Goal: Information Seeking & Learning: Compare options

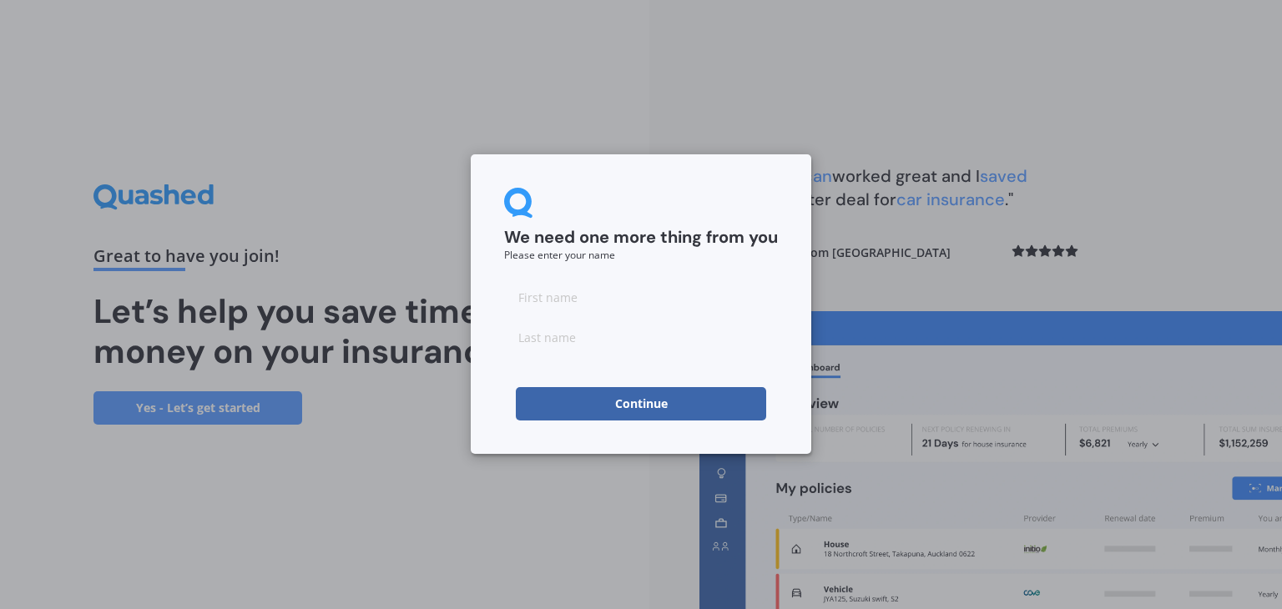
click at [578, 298] on input at bounding box center [641, 297] width 274 height 33
type input "[PERSON_NAME]"
click at [558, 334] on input at bounding box center [641, 337] width 274 height 33
type input "[PERSON_NAME]"
click at [641, 404] on button "Continue" at bounding box center [641, 403] width 250 height 33
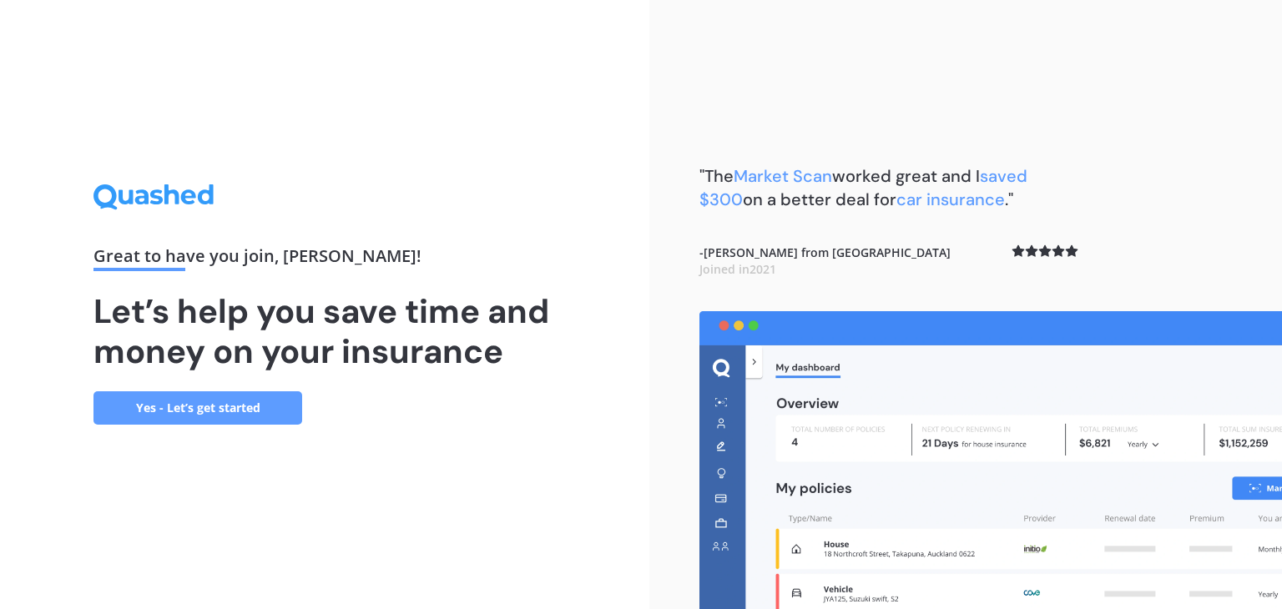
click at [177, 406] on link "Yes - Let’s get started" at bounding box center [198, 408] width 209 height 33
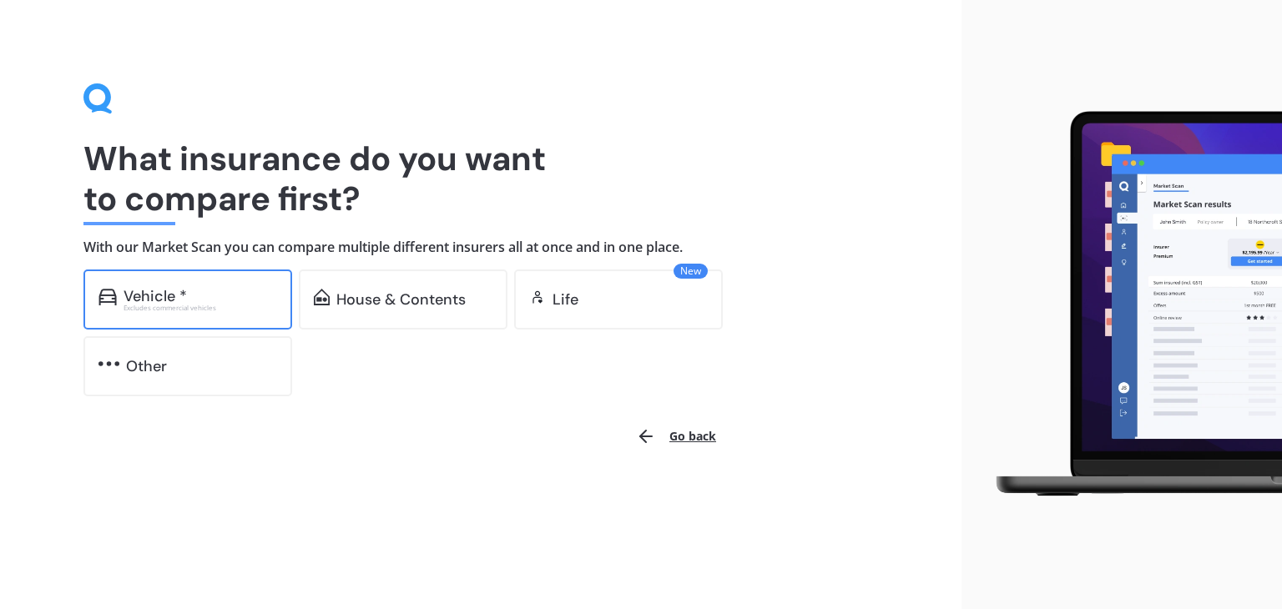
click at [205, 305] on div "Excludes commercial vehicles" at bounding box center [201, 308] width 154 height 7
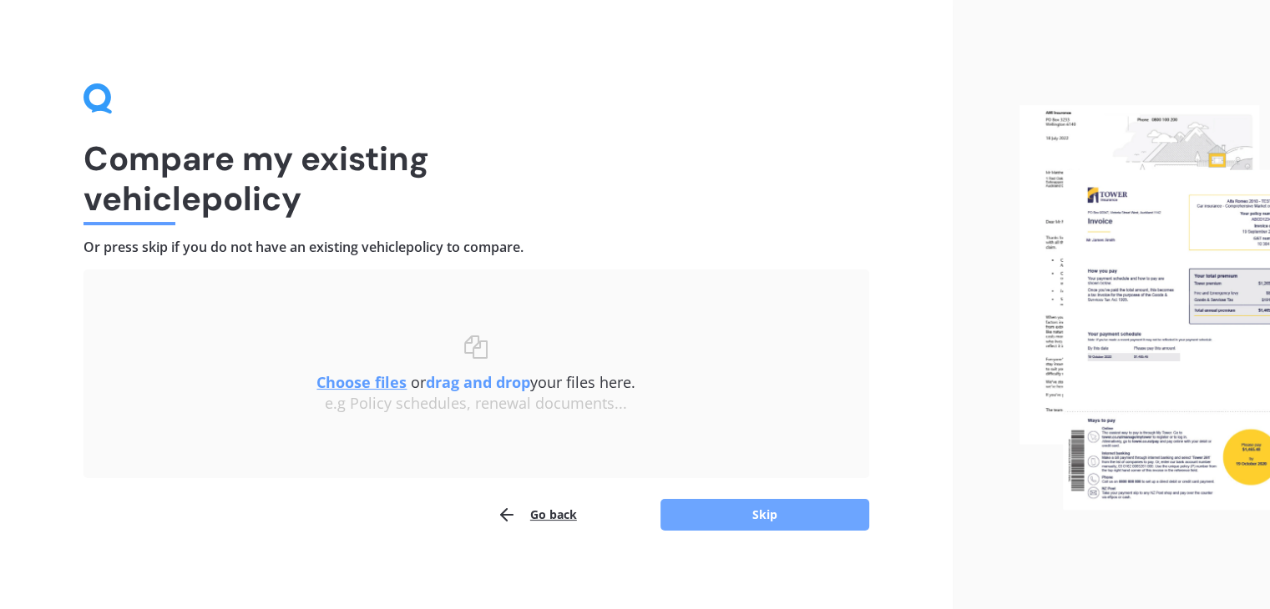
click at [735, 518] on button "Skip" at bounding box center [764, 515] width 209 height 32
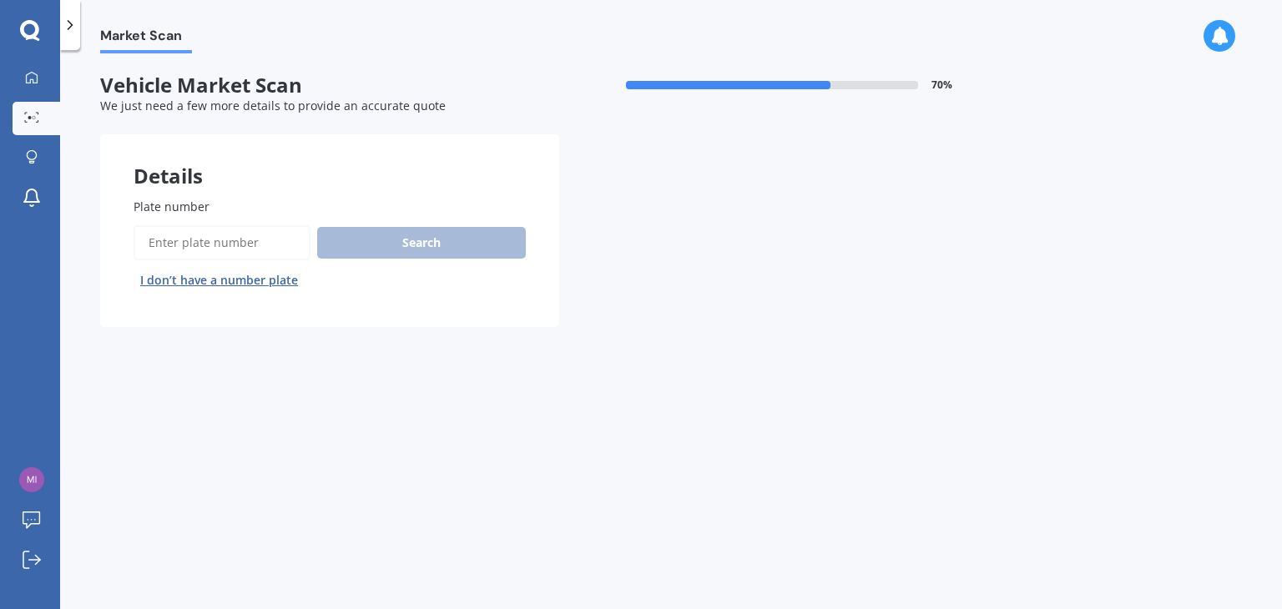
click at [224, 235] on input "Plate number" at bounding box center [222, 242] width 177 height 35
type input "NCj298"
click at [436, 243] on button "Search" at bounding box center [421, 243] width 209 height 32
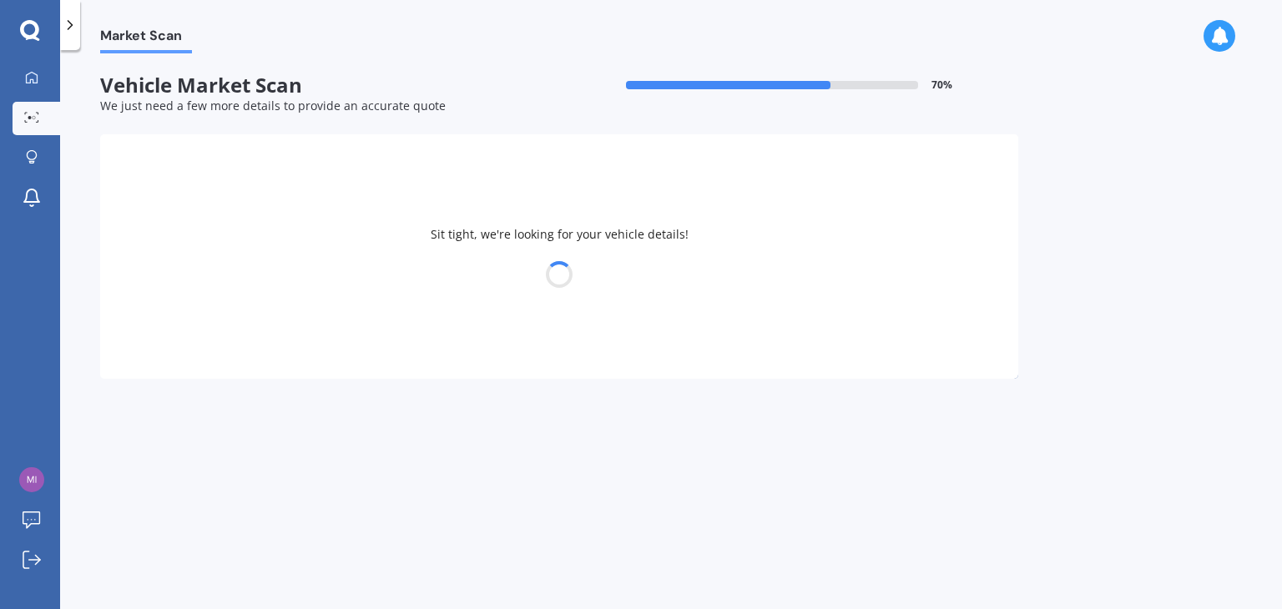
select select "TOYOTA"
select select "COROLLA"
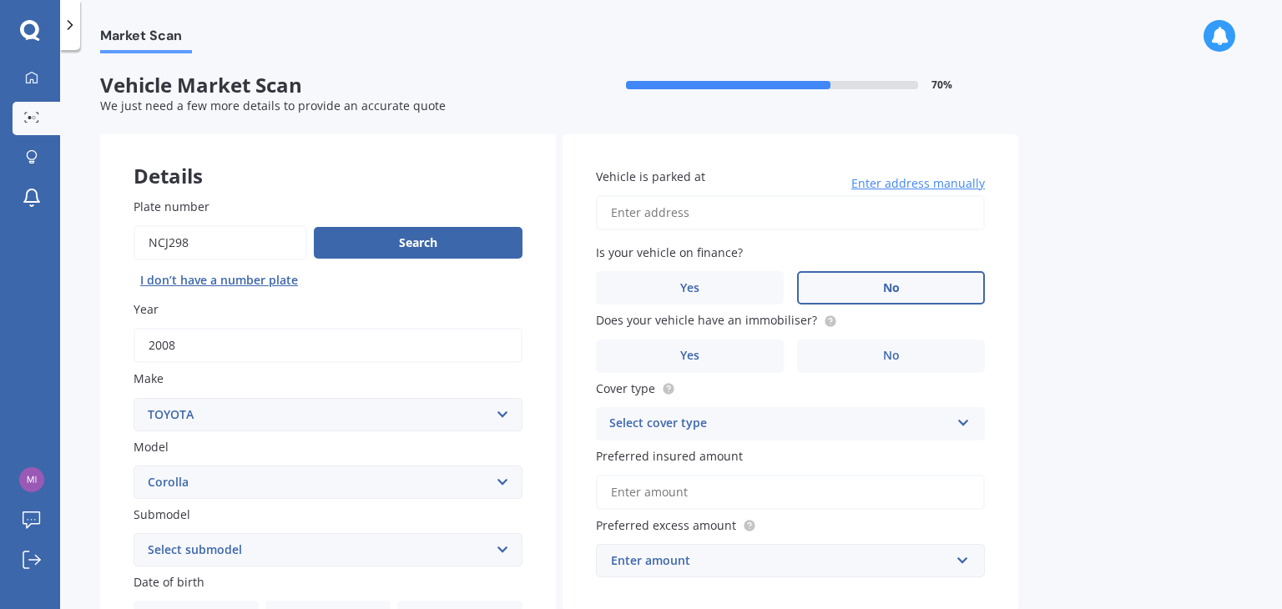
click at [895, 292] on span "No" at bounding box center [891, 288] width 17 height 14
click at [0, 0] on input "No" at bounding box center [0, 0] width 0 height 0
drag, startPoint x: 740, startPoint y: 316, endPoint x: 801, endPoint y: 325, distance: 61.6
click at [801, 325] on span "Does your vehicle have an immobiliser?" at bounding box center [706, 321] width 221 height 16
copy span "immobilise"
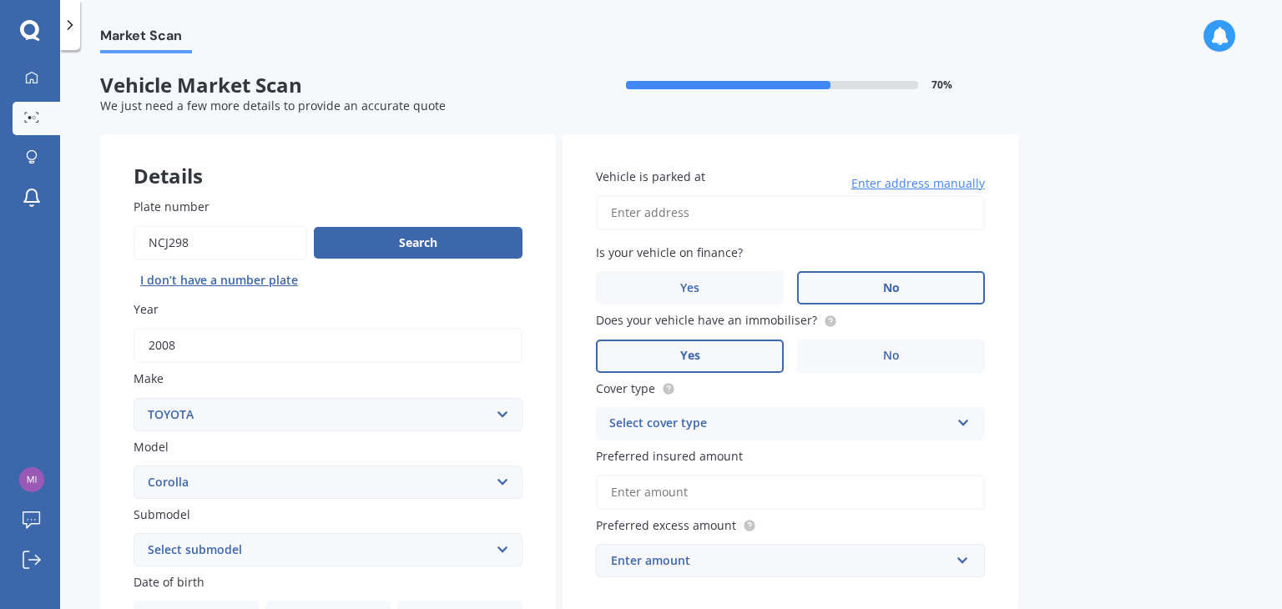
click at [699, 353] on span "Yes" at bounding box center [690, 356] width 20 height 14
click at [0, 0] on input "Yes" at bounding box center [0, 0] width 0 height 0
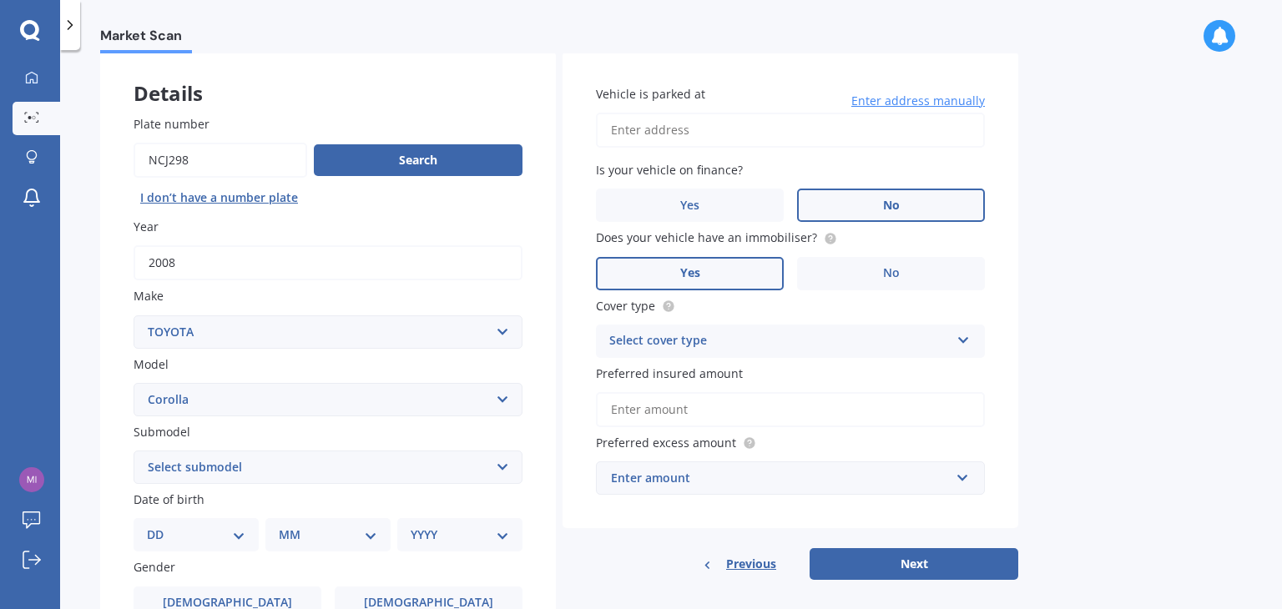
scroll to position [83, 0]
click at [778, 336] on div "Select cover type" at bounding box center [779, 341] width 341 height 20
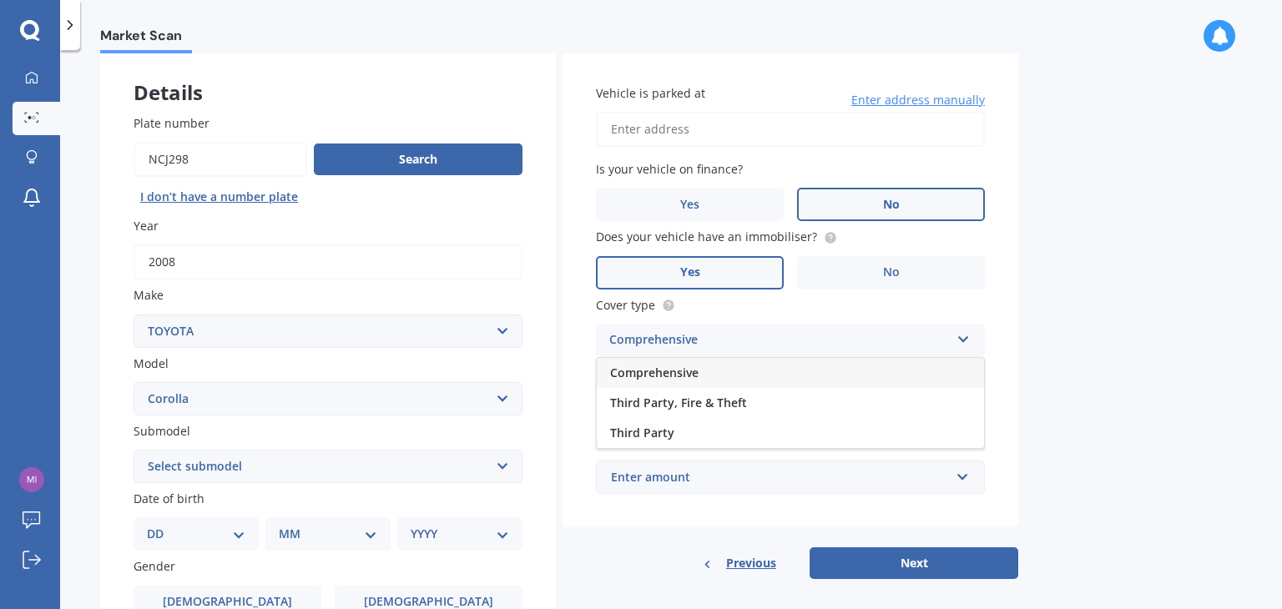
click at [674, 372] on span "Comprehensive" at bounding box center [654, 373] width 88 height 16
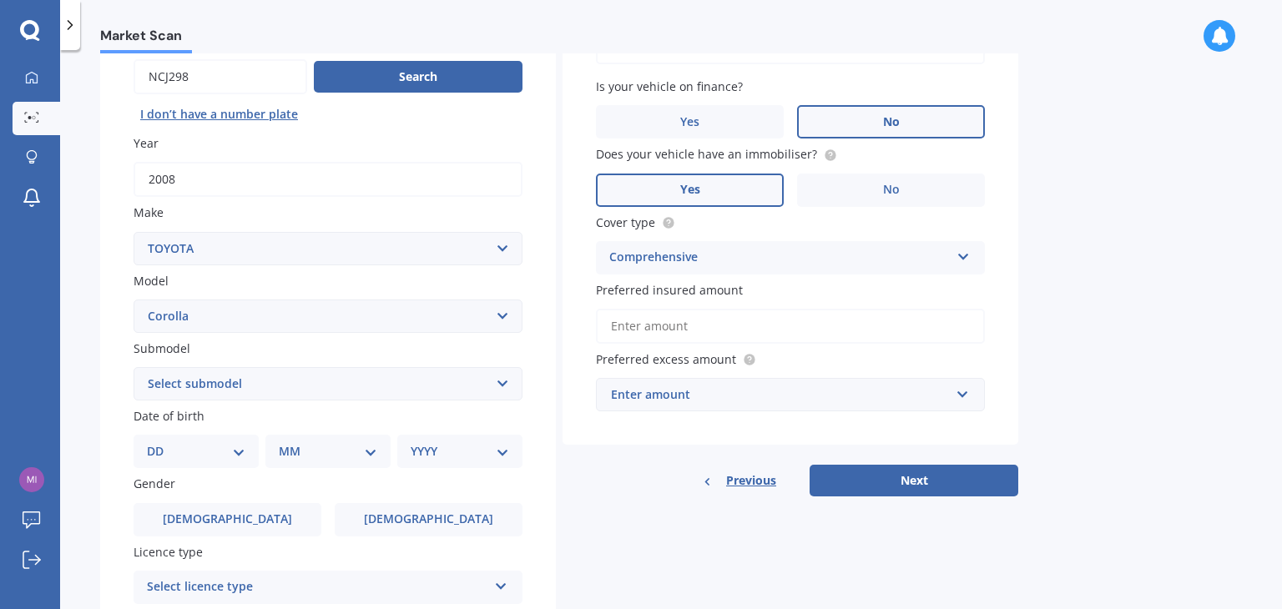
scroll to position [167, 0]
click at [737, 336] on input "Preferred insured amount" at bounding box center [790, 325] width 389 height 35
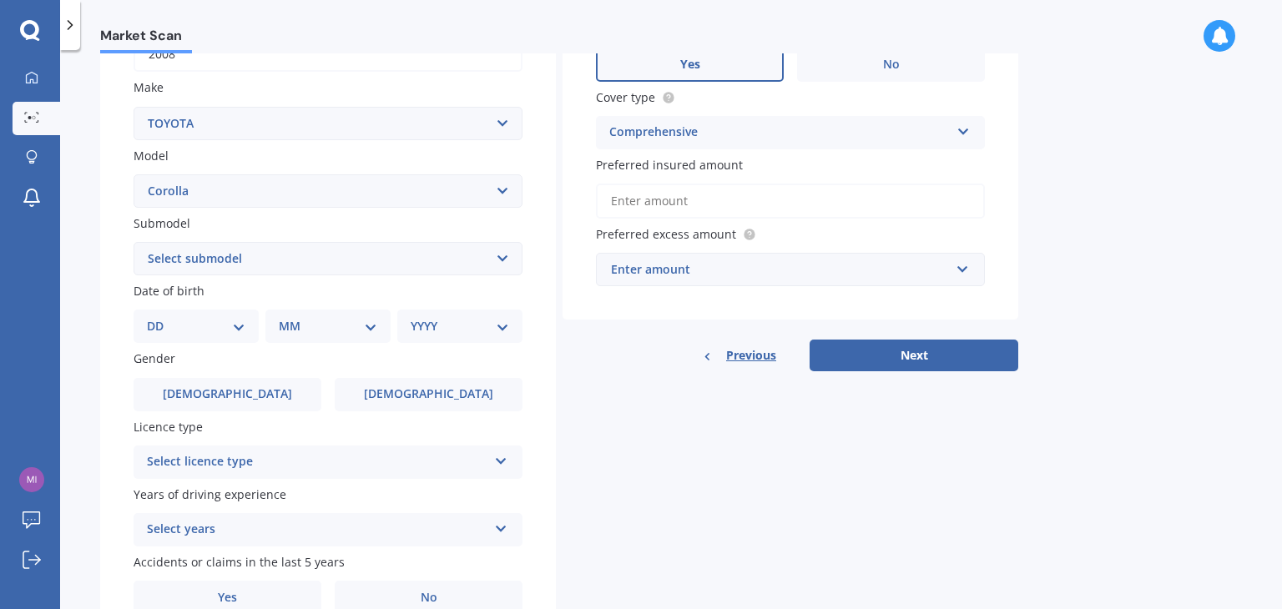
scroll to position [334, 0]
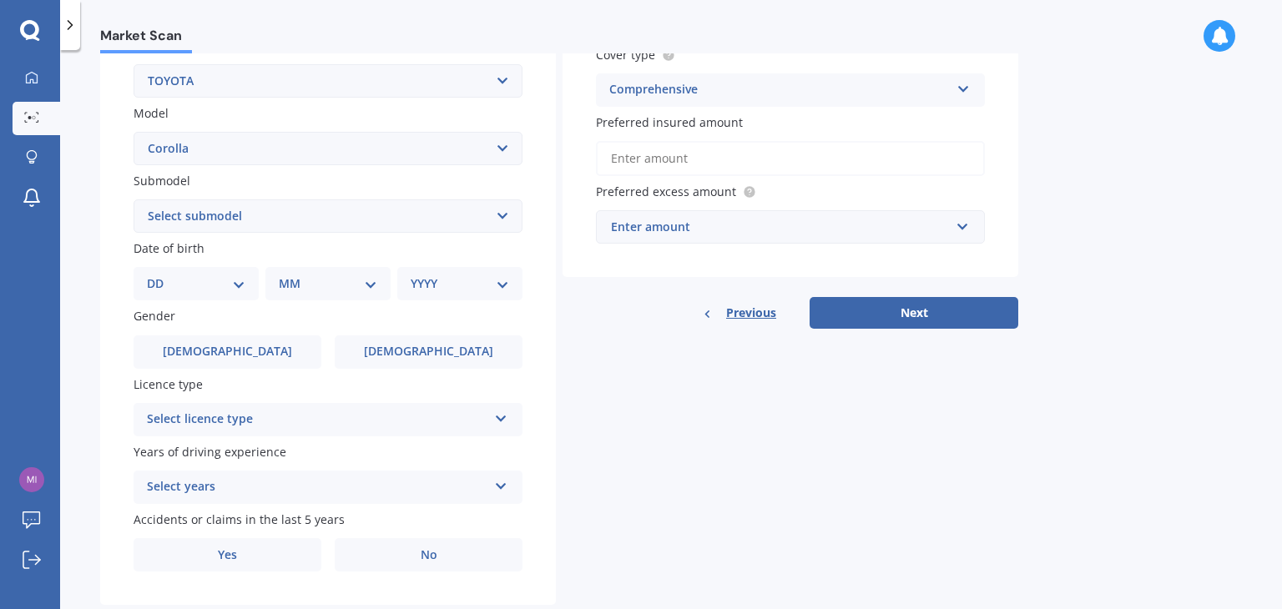
click at [226, 219] on select "Select submodel (All other) Axio Diesel [PERSON_NAME] 2WD [PERSON_NAME] 4WD FXG…" at bounding box center [328, 216] width 389 height 33
select select "AXIO"
click at [134, 200] on select "Select submodel (All other) Axio Diesel [PERSON_NAME] 2WD [PERSON_NAME] 4WD FXG…" at bounding box center [328, 216] width 389 height 33
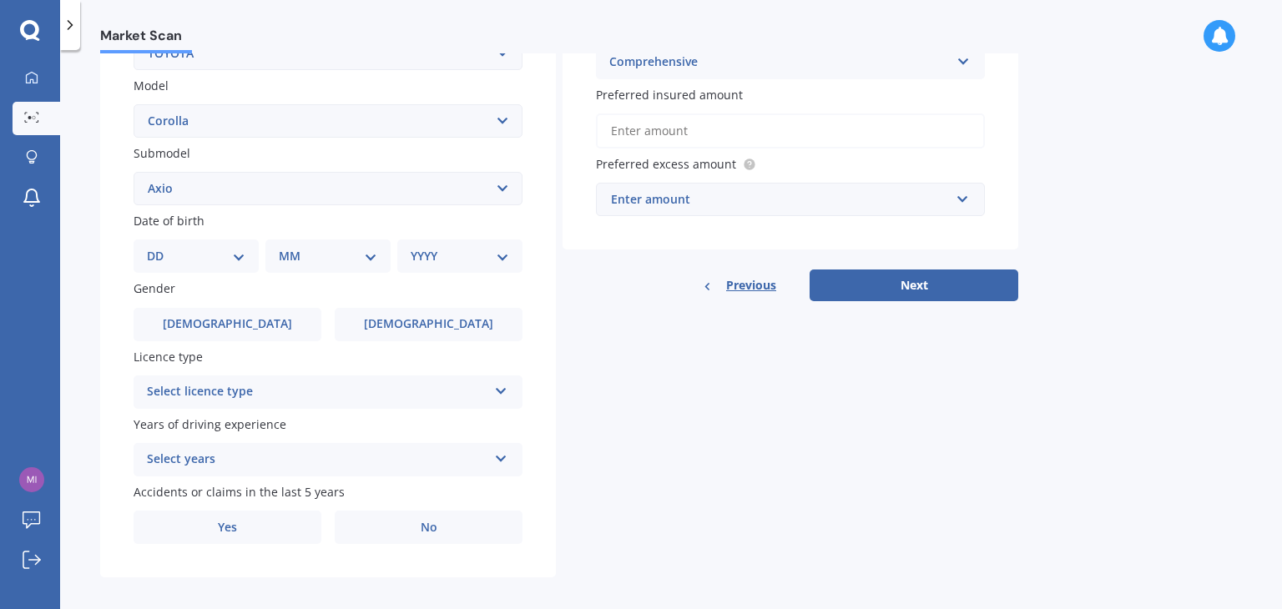
scroll to position [374, 0]
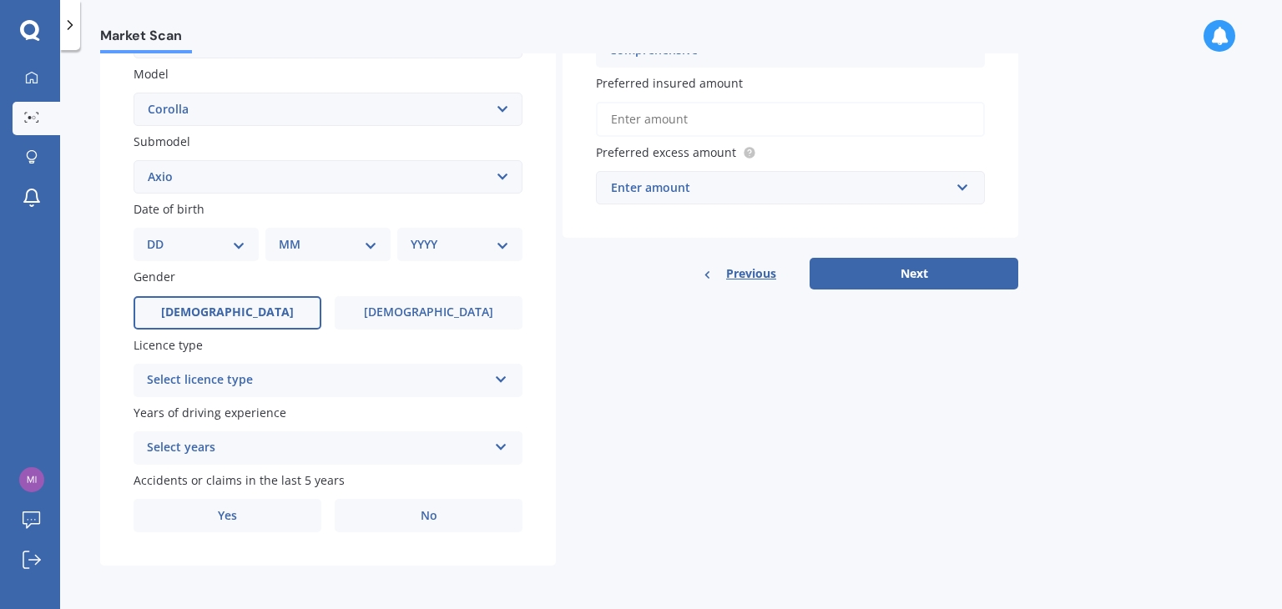
click at [231, 322] on label "[DEMOGRAPHIC_DATA]" at bounding box center [228, 312] width 188 height 33
click at [0, 0] on input "[DEMOGRAPHIC_DATA]" at bounding box center [0, 0] width 0 height 0
click at [294, 377] on div "Select licence type" at bounding box center [317, 381] width 341 height 20
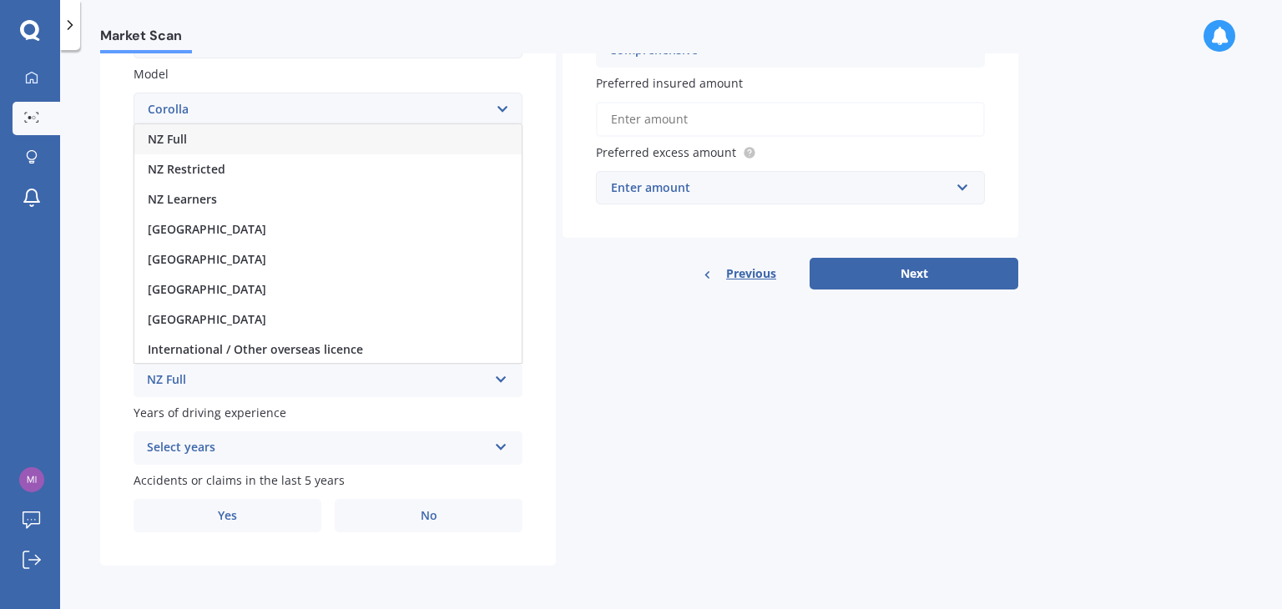
click at [268, 144] on div "NZ Full" at bounding box center [327, 139] width 387 height 30
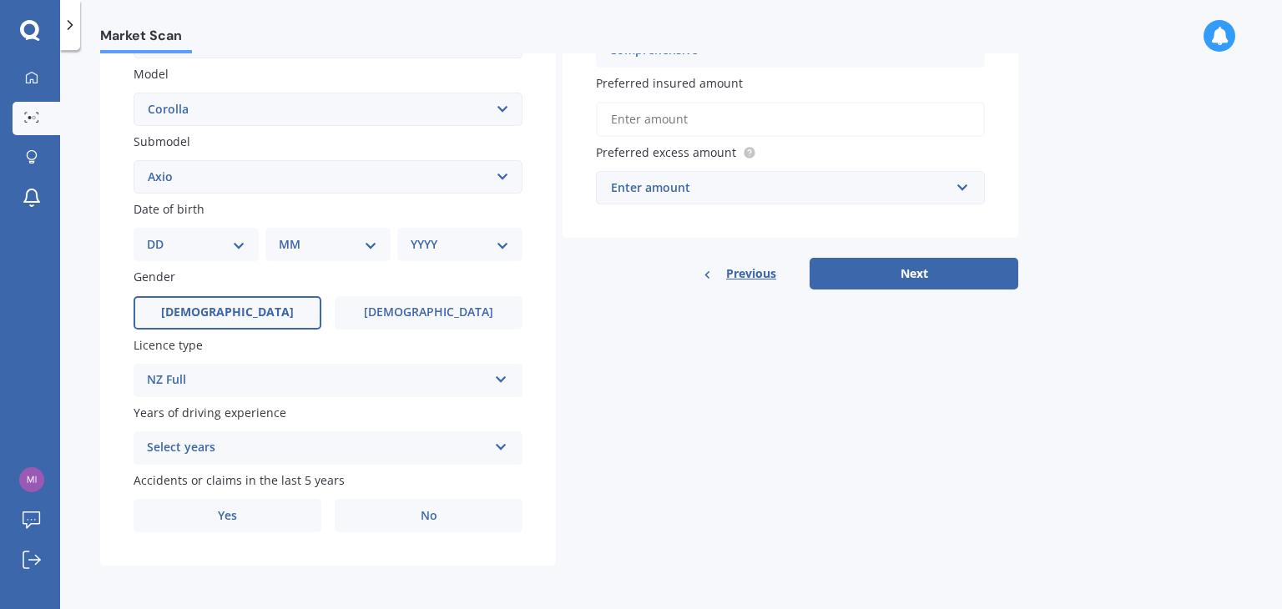
click at [240, 442] on div "Select years" at bounding box center [317, 448] width 341 height 20
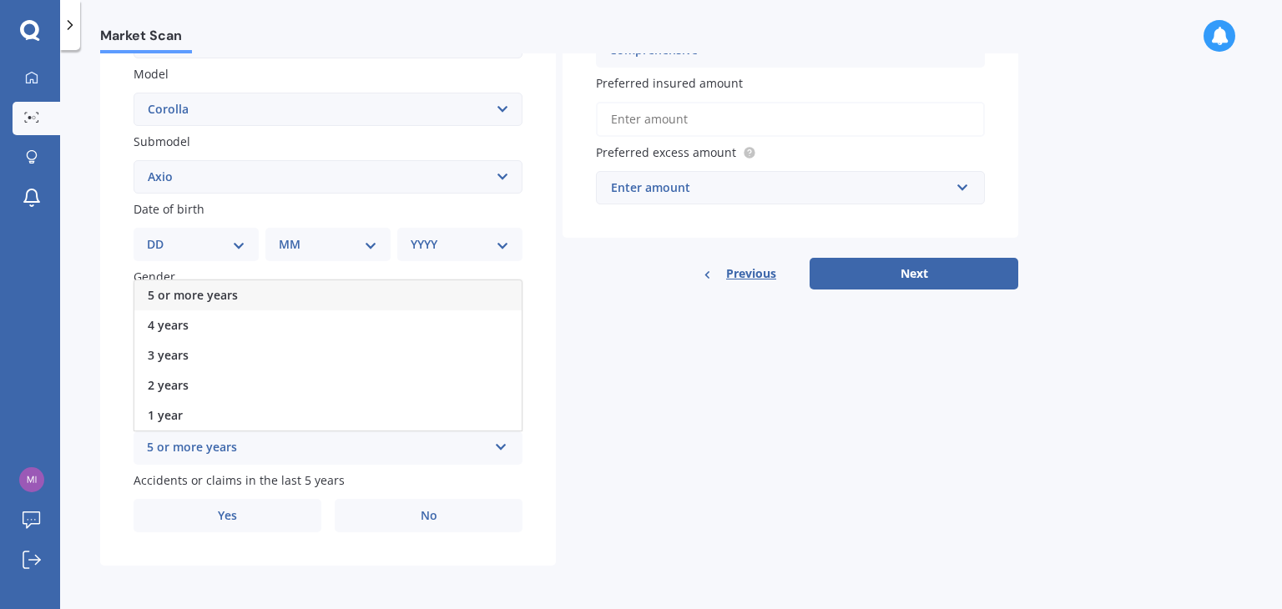
click at [233, 298] on span "5 or more years" at bounding box center [193, 295] width 90 height 16
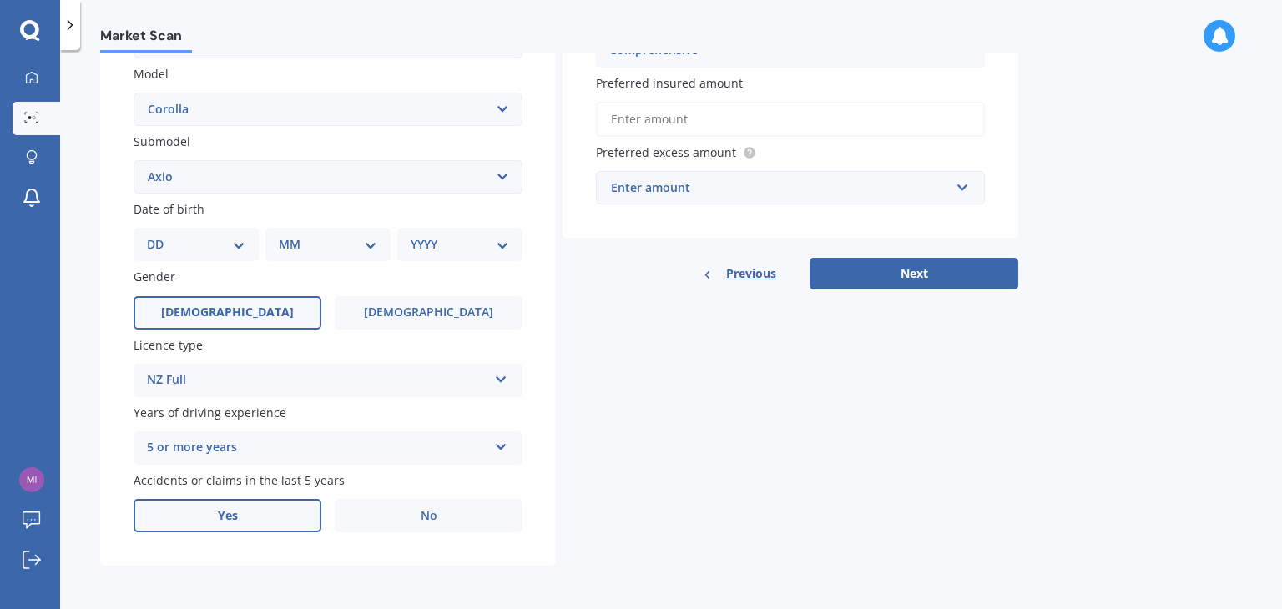
click at [210, 522] on label "Yes" at bounding box center [228, 515] width 188 height 33
click at [0, 0] on input "Yes" at bounding box center [0, 0] width 0 height 0
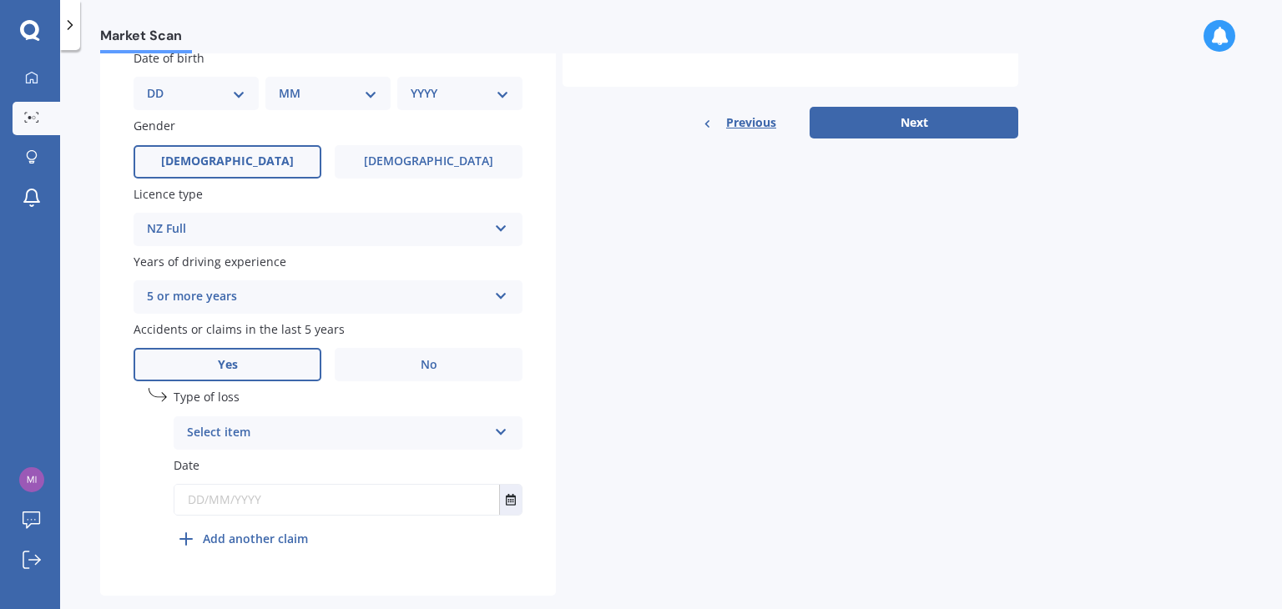
scroll to position [541, 0]
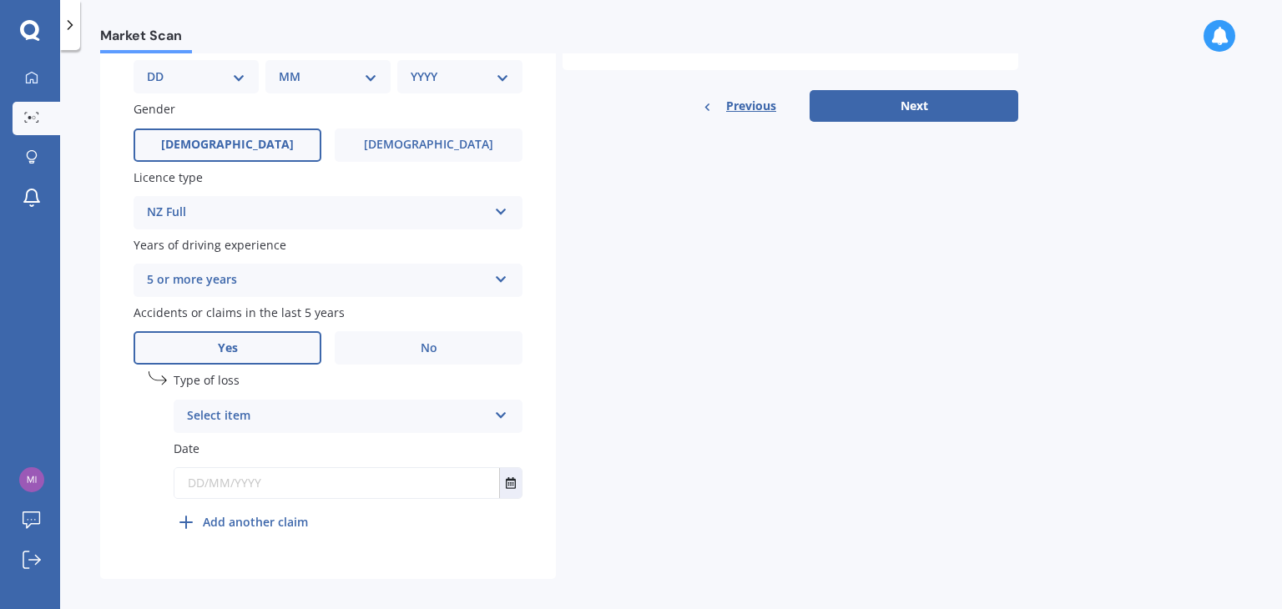
click at [210, 448] on label "Date" at bounding box center [348, 449] width 349 height 18
click at [185, 452] on span "Date" at bounding box center [187, 449] width 26 height 16
click at [214, 423] on div "Select item" at bounding box center [337, 417] width 301 height 20
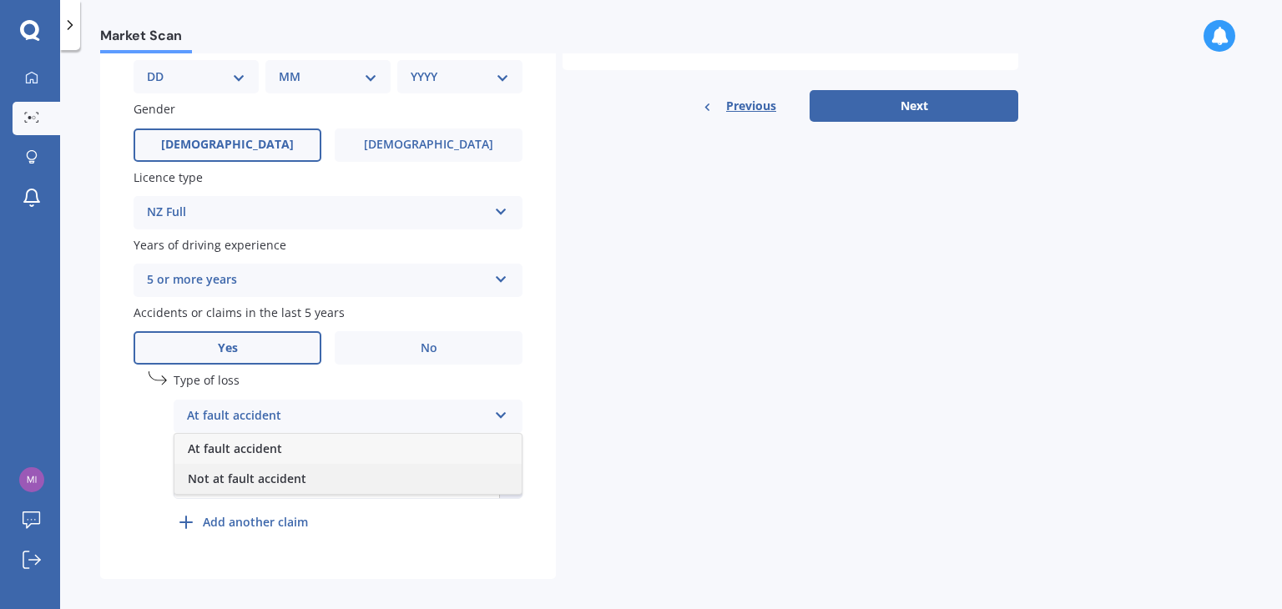
click at [214, 477] on span "Not at fault accident" at bounding box center [247, 479] width 119 height 16
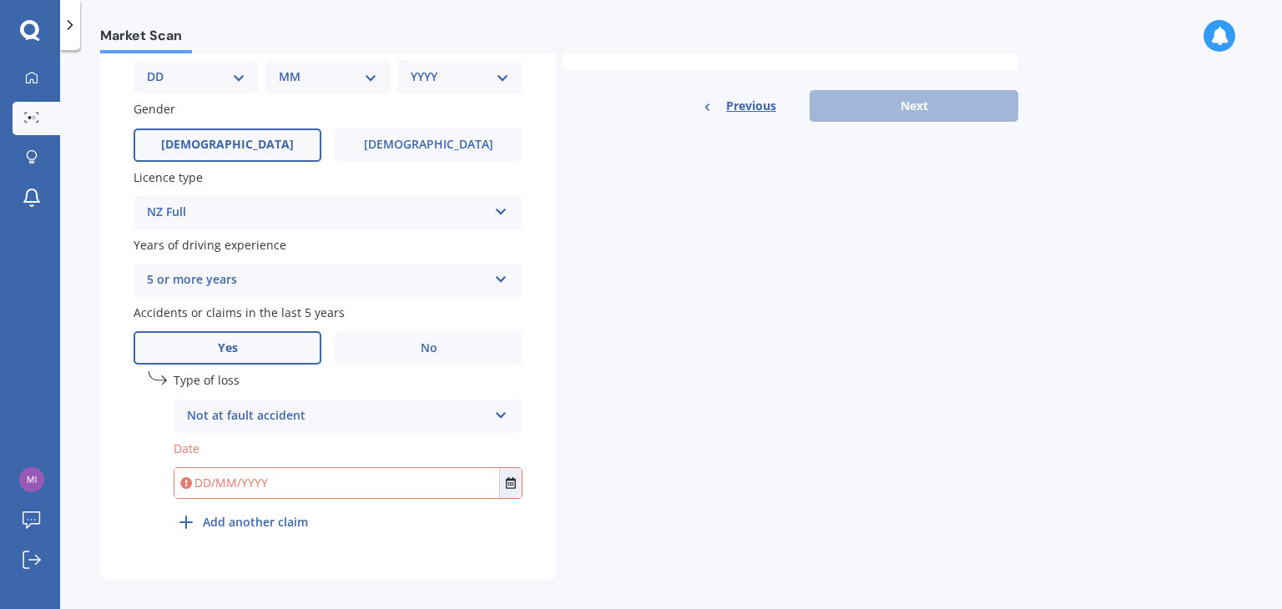
scroll to position [554, 0]
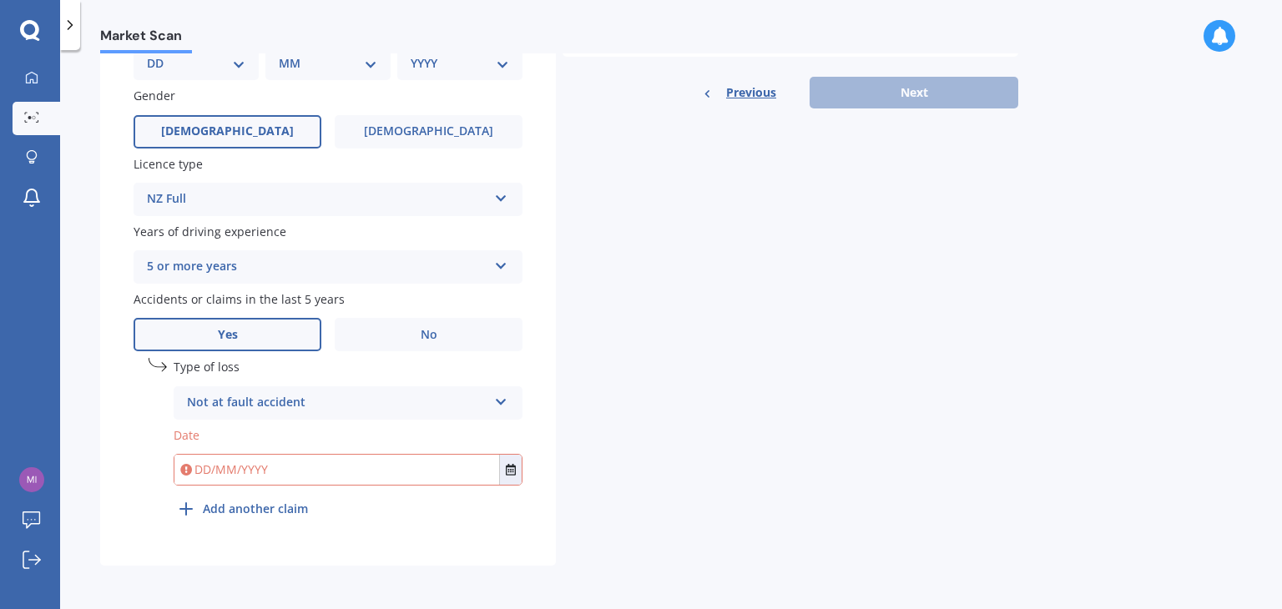
click at [285, 472] on input "text" at bounding box center [336, 470] width 325 height 30
type input "1"
click at [215, 468] on input "3/82022" at bounding box center [336, 470] width 325 height 30
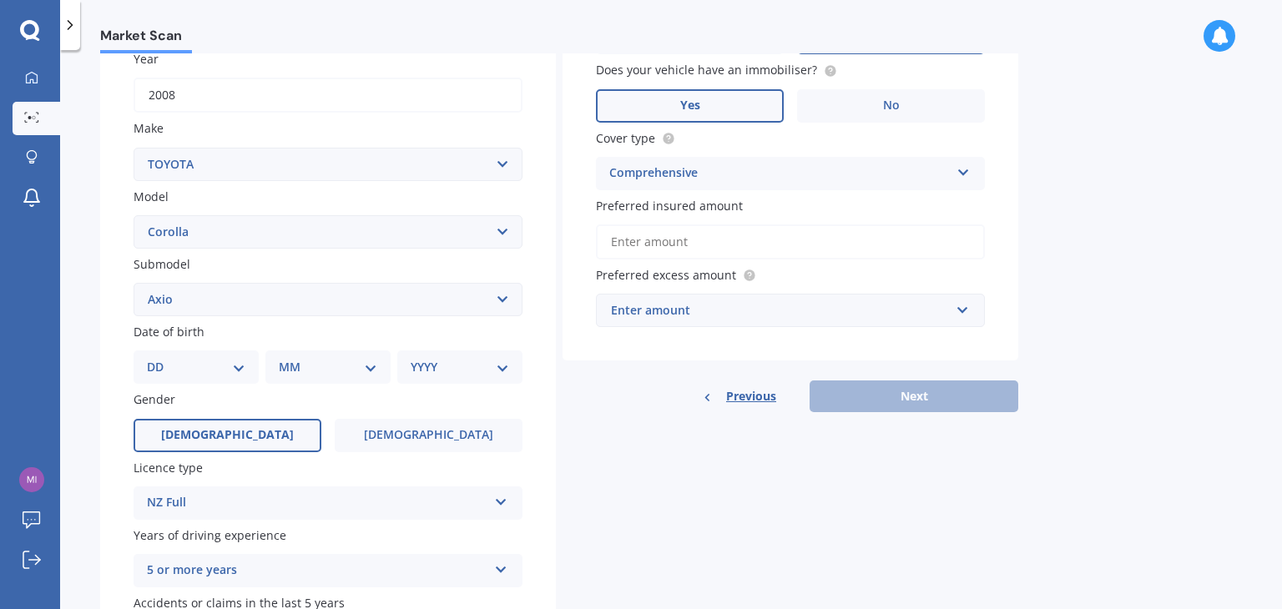
scroll to position [83, 0]
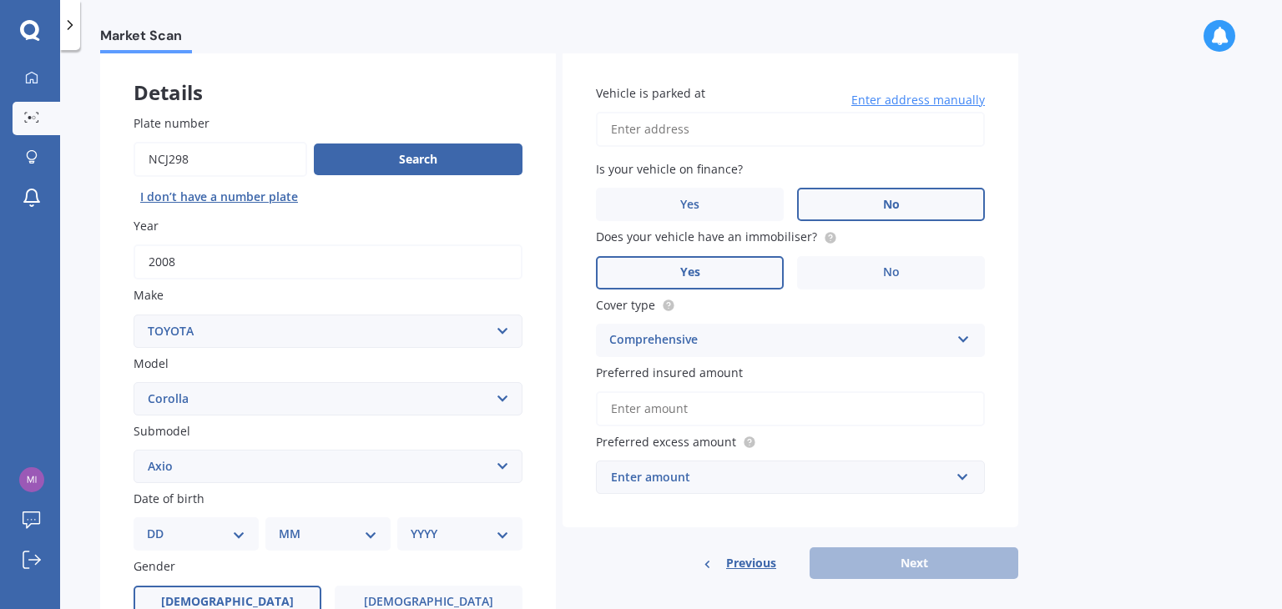
type input "[DATE]"
click at [707, 125] on input "Vehicle is parked at" at bounding box center [790, 129] width 389 height 35
click at [901, 564] on button "Next" at bounding box center [914, 564] width 209 height 32
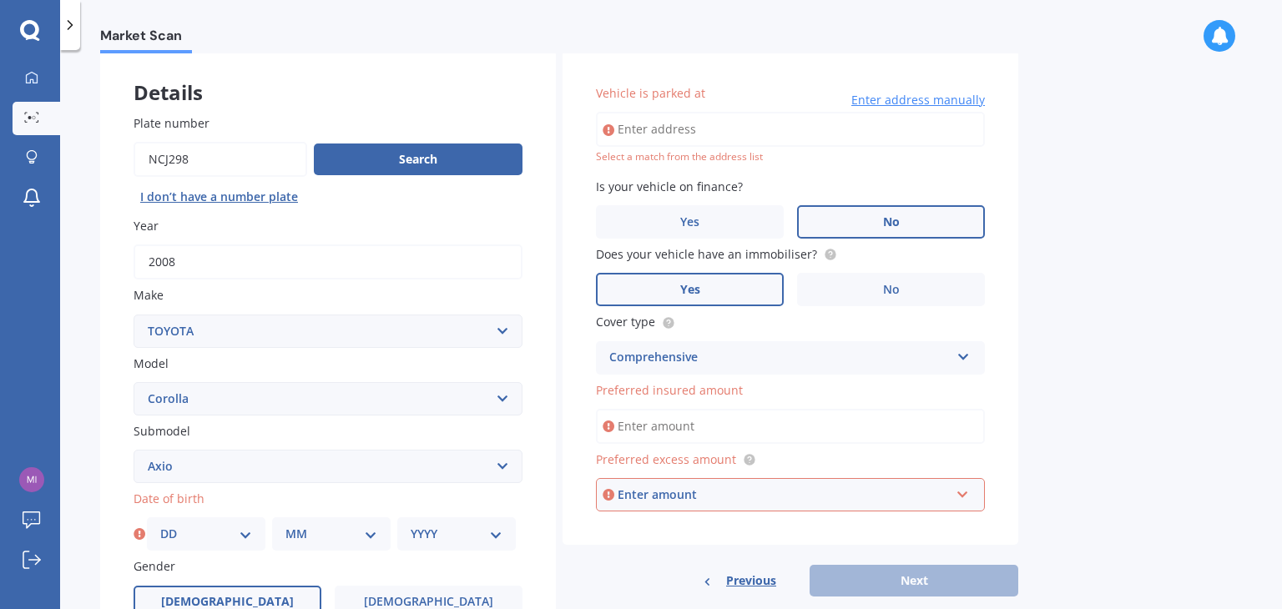
click at [662, 134] on input "Vehicle is parked at" at bounding box center [790, 129] width 389 height 35
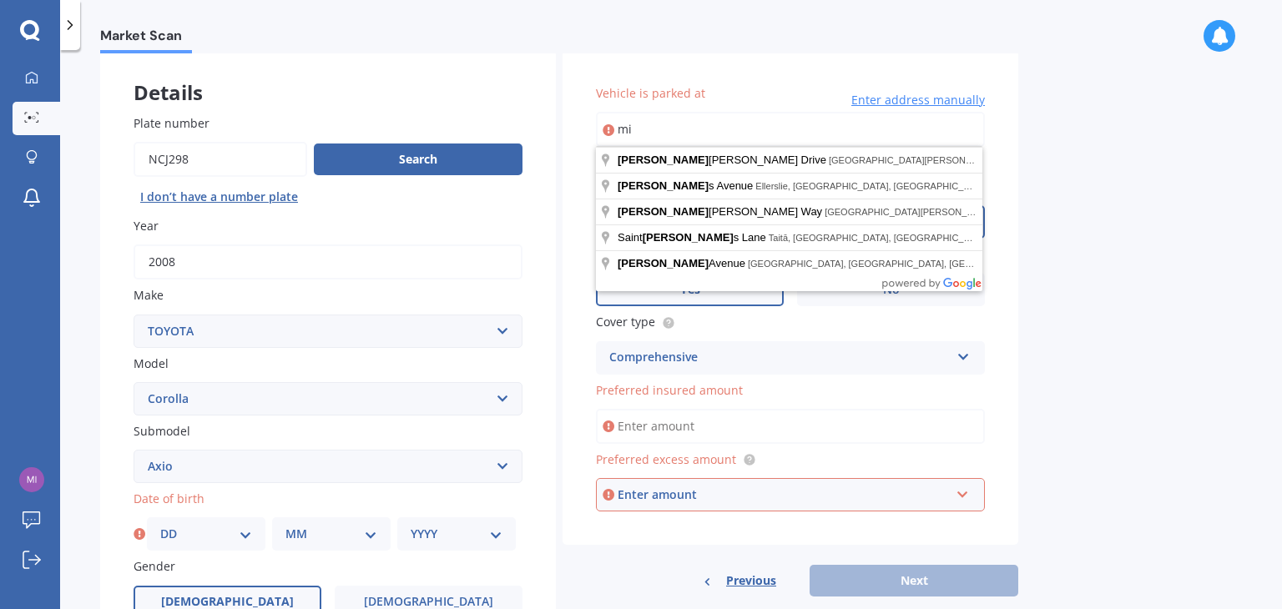
type input "m"
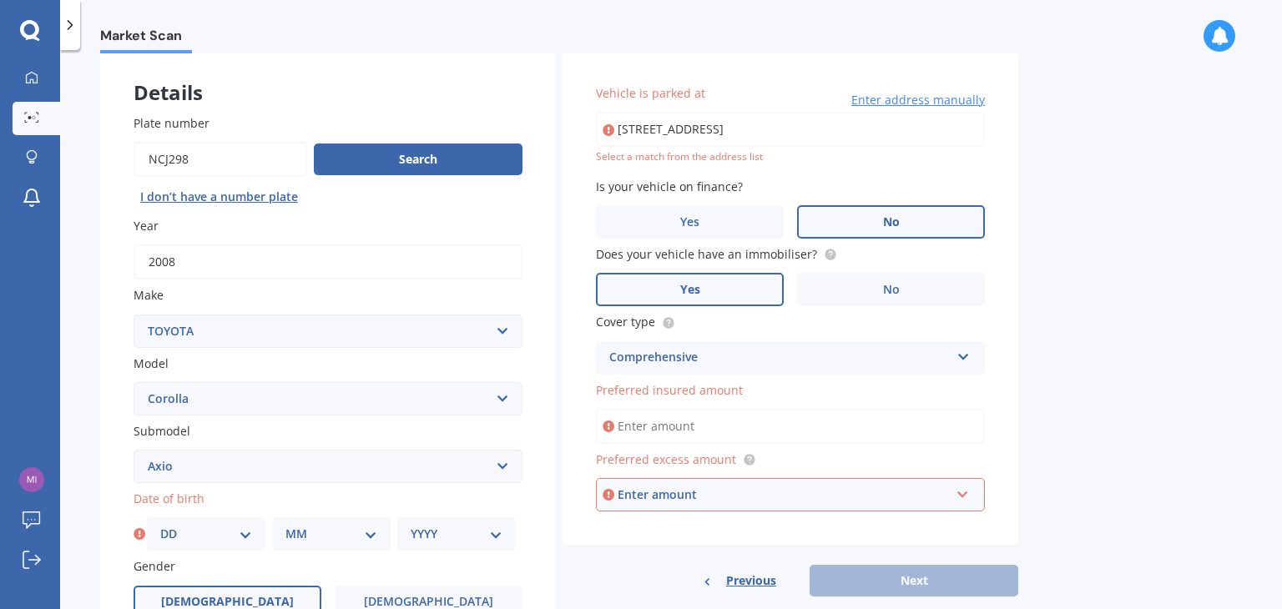
type input "[STREET_ADDRESS]"
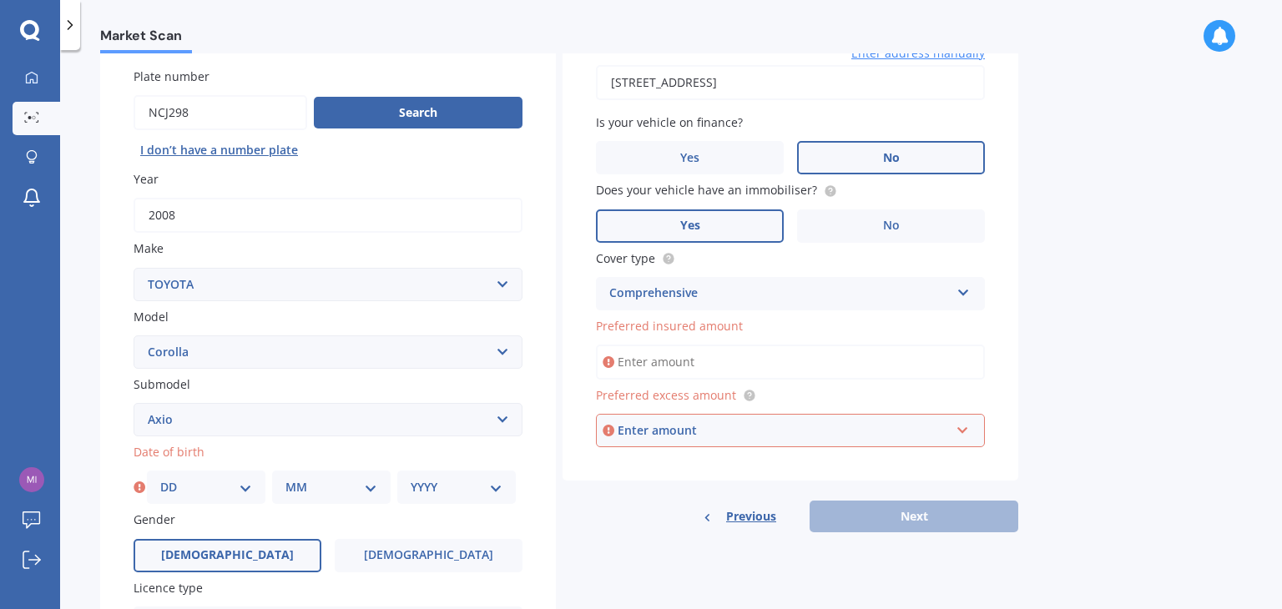
scroll to position [167, 0]
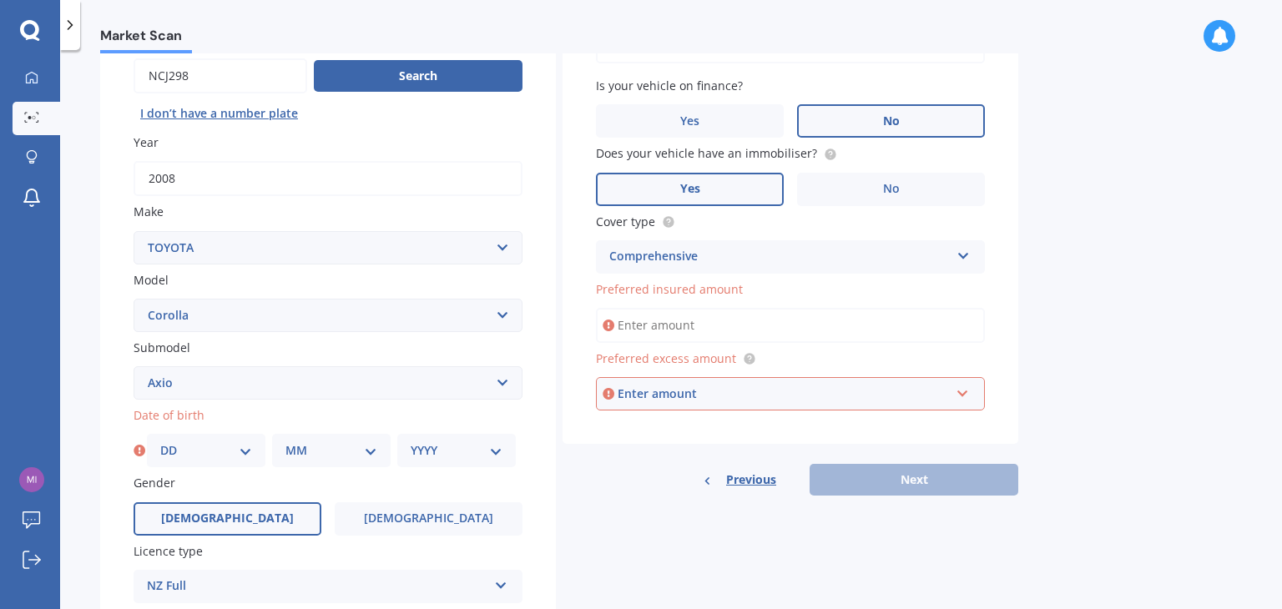
click at [695, 329] on input "Preferred insured amount" at bounding box center [790, 325] width 389 height 35
click at [695, 326] on input "Preferred insured amount" at bounding box center [790, 325] width 389 height 35
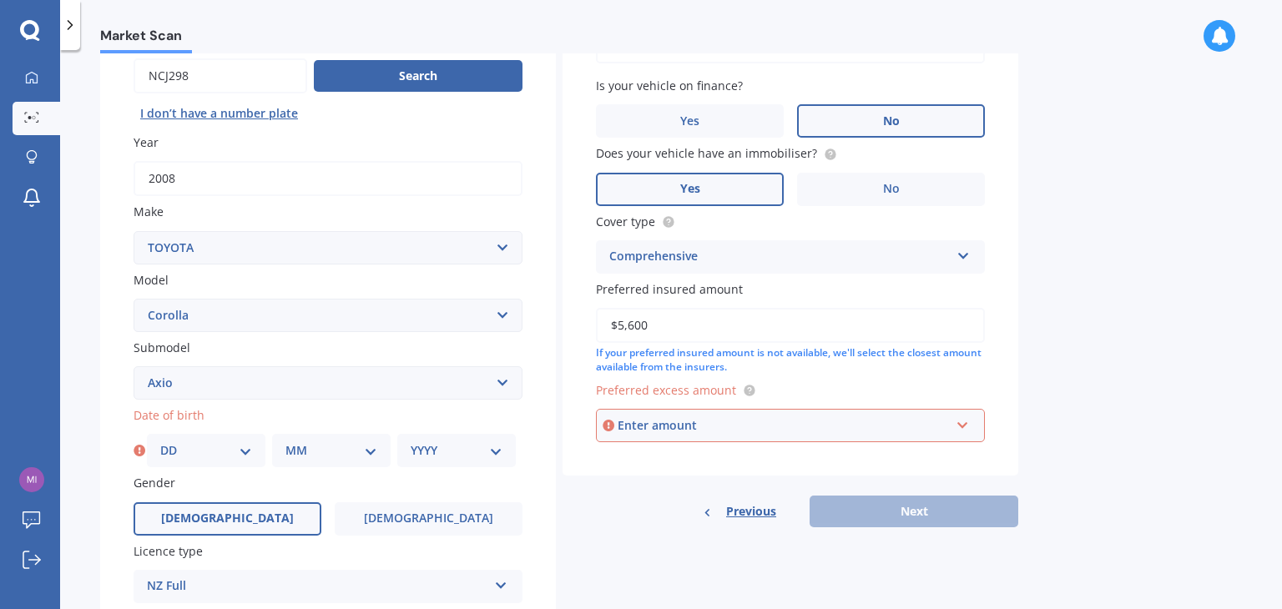
type input "$5,600"
click at [728, 427] on div "Enter amount" at bounding box center [784, 426] width 332 height 18
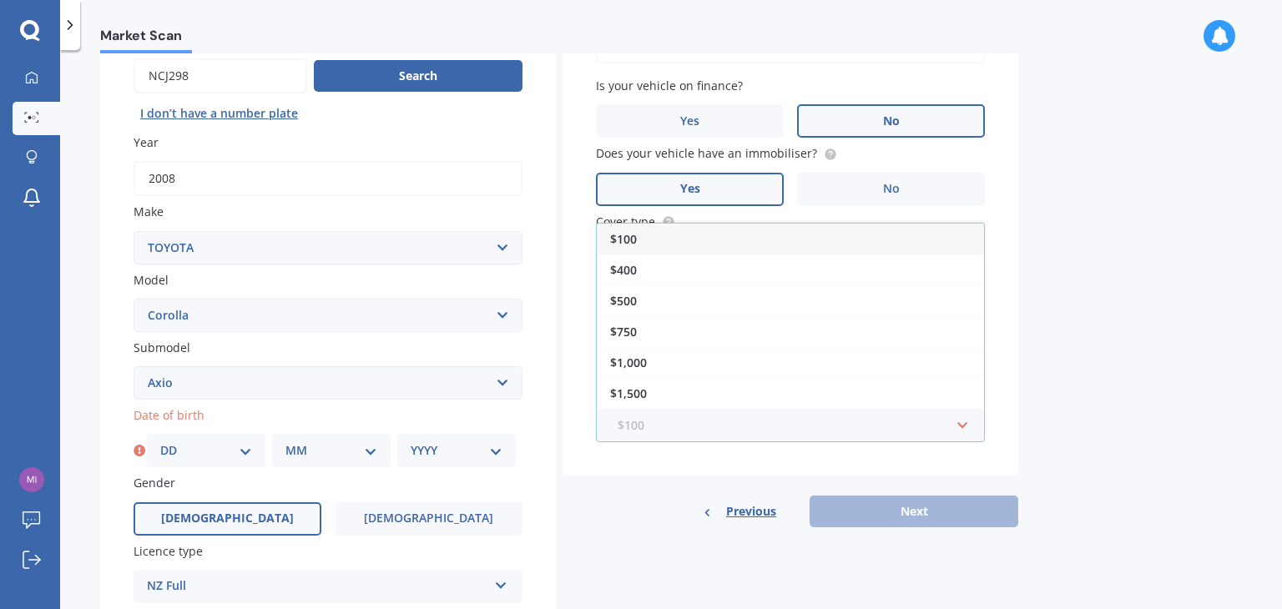
scroll to position [0, 0]
click at [648, 484] on div "Vehicle is parked at [STREET_ADDRESS] Enter address manually Is your vehicle on…" at bounding box center [791, 247] width 456 height 560
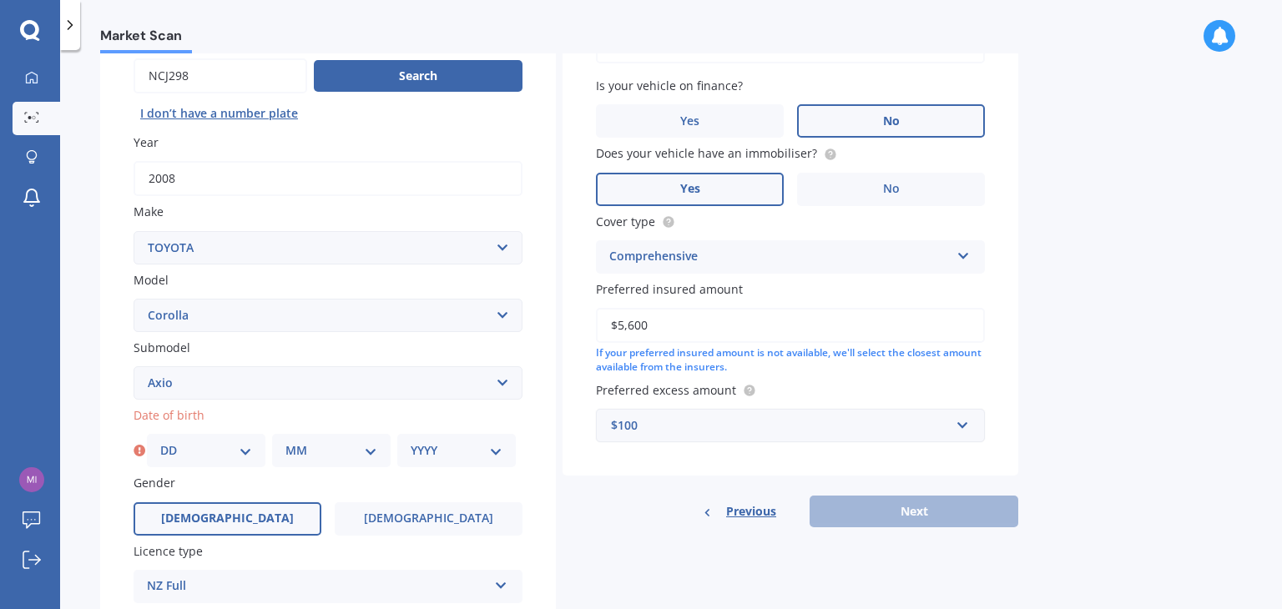
click at [686, 425] on div "$100" at bounding box center [780, 426] width 339 height 18
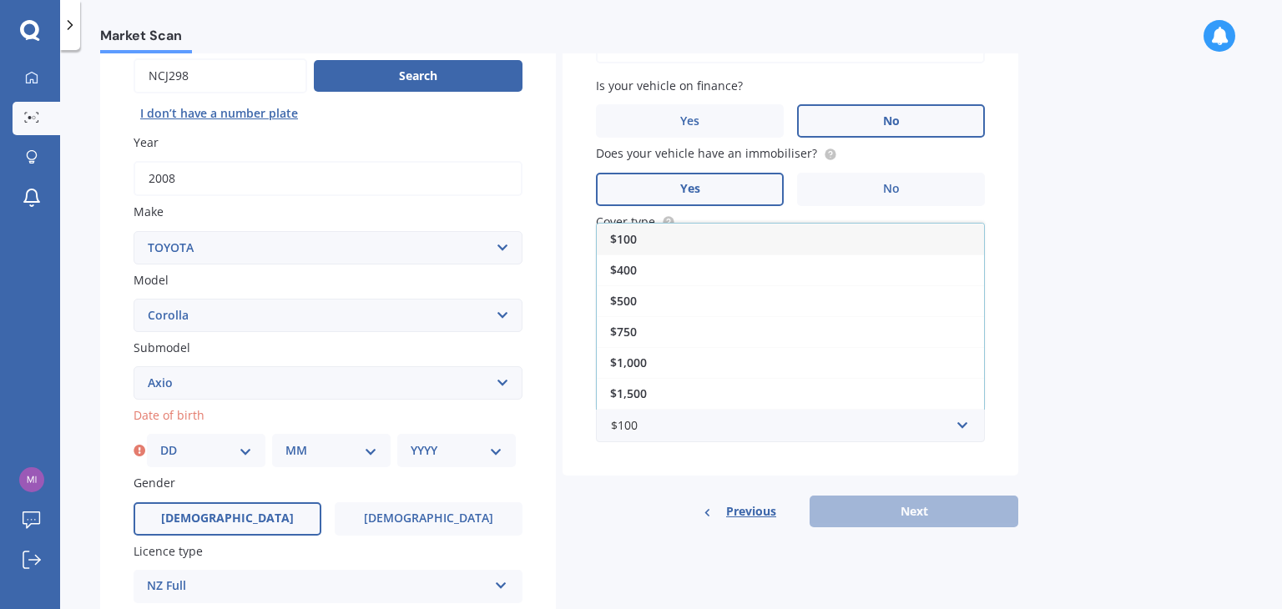
click at [638, 507] on div "Previous Next" at bounding box center [791, 512] width 456 height 32
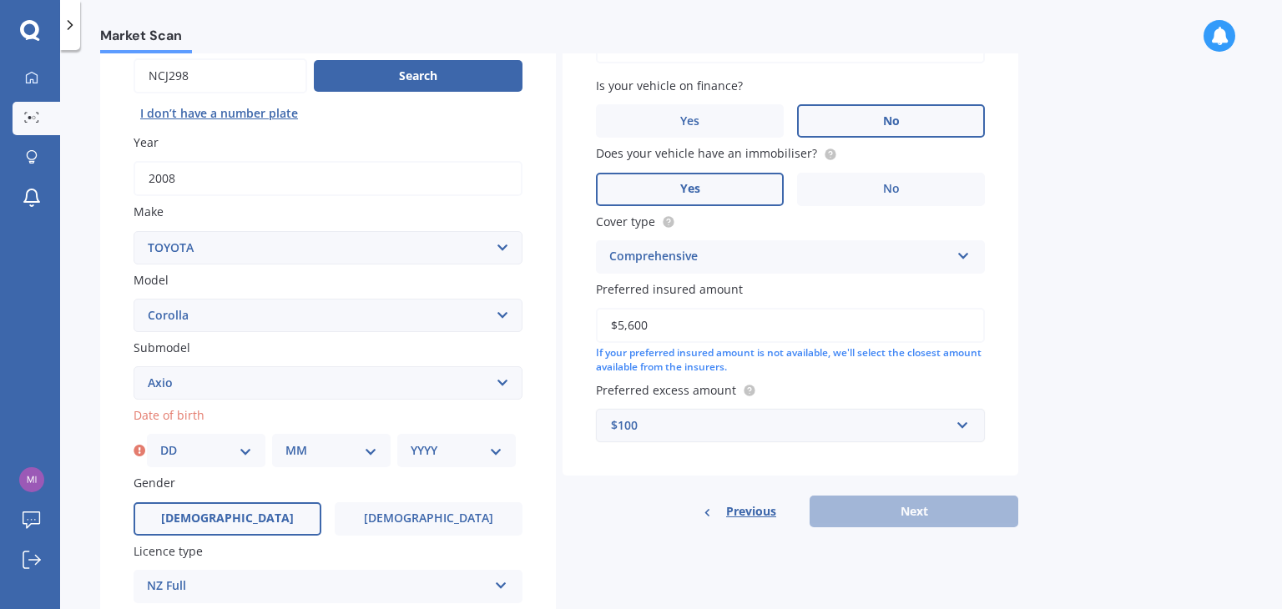
click at [650, 426] on div "$100" at bounding box center [780, 426] width 339 height 18
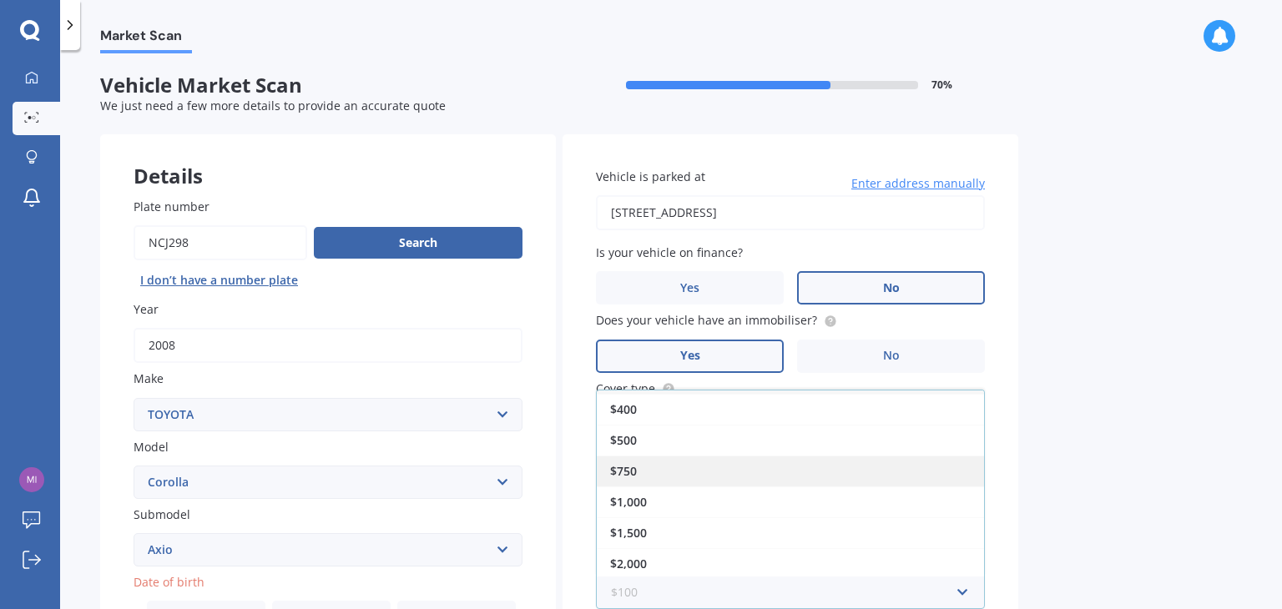
scroll to position [250, 0]
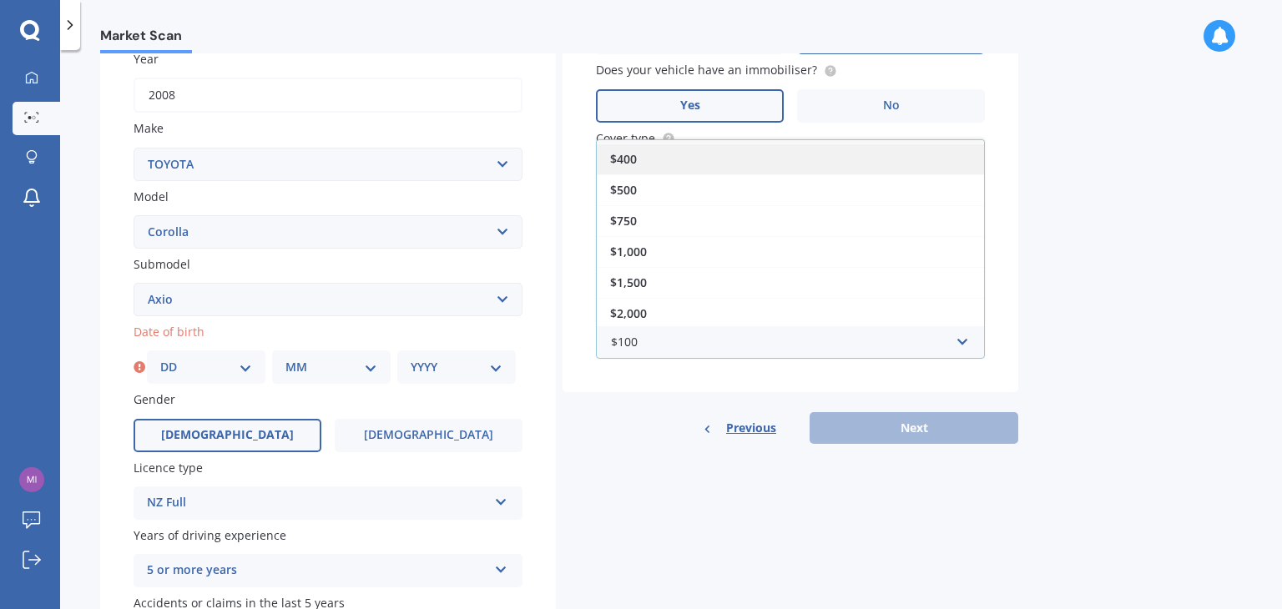
click at [650, 156] on div "$400" at bounding box center [790, 159] width 387 height 31
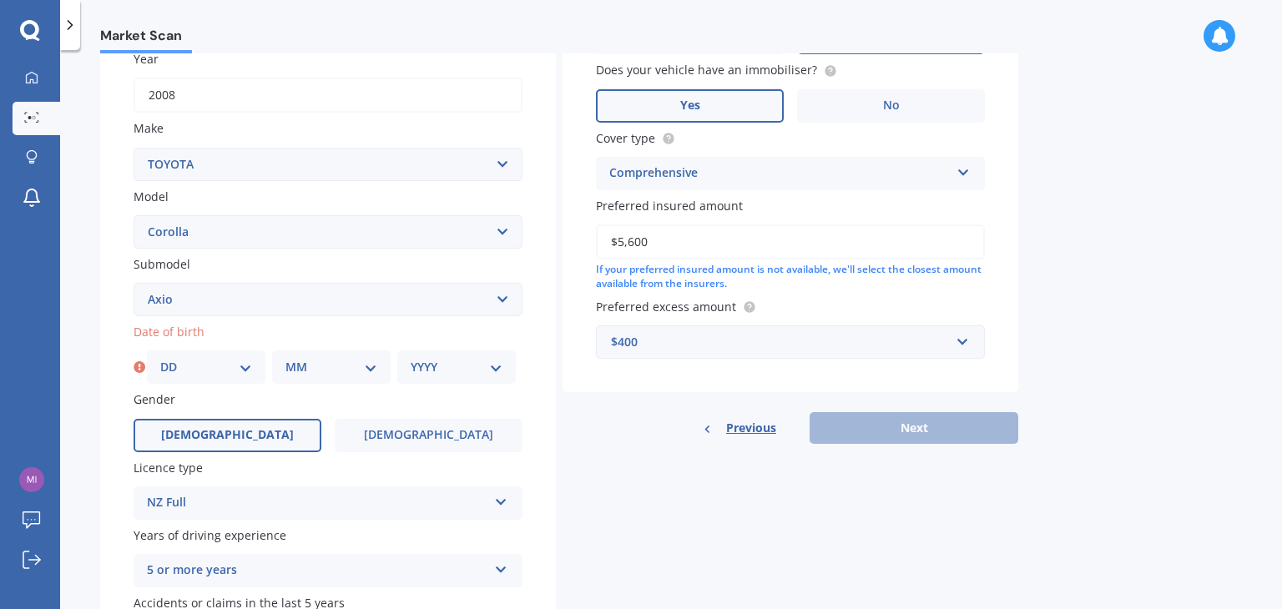
click at [685, 335] on div "$400" at bounding box center [780, 342] width 339 height 18
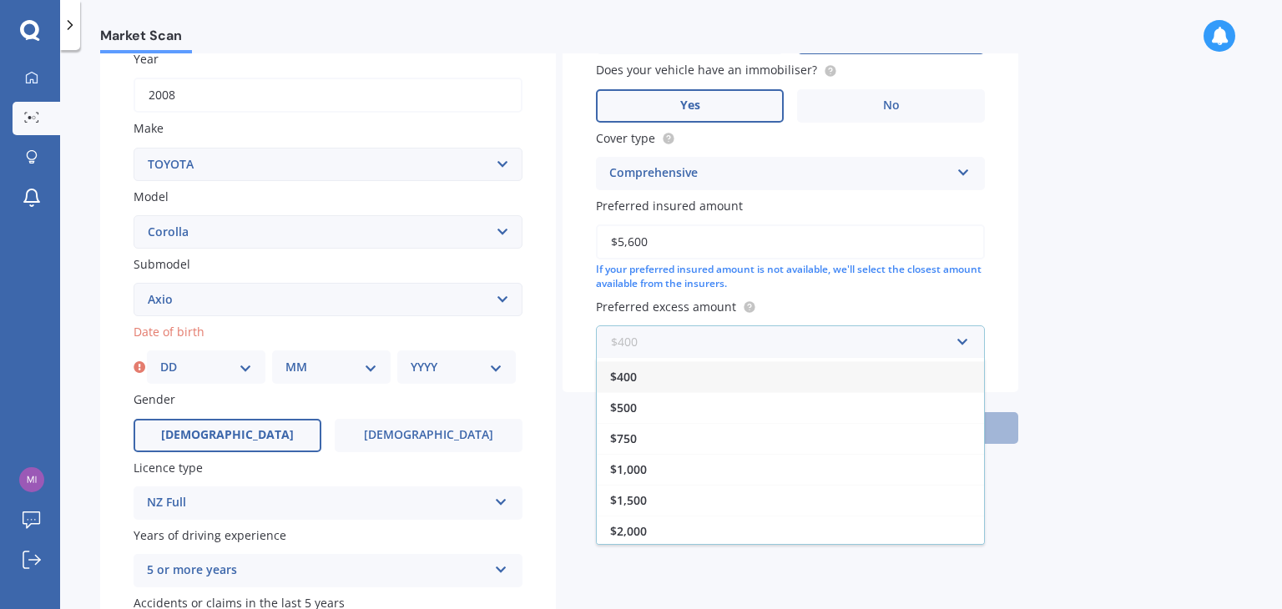
scroll to position [0, 0]
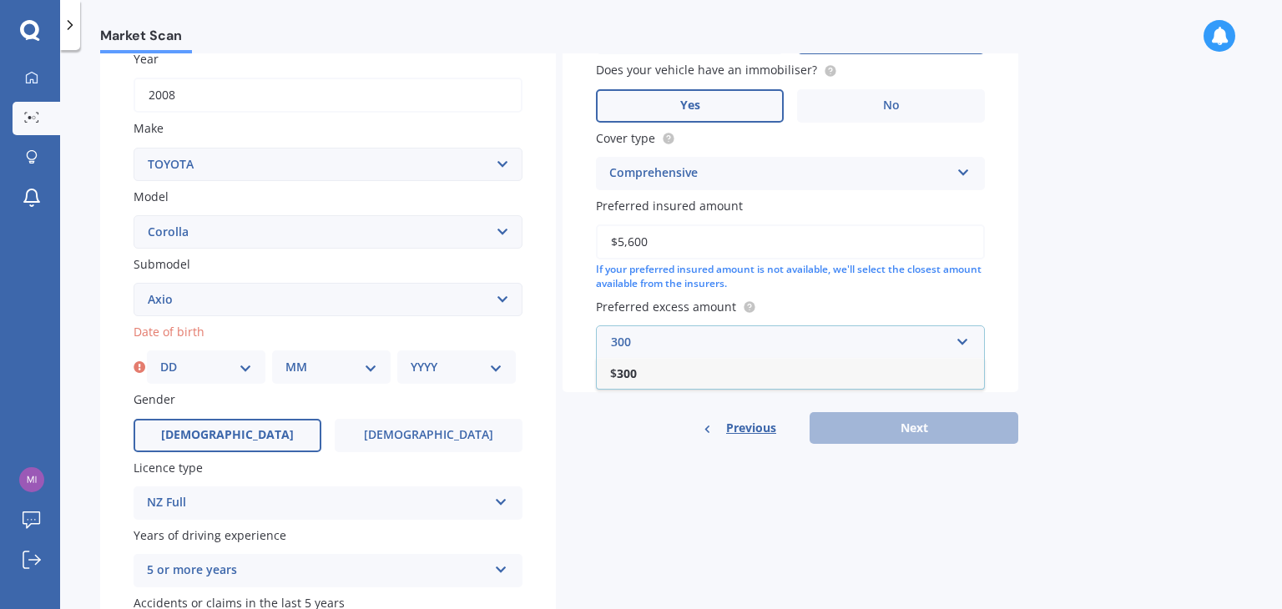
type input "300"
click at [634, 372] on b "300" at bounding box center [627, 374] width 20 height 16
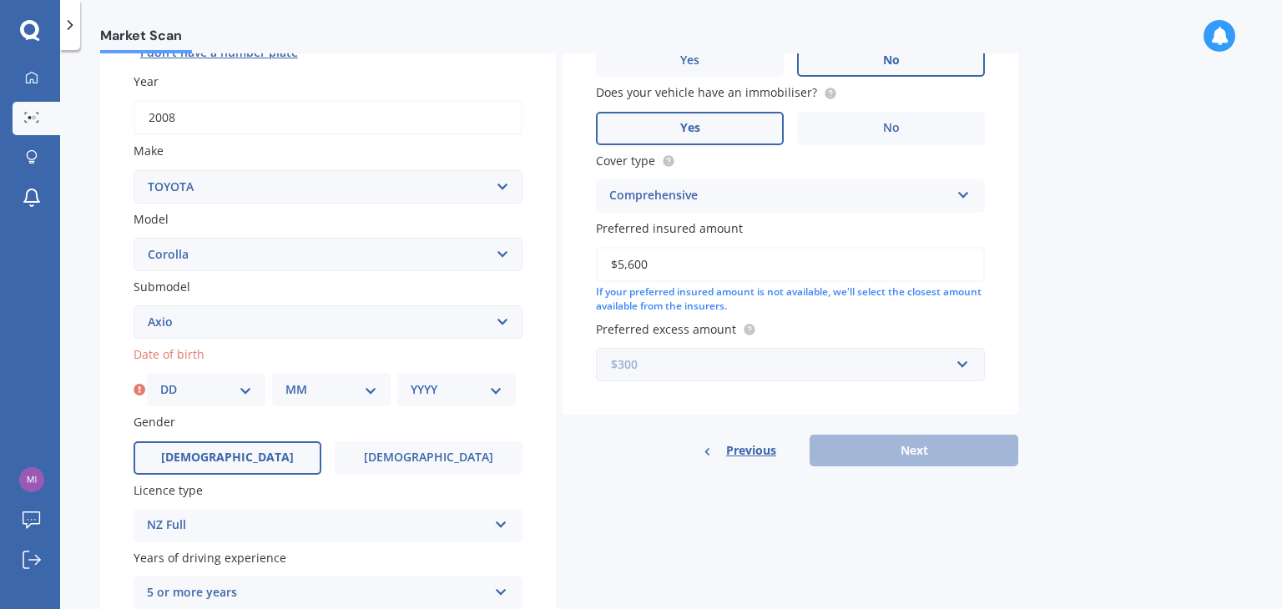
scroll to position [334, 0]
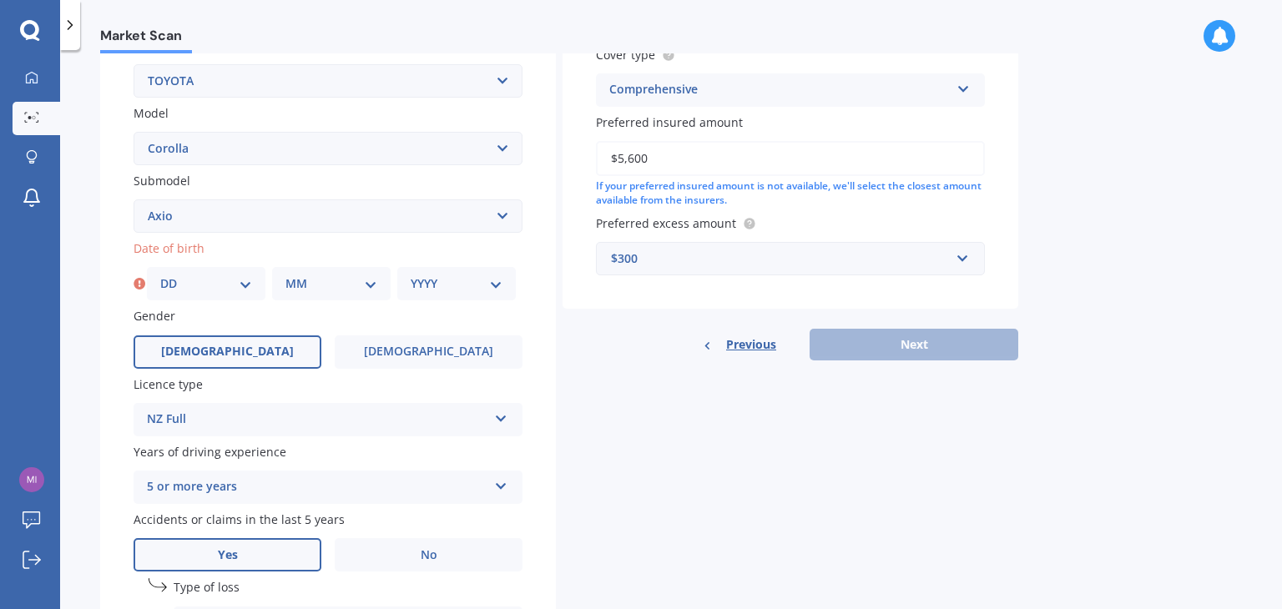
click at [220, 279] on select "DD 01 02 03 04 05 06 07 08 09 10 11 12 13 14 15 16 17 18 19 20 21 22 23 24 25 2…" at bounding box center [206, 284] width 92 height 18
select select "16"
click at [160, 275] on select "DD 01 02 03 04 05 06 07 08 09 10 11 12 13 14 15 16 17 18 19 20 21 22 23 24 25 2…" at bounding box center [206, 284] width 92 height 18
click at [331, 281] on select "MM 01 02 03 04 05 06 07 08 09 10 11 12" at bounding box center [332, 284] width 92 height 18
select select "12"
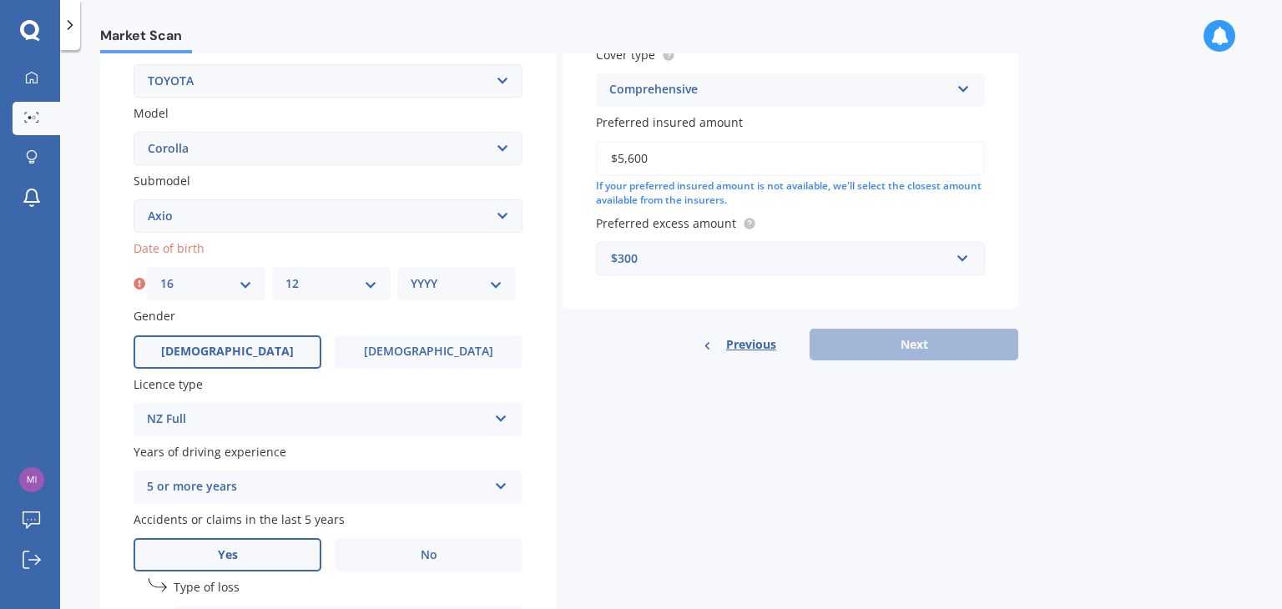
click at [286, 275] on select "MM 01 02 03 04 05 06 07 08 09 10 11 12" at bounding box center [332, 284] width 92 height 18
click at [483, 280] on select "YYYY 2025 2024 2023 2022 2021 2020 2019 2018 2017 2016 2015 2014 2013 2012 2011…" at bounding box center [457, 284] width 92 height 18
select select "1992"
click at [411, 275] on select "YYYY 2025 2024 2023 2022 2021 2020 2019 2018 2017 2016 2015 2014 2013 2012 2011…" at bounding box center [457, 284] width 92 height 18
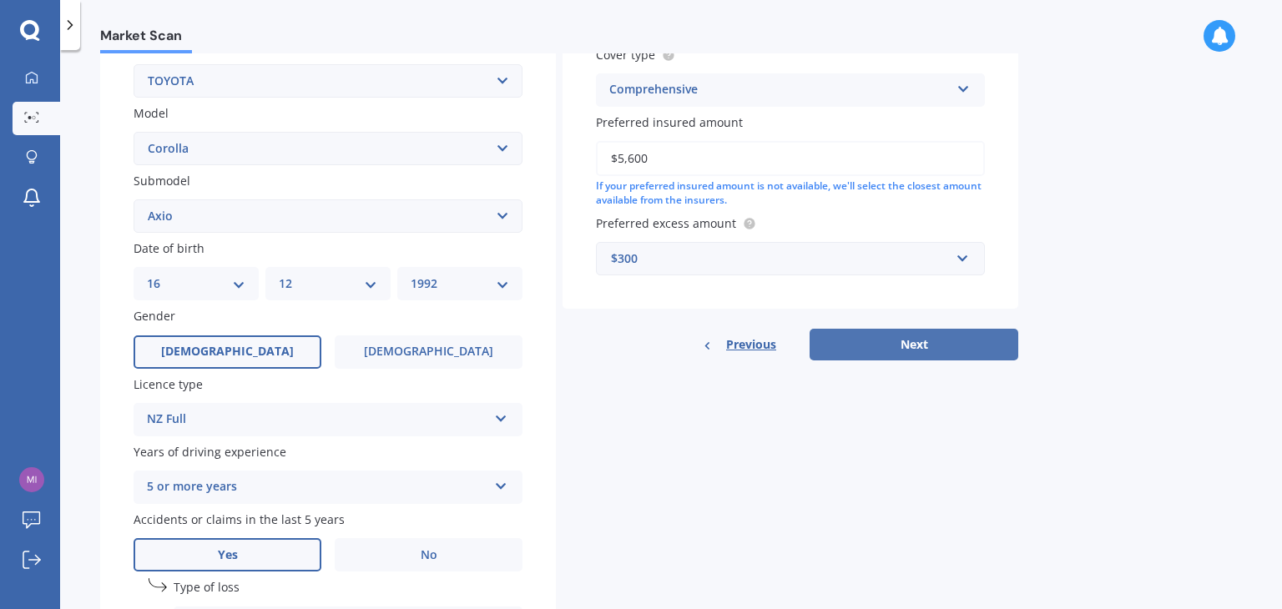
click at [939, 348] on button "Next" at bounding box center [914, 345] width 209 height 32
select select "16"
select select "12"
select select "1992"
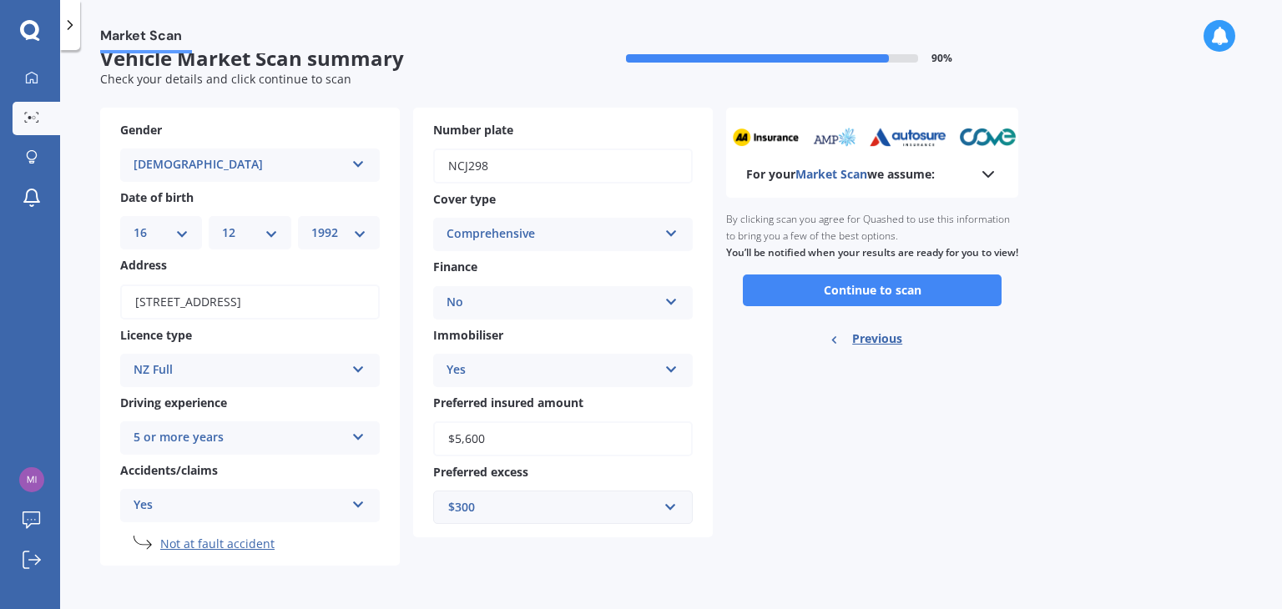
scroll to position [0, 0]
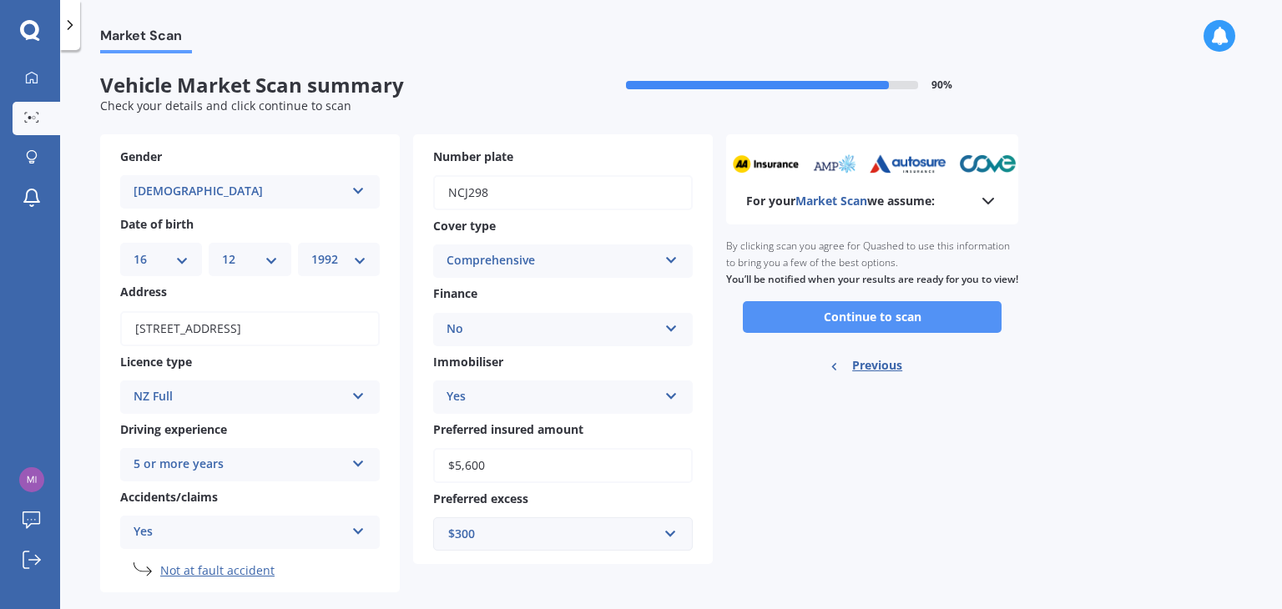
click at [862, 333] on button "Continue to scan" at bounding box center [872, 317] width 259 height 32
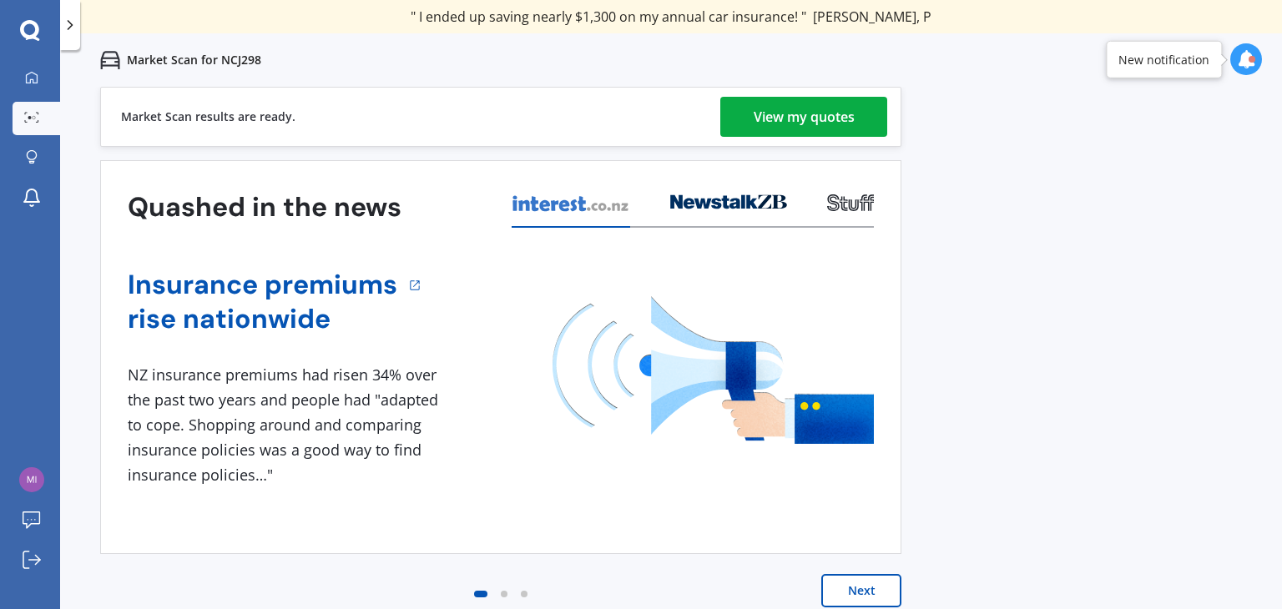
click at [795, 123] on div "View my quotes" at bounding box center [804, 117] width 101 height 40
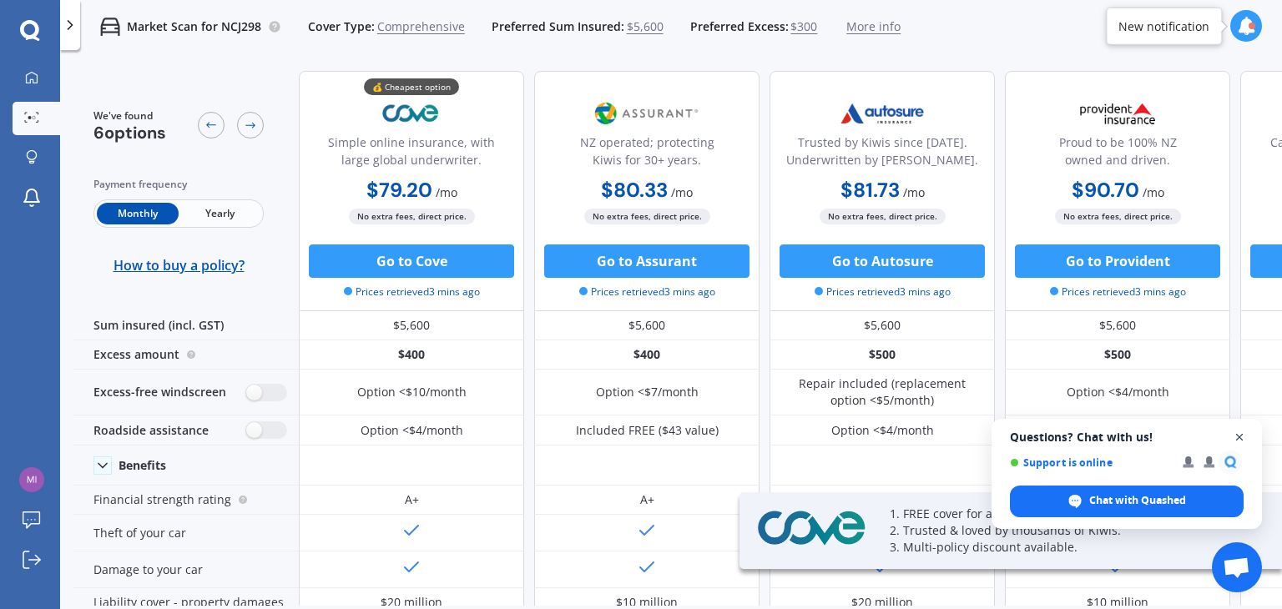
click at [1239, 435] on span "Close chat" at bounding box center [1240, 437] width 21 height 21
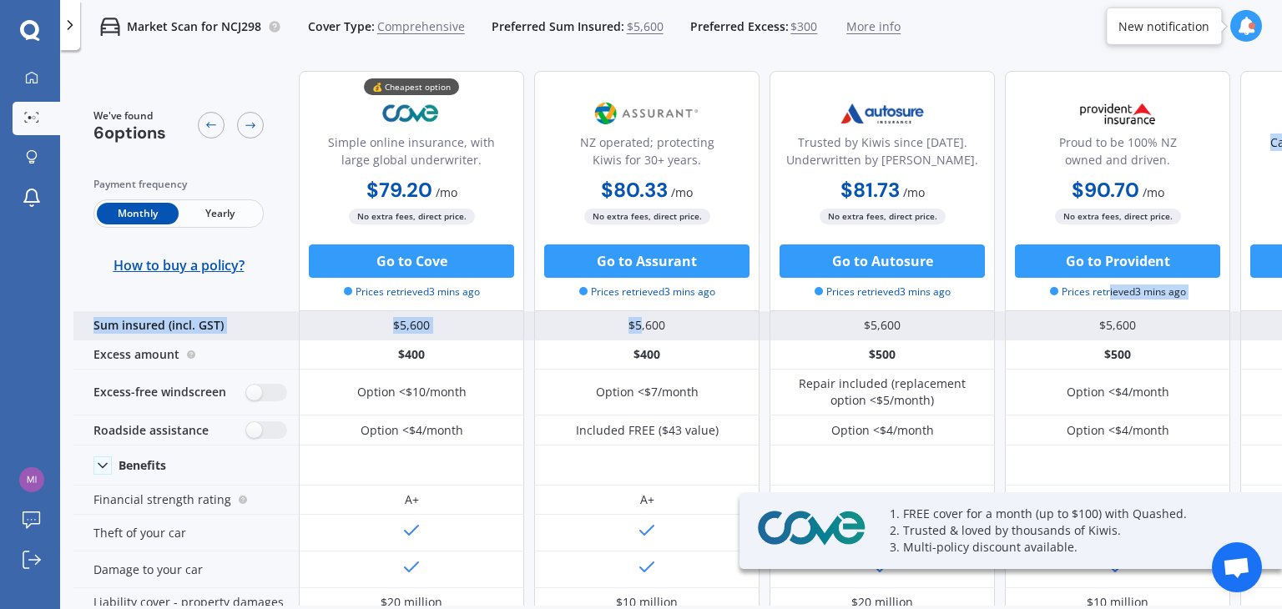
drag, startPoint x: 1109, startPoint y: 305, endPoint x: 641, endPoint y: 311, distance: 467.6
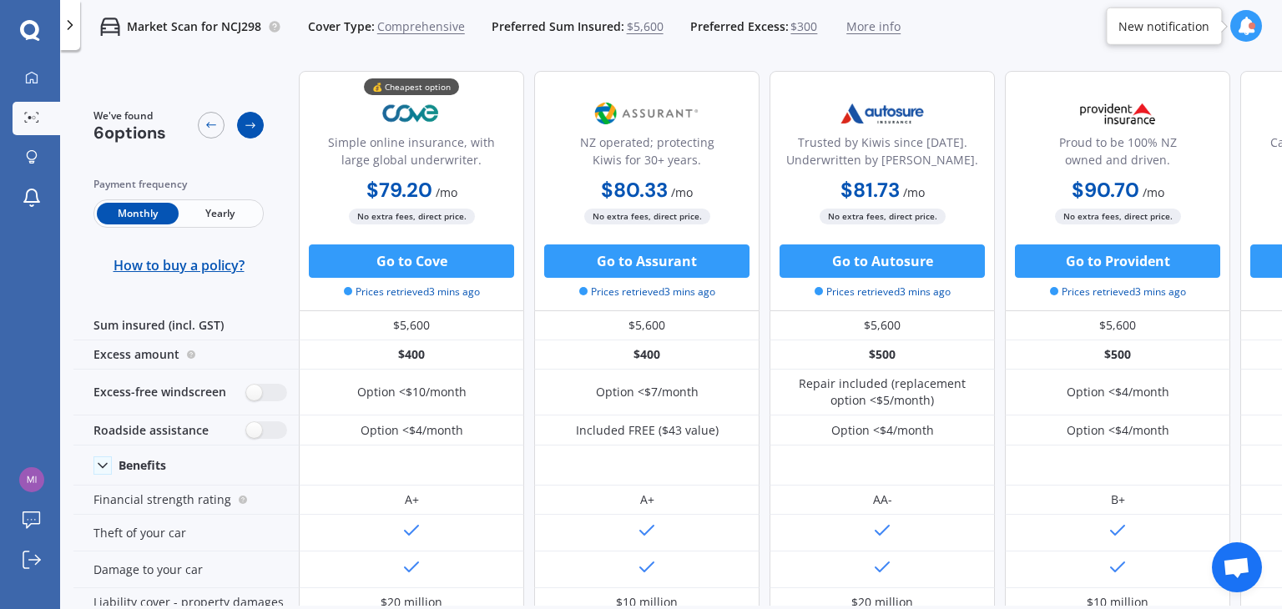
click at [250, 129] on icon at bounding box center [250, 125] width 13 height 13
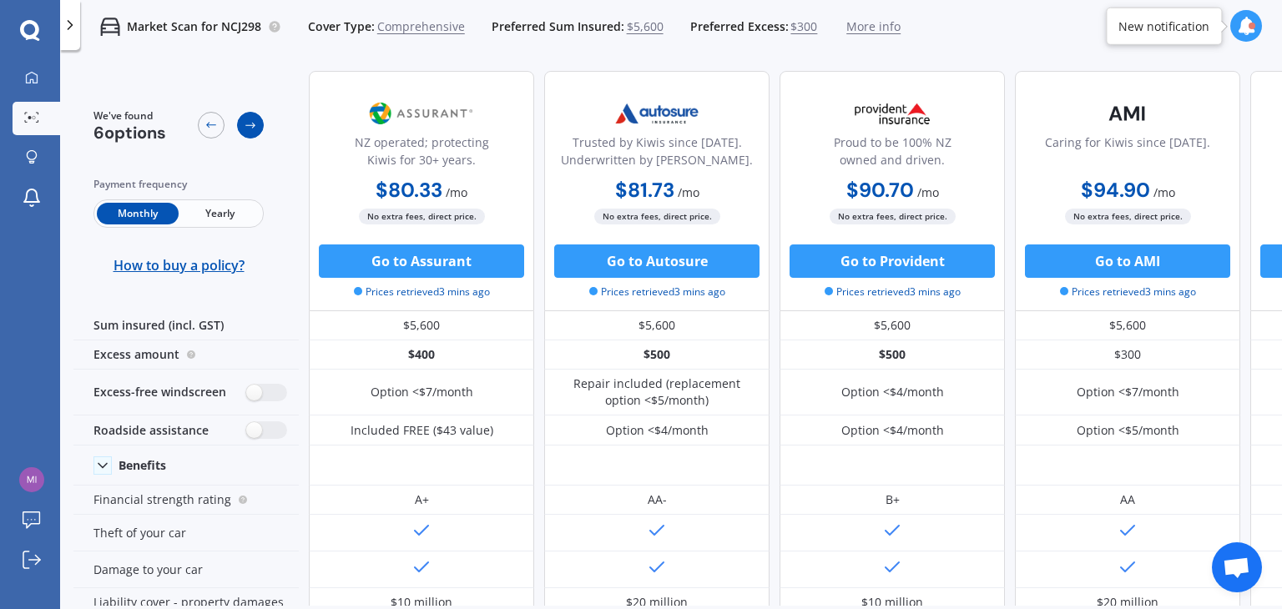
click at [250, 129] on icon at bounding box center [250, 125] width 13 height 13
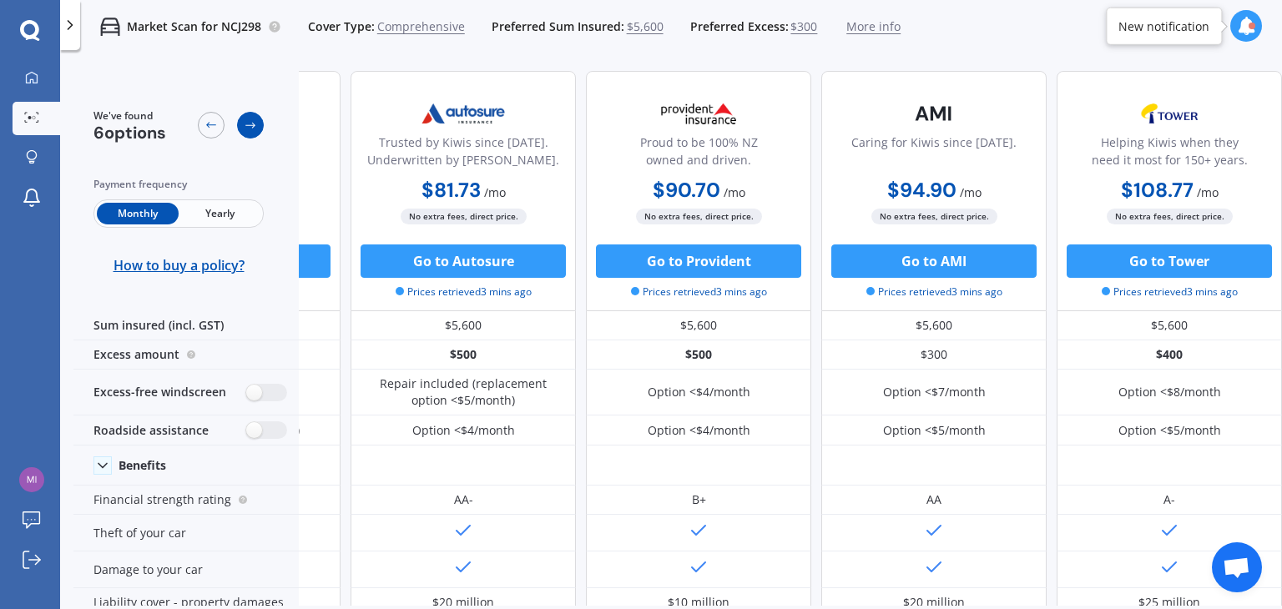
scroll to position [0, 427]
click at [250, 129] on icon at bounding box center [250, 125] width 13 height 13
click at [227, 219] on span "Yearly" at bounding box center [220, 214] width 82 height 22
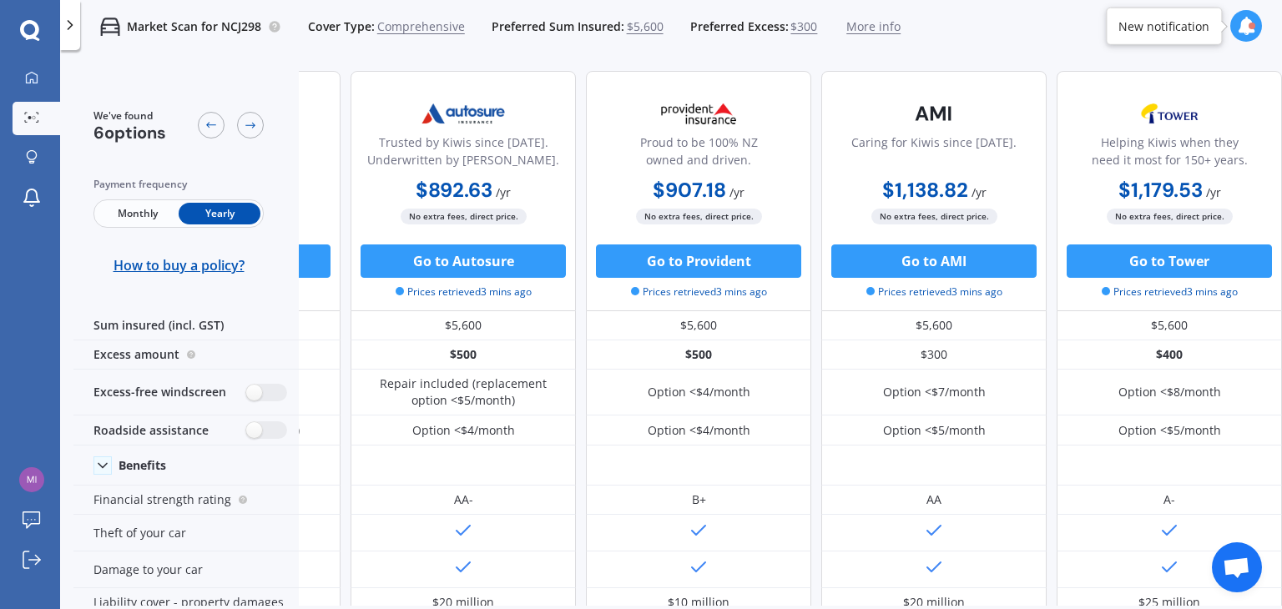
click at [145, 216] on span "Monthly" at bounding box center [138, 214] width 82 height 22
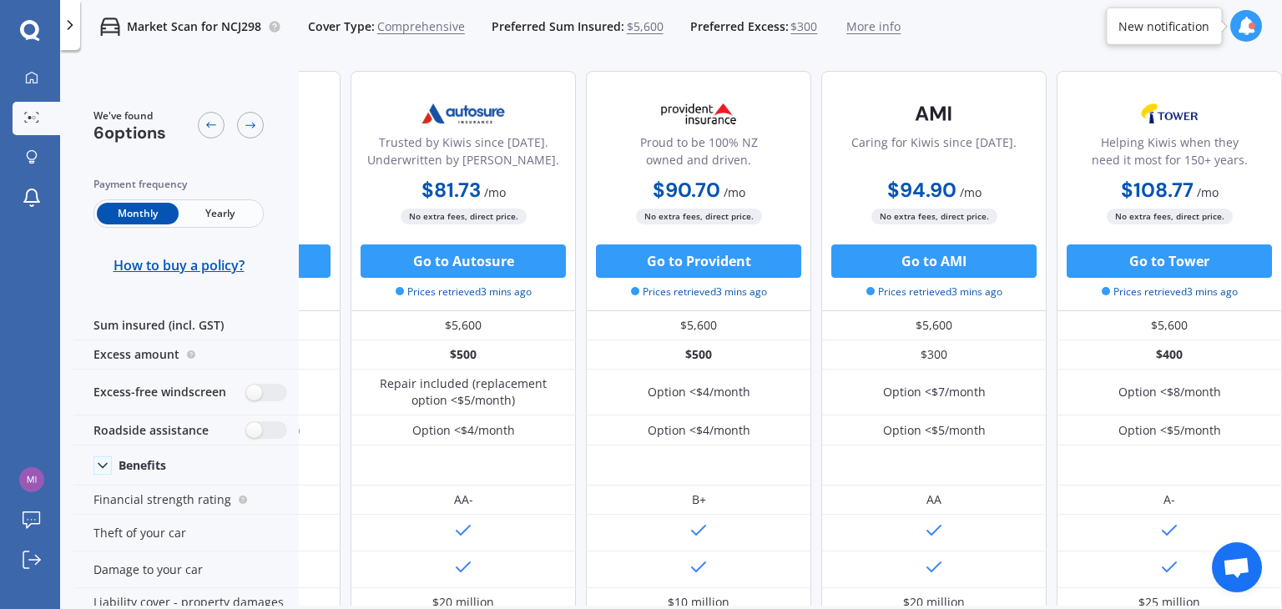
click at [1234, 572] on span "Open chat" at bounding box center [1237, 569] width 28 height 23
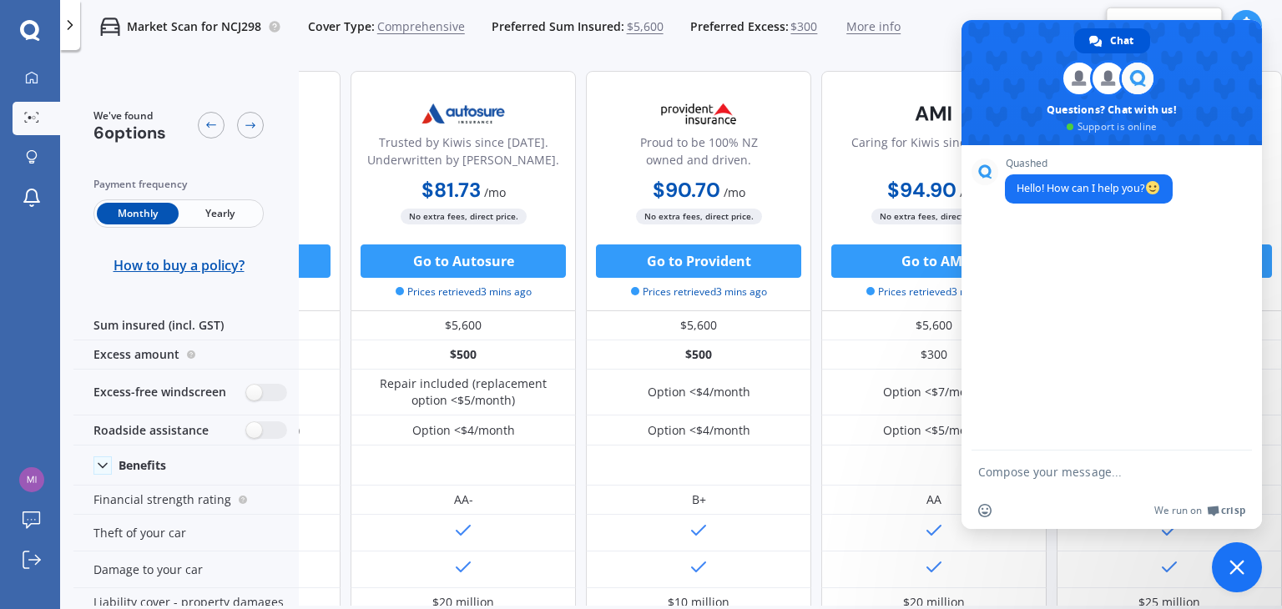
click at [1023, 465] on textarea "Compose your message..." at bounding box center [1093, 472] width 230 height 15
type textarea "I just want to compare my car insurance policy with other providers"
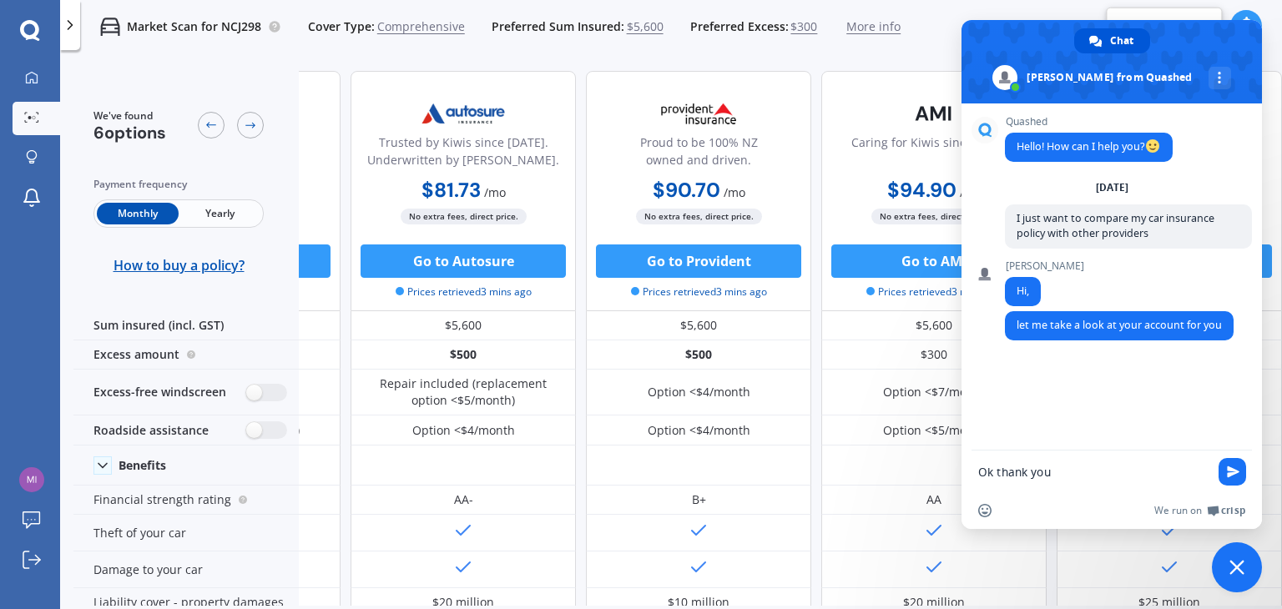
type textarea "Ok thank you"
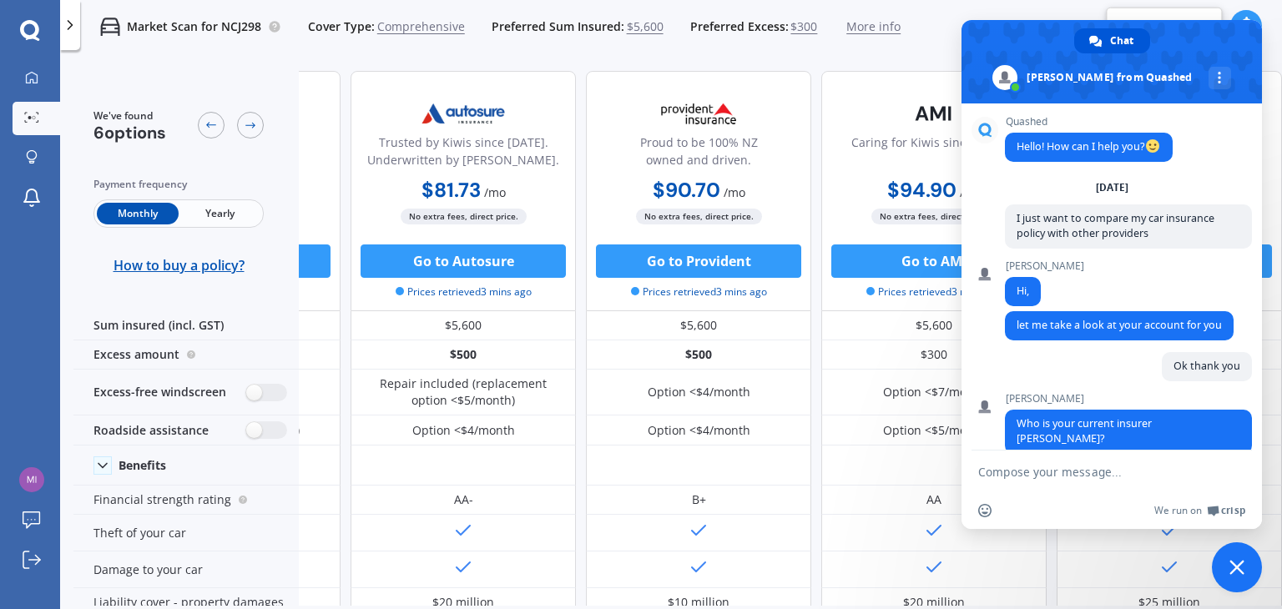
scroll to position [12, 0]
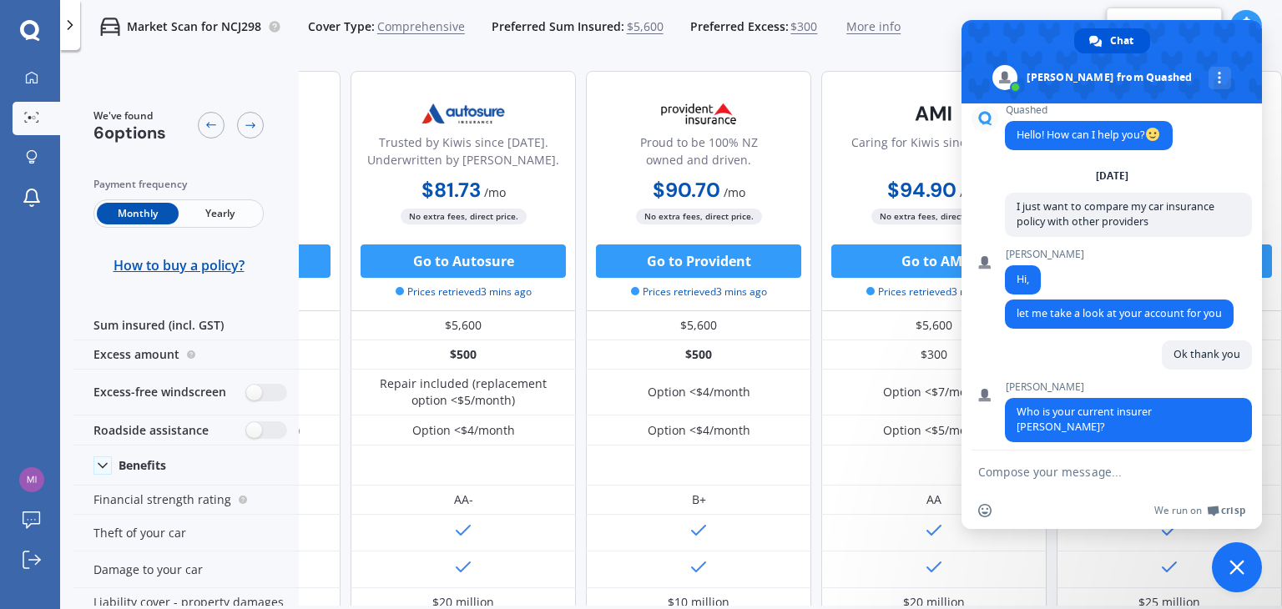
click at [1049, 475] on textarea "Compose your message..." at bounding box center [1093, 472] width 230 height 15
type textarea "State Insurance"
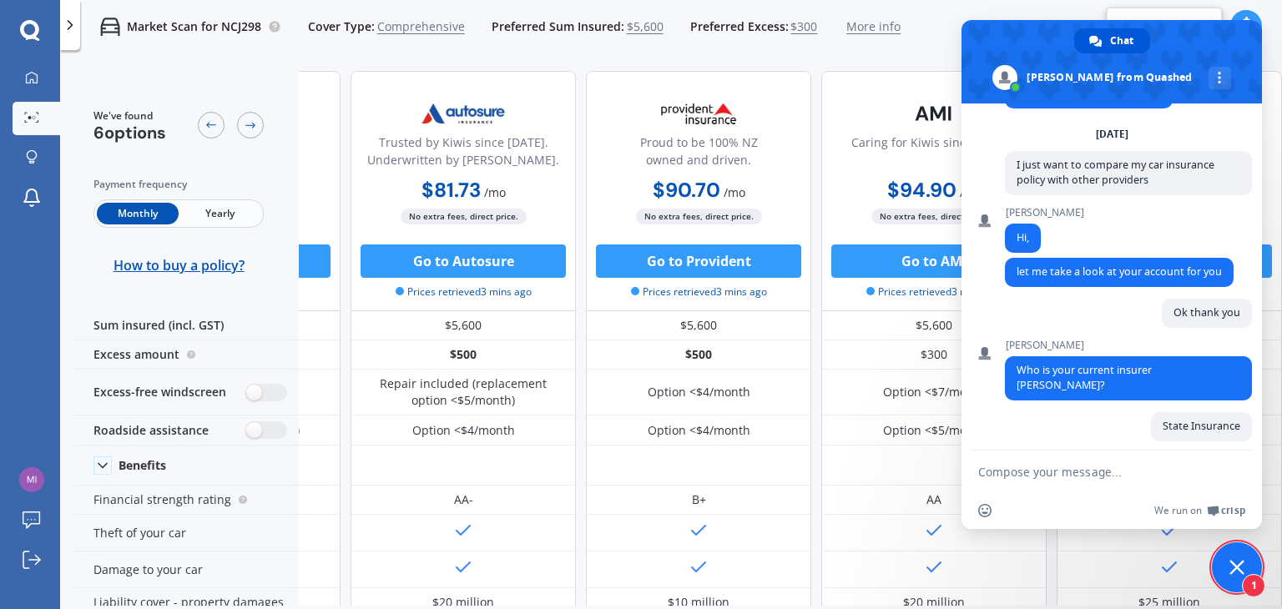
scroll to position [221, 0]
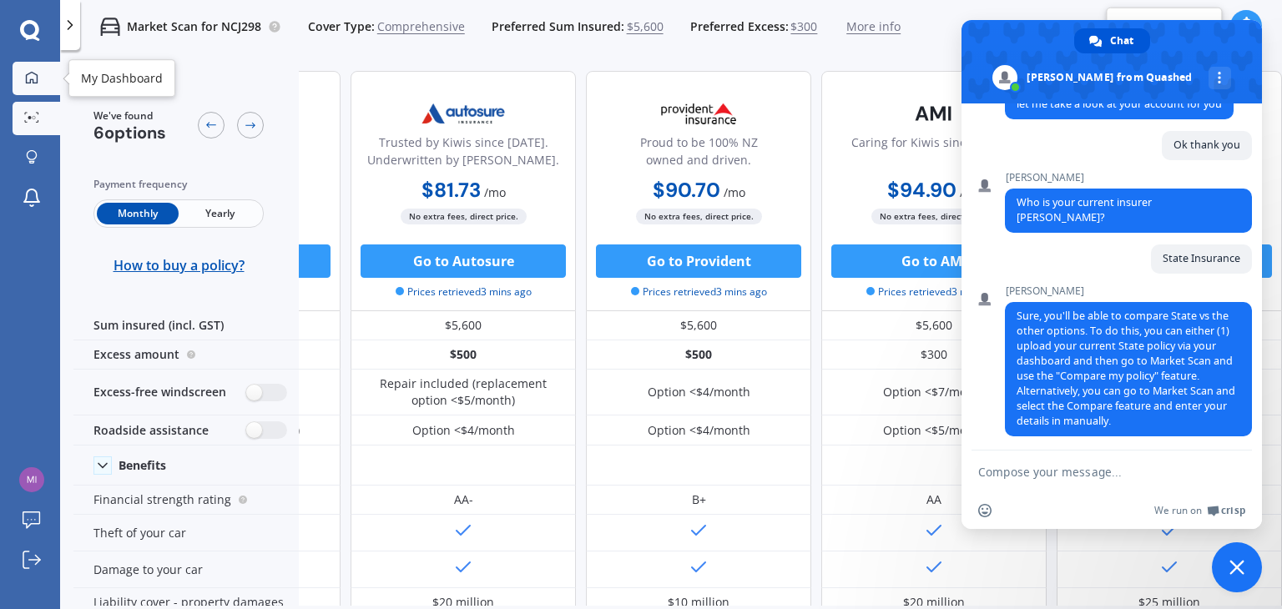
click at [32, 65] on link "My Dashboard" at bounding box center [37, 78] width 48 height 33
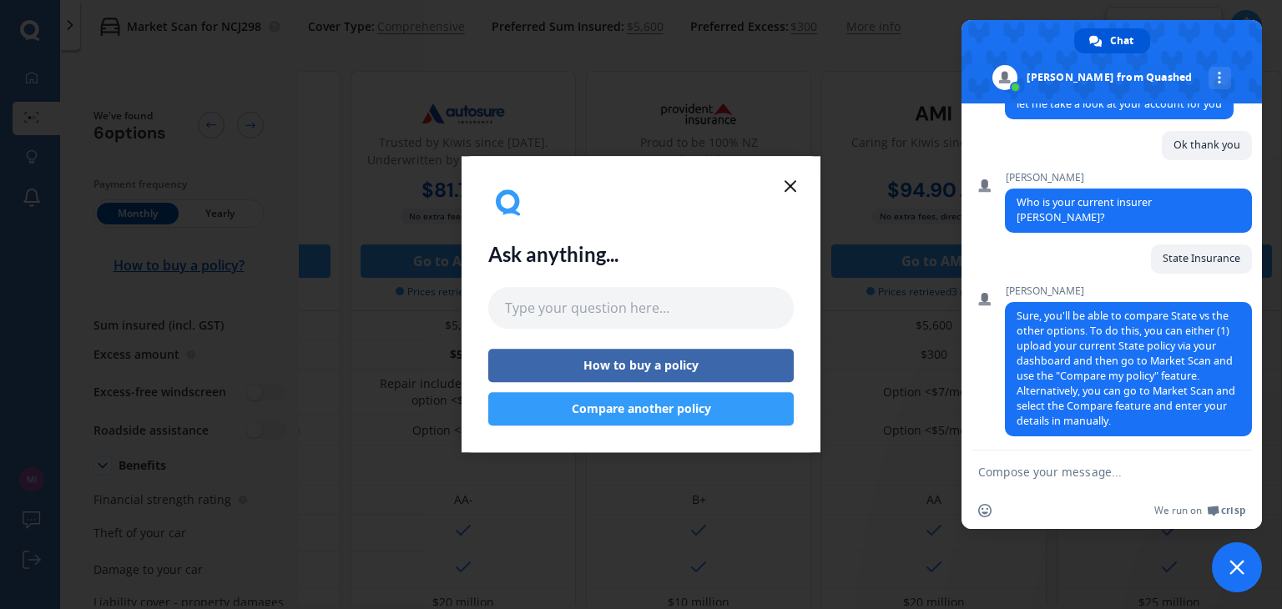
click at [650, 414] on button "Compare another policy" at bounding box center [641, 409] width 306 height 33
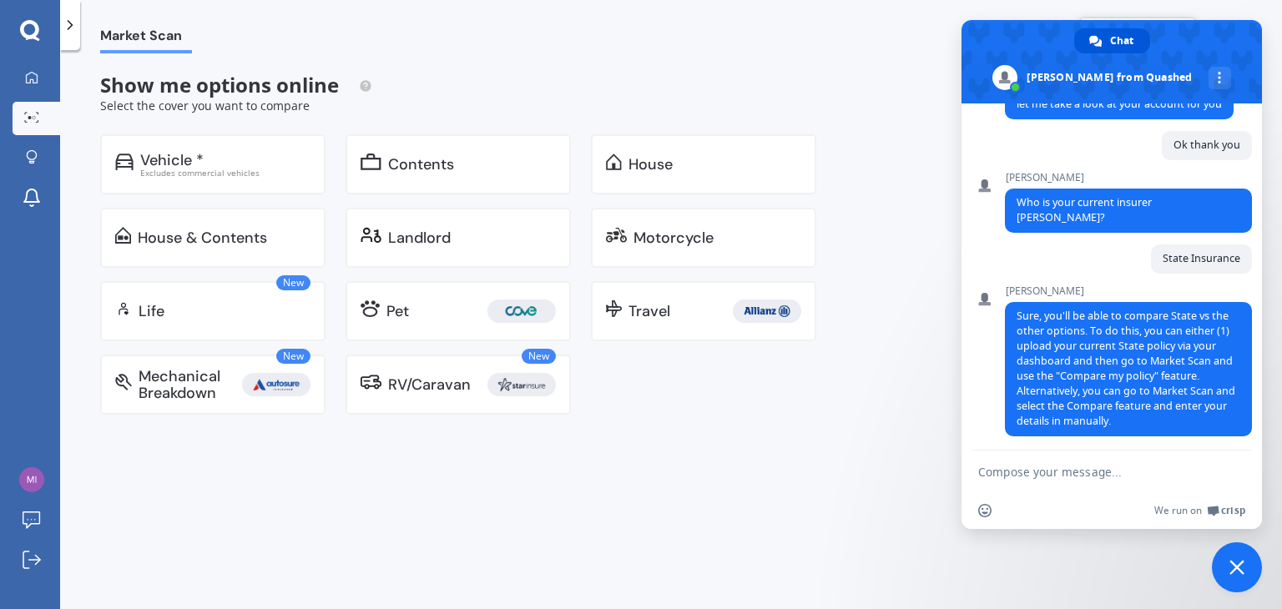
click at [1099, 472] on textarea "Compose your message..." at bounding box center [1093, 472] width 230 height 15
type textarea "Ok thank you"
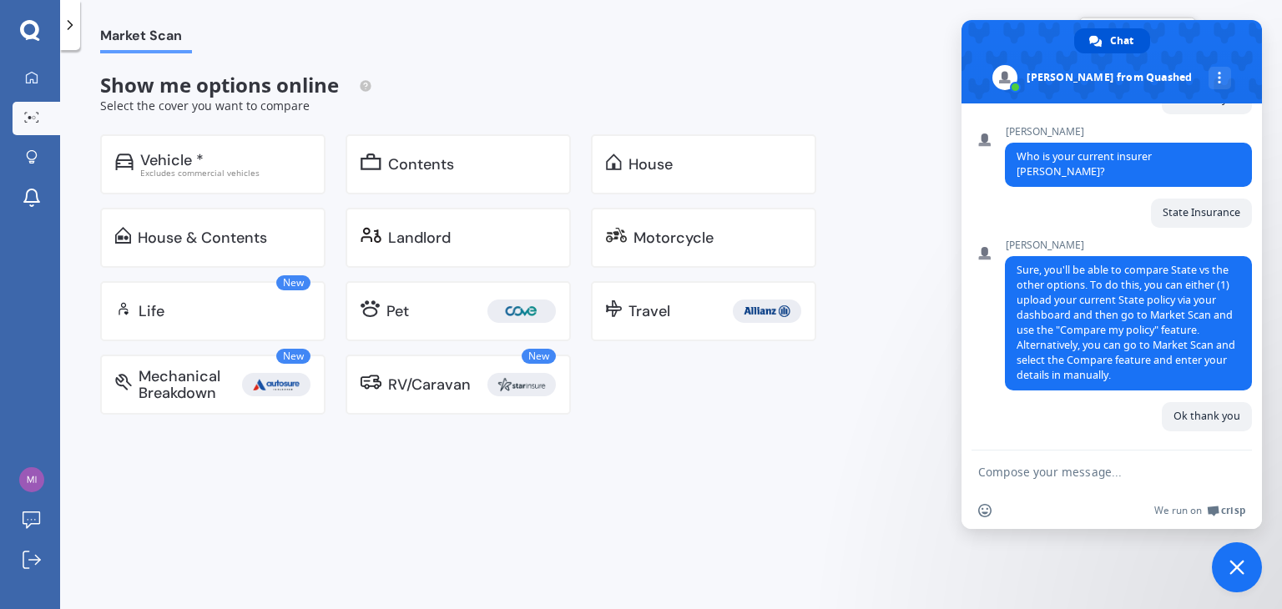
scroll to position [263, 0]
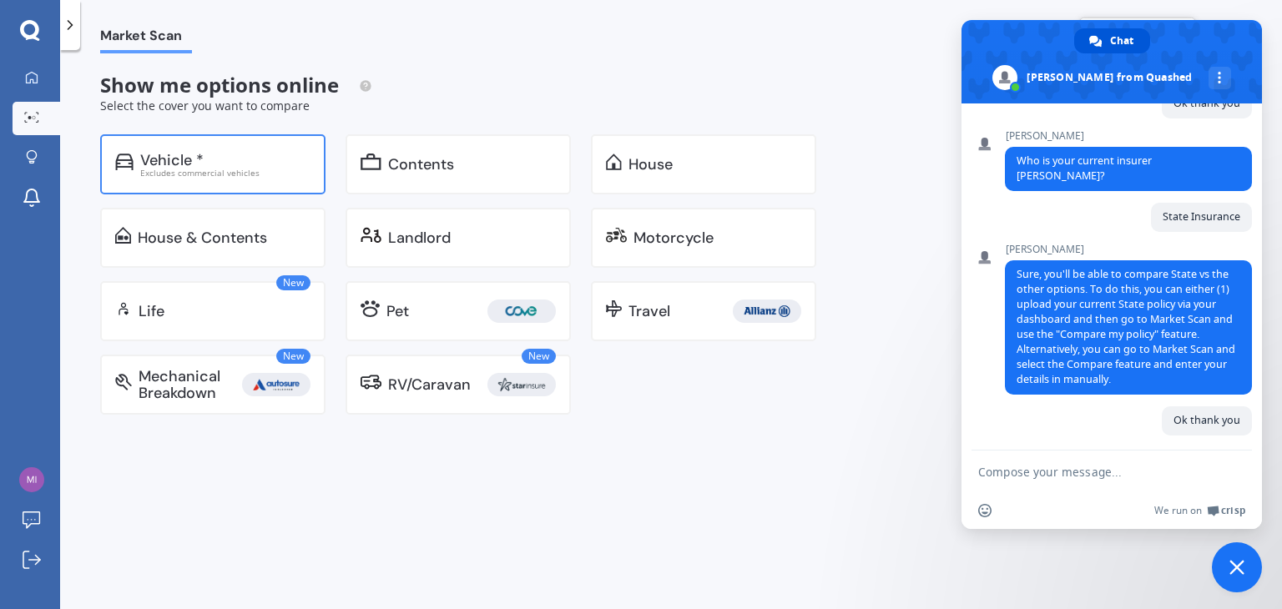
click at [258, 154] on div "Vehicle *" at bounding box center [225, 160] width 170 height 17
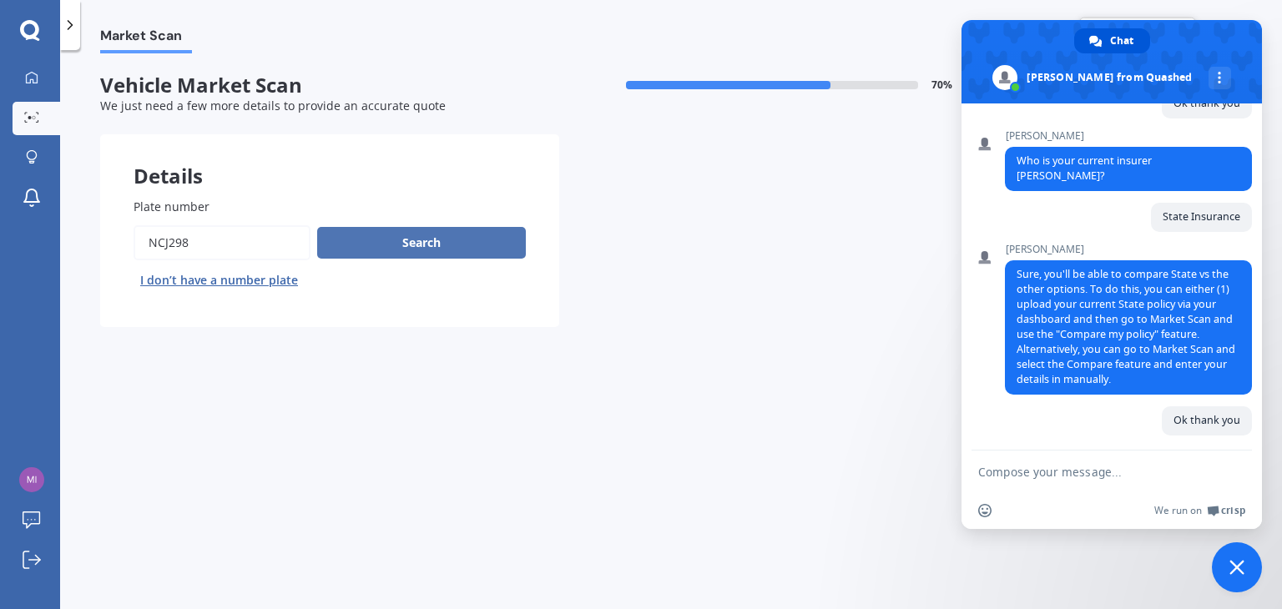
click at [408, 245] on button "Search" at bounding box center [421, 243] width 209 height 32
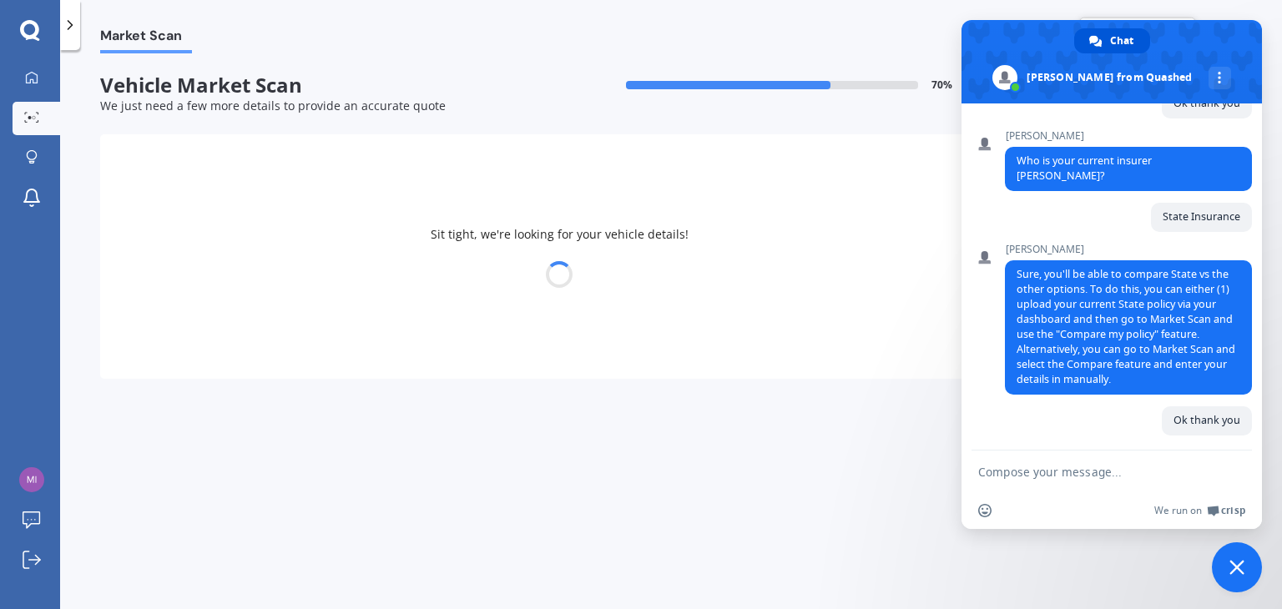
select select "TOYOTA"
select select "COROLLA"
select select "16"
select select "12"
select select "1992"
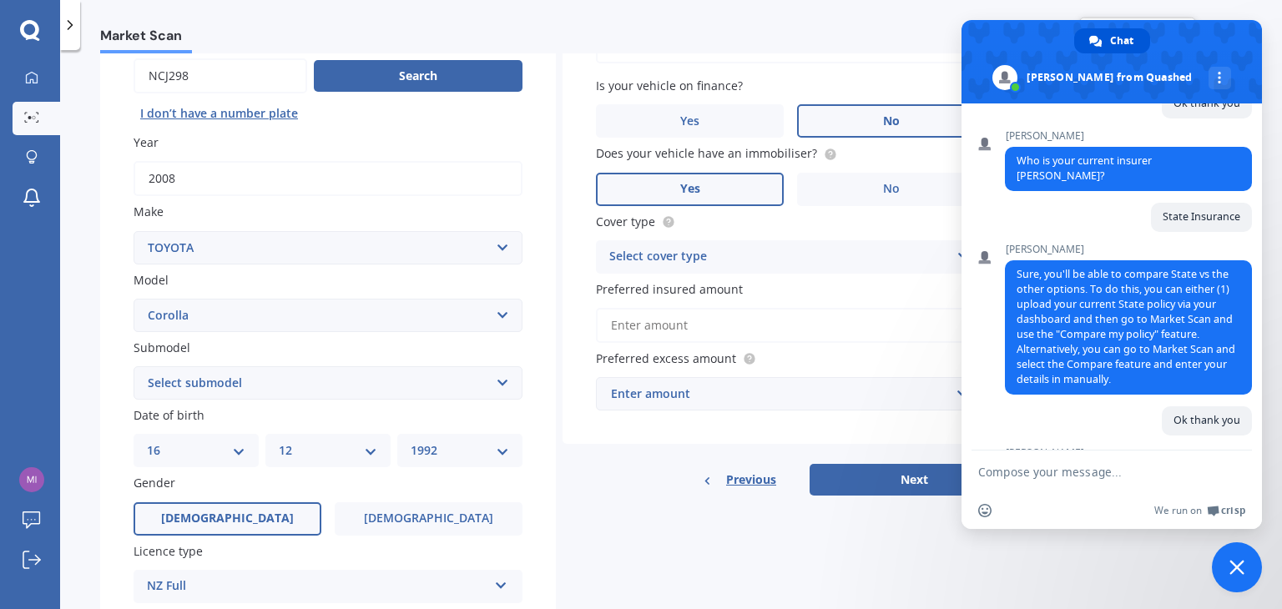
scroll to position [337, 0]
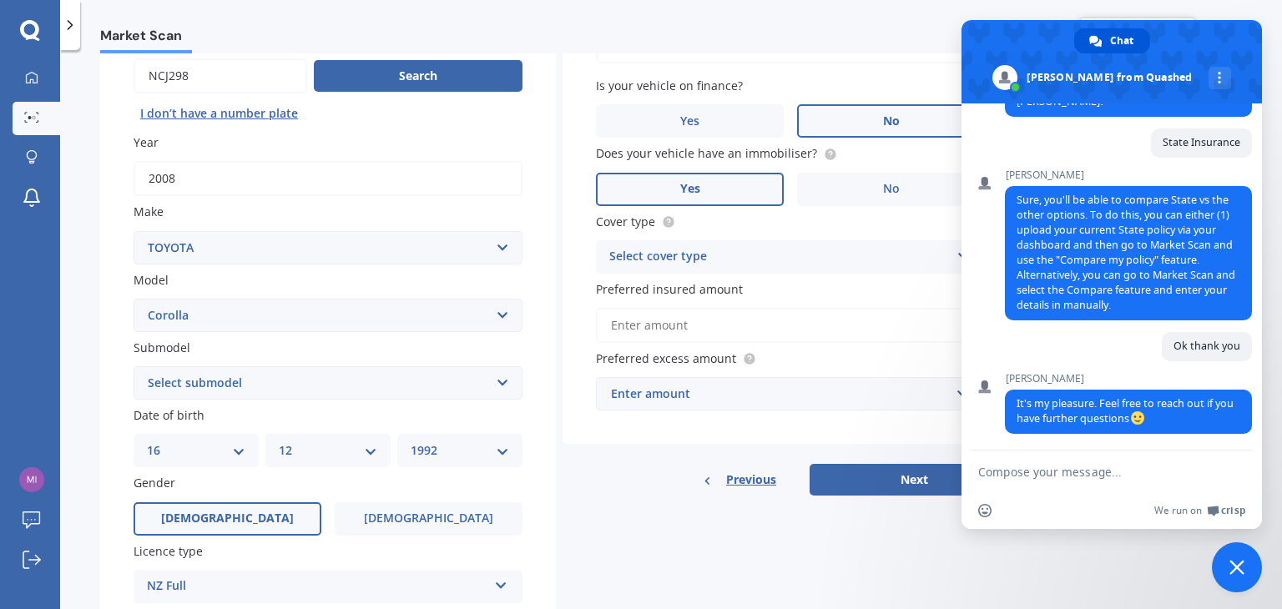
click at [1226, 555] on span "Close chat" at bounding box center [1237, 568] width 50 height 50
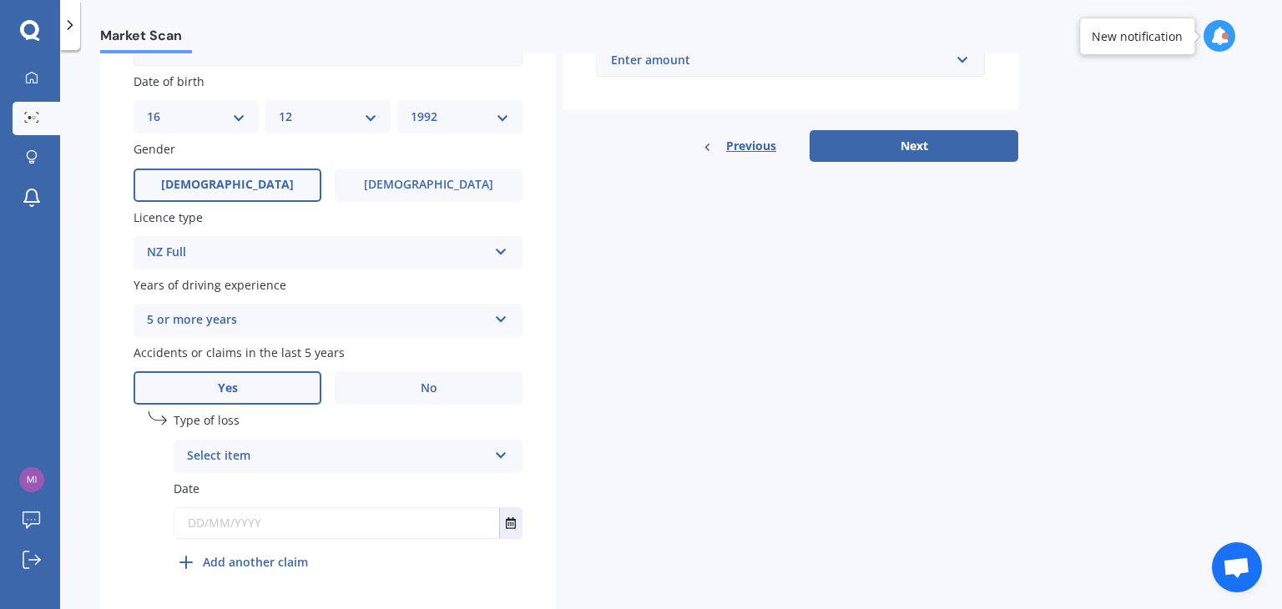
scroll to position [554, 0]
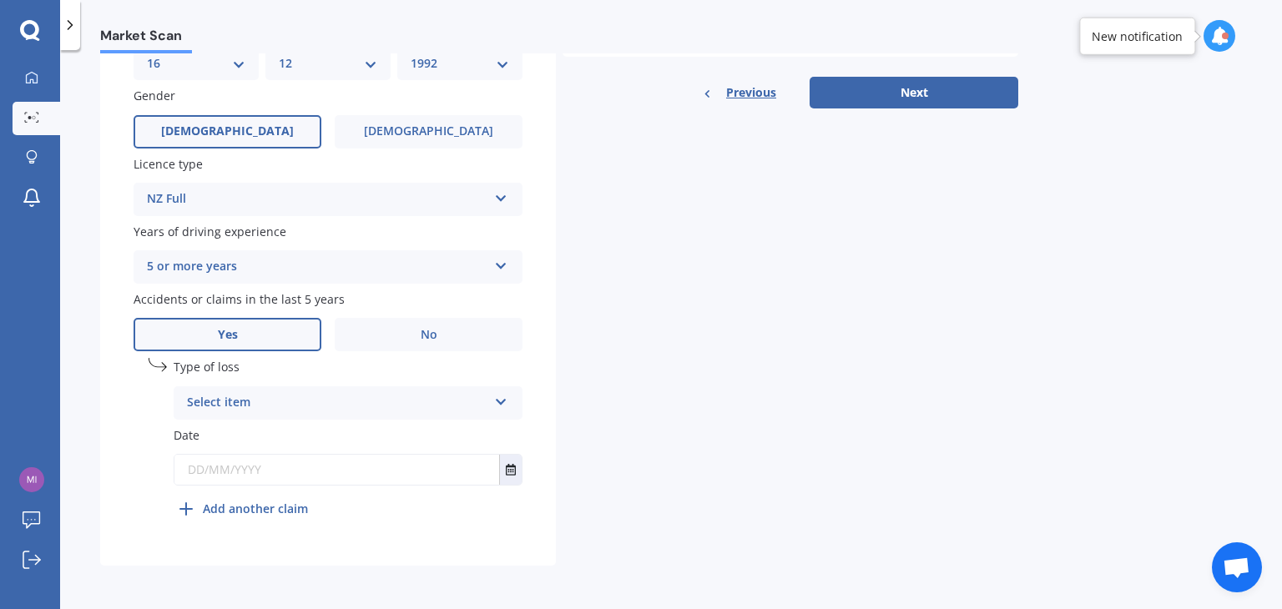
click at [258, 409] on div "Select item" at bounding box center [337, 403] width 301 height 20
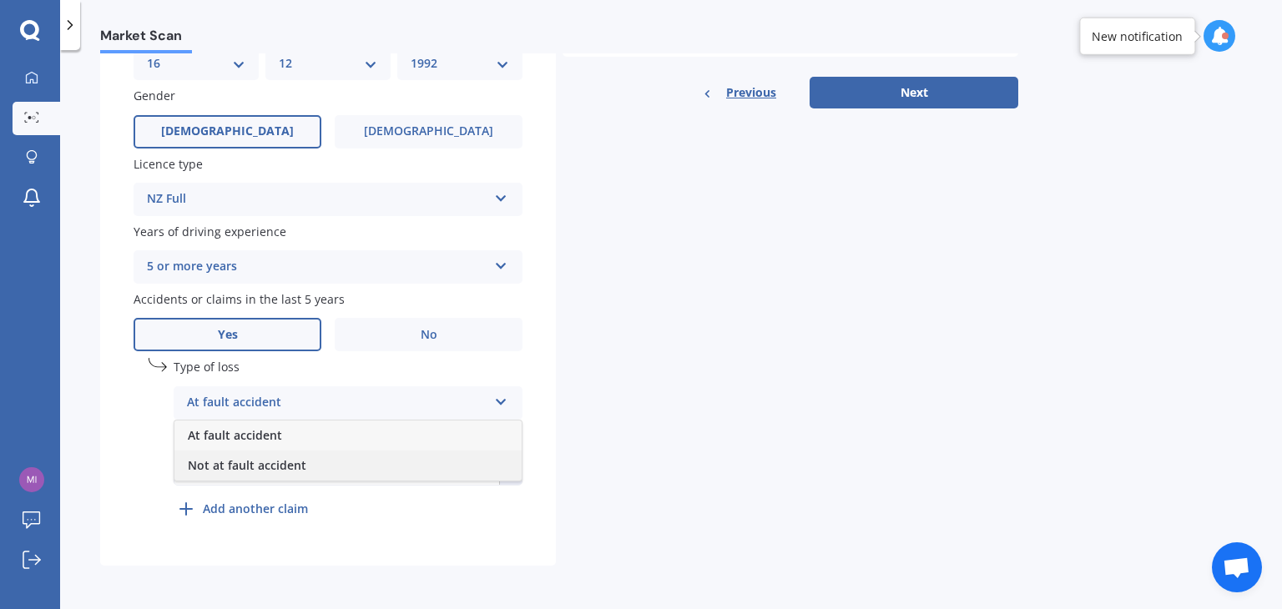
click at [267, 463] on span "Not at fault accident" at bounding box center [247, 466] width 119 height 16
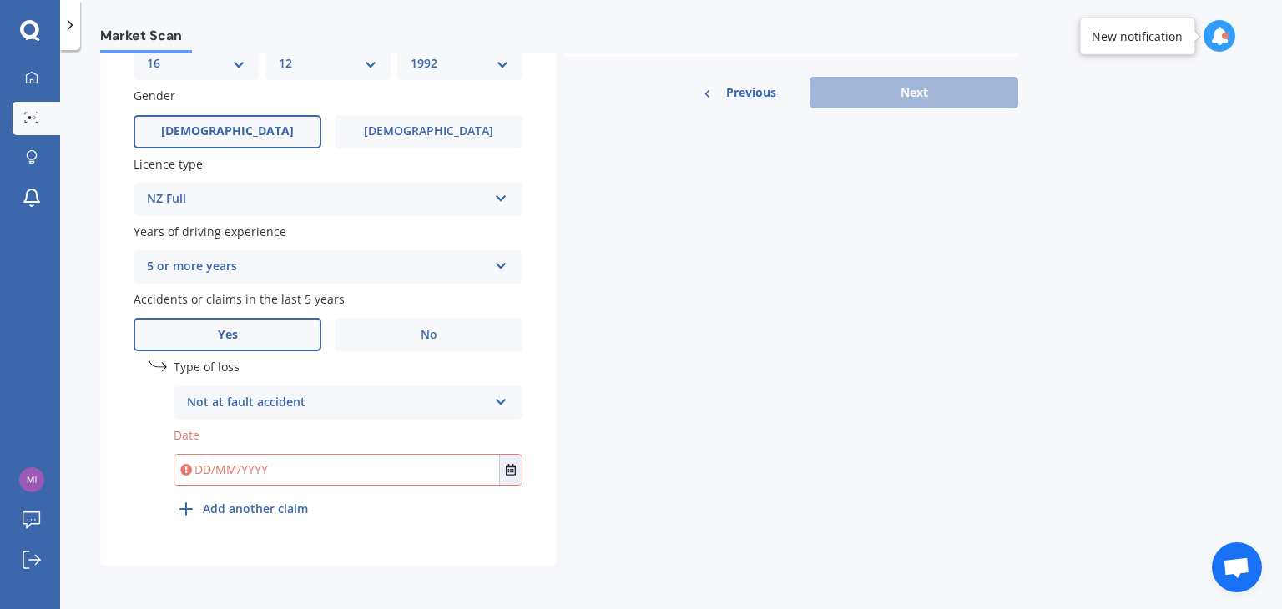
click at [270, 465] on input "text" at bounding box center [336, 470] width 325 height 30
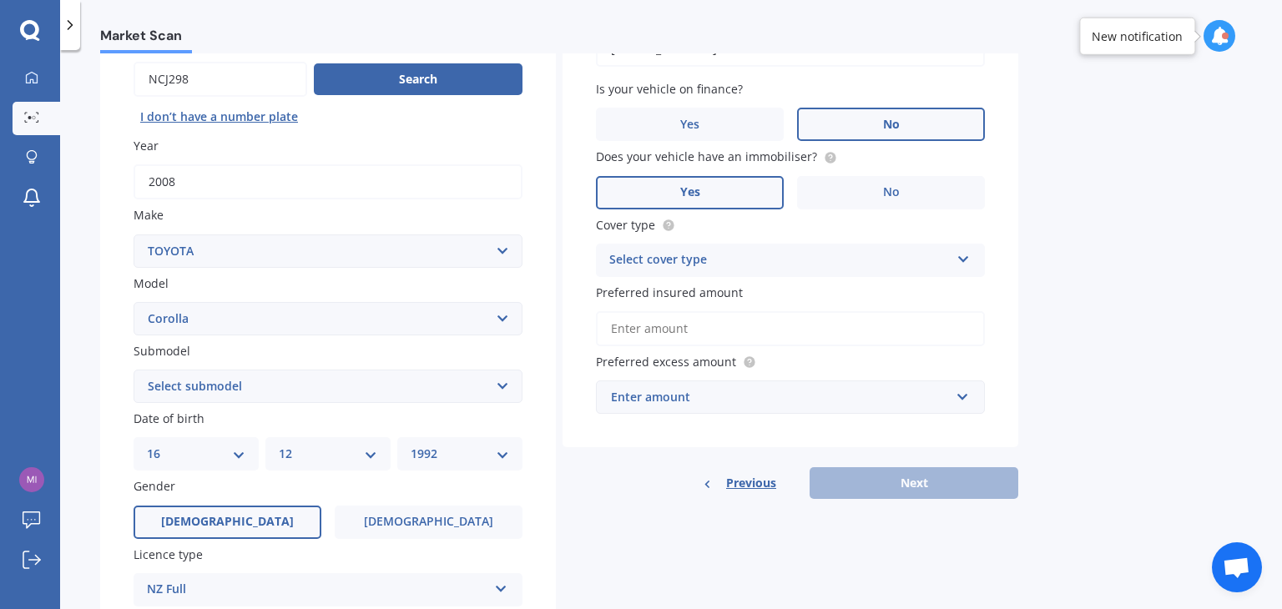
scroll to position [53, 0]
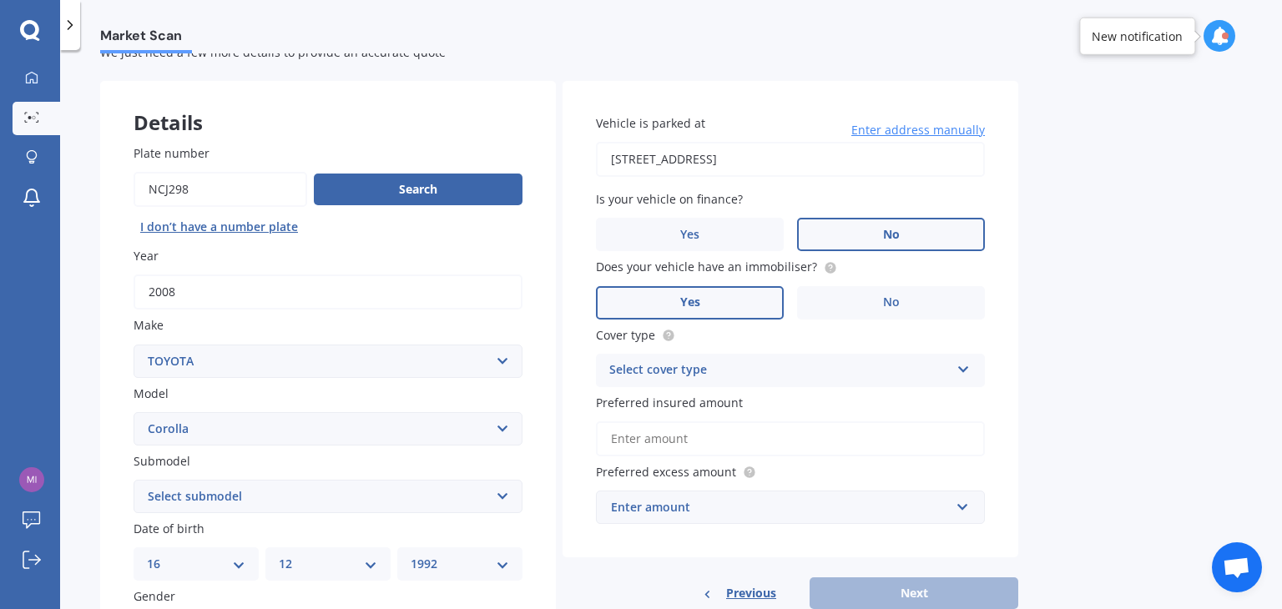
type input "[DATE]"
click at [678, 432] on input "Preferred insured amount" at bounding box center [790, 439] width 389 height 35
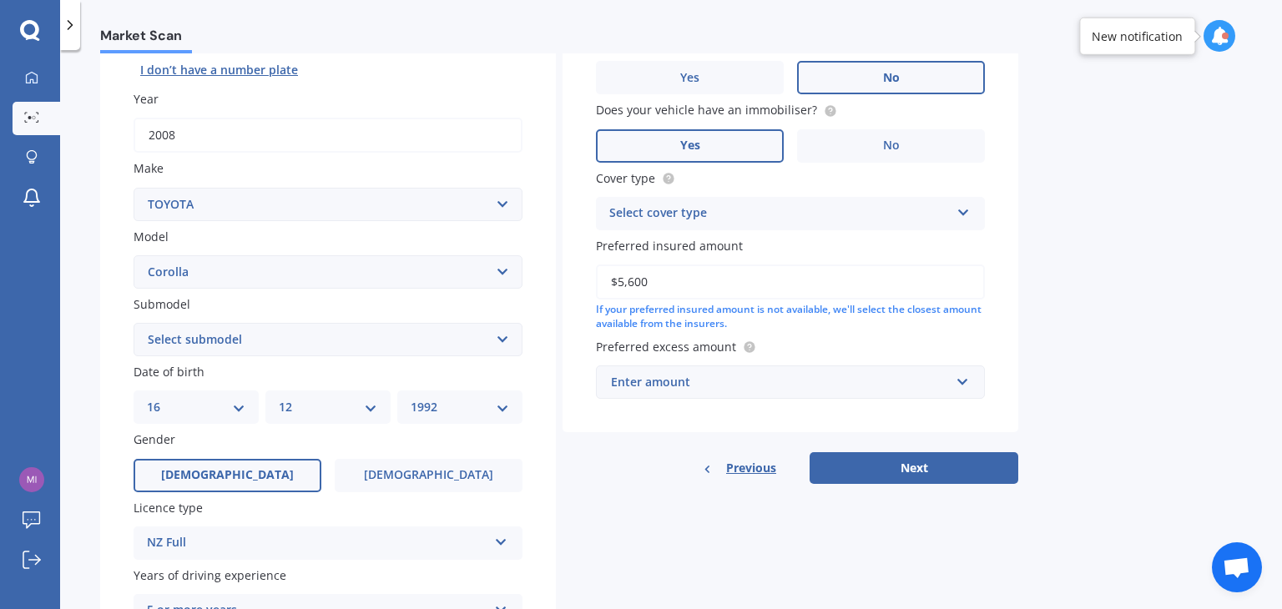
scroll to position [220, 0]
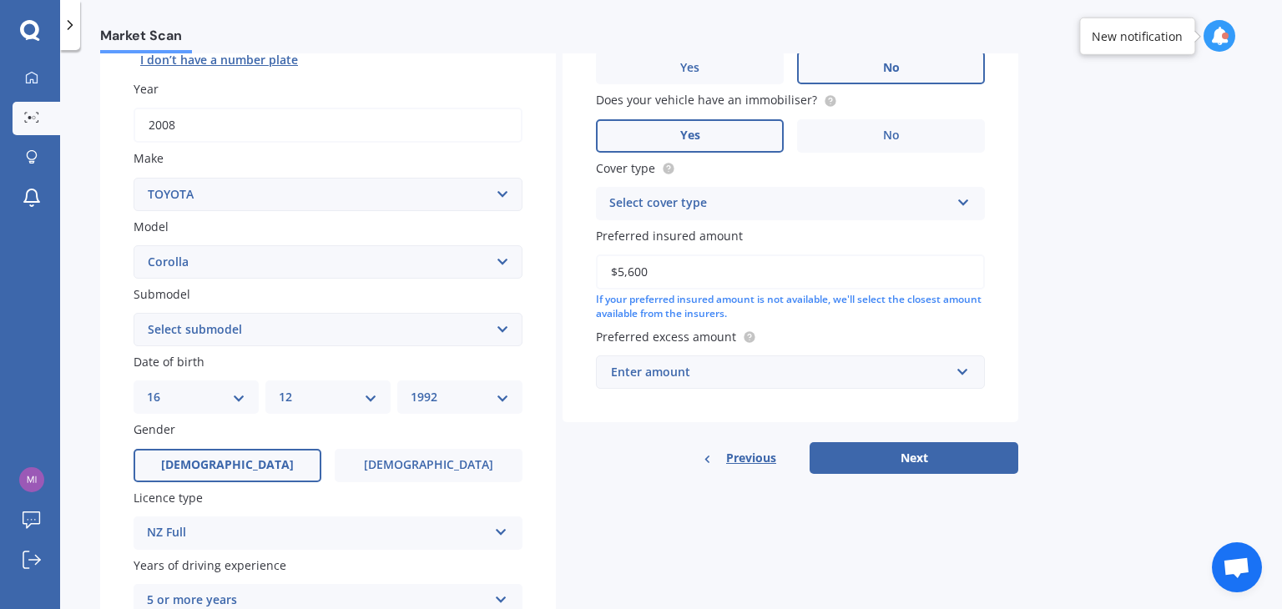
type input "$5,600"
click at [691, 375] on div "Enter amount" at bounding box center [780, 372] width 339 height 18
type input "300"
click at [691, 508] on div "Details Plate number Search I don’t have a number plate Year [DATE] Make Select…" at bounding box center [559, 407] width 918 height 986
click at [859, 458] on button "Next" at bounding box center [914, 458] width 209 height 32
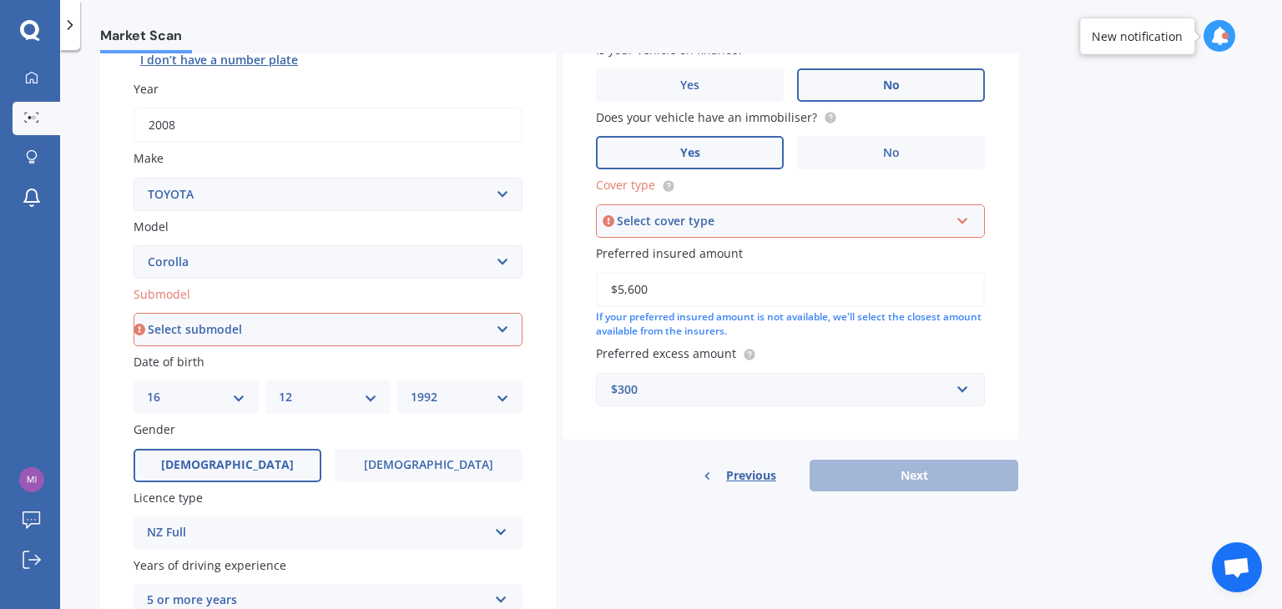
click at [210, 326] on select "Select submodel (All other) Axio Diesel [PERSON_NAME] 2WD [PERSON_NAME] 4WD FXG…" at bounding box center [328, 329] width 389 height 33
select select "AXIO"
click at [134, 313] on select "Select submodel (All other) Axio Diesel [PERSON_NAME] 2WD [PERSON_NAME] 4WD FXG…" at bounding box center [328, 329] width 389 height 33
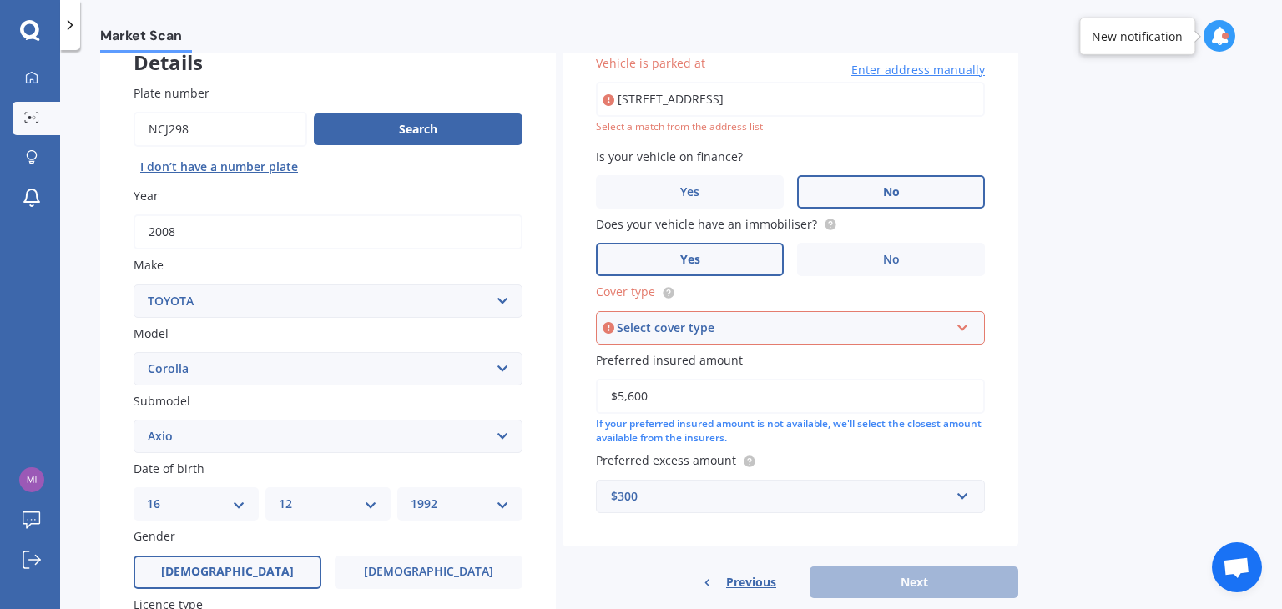
type input "[STREET_ADDRESS]"
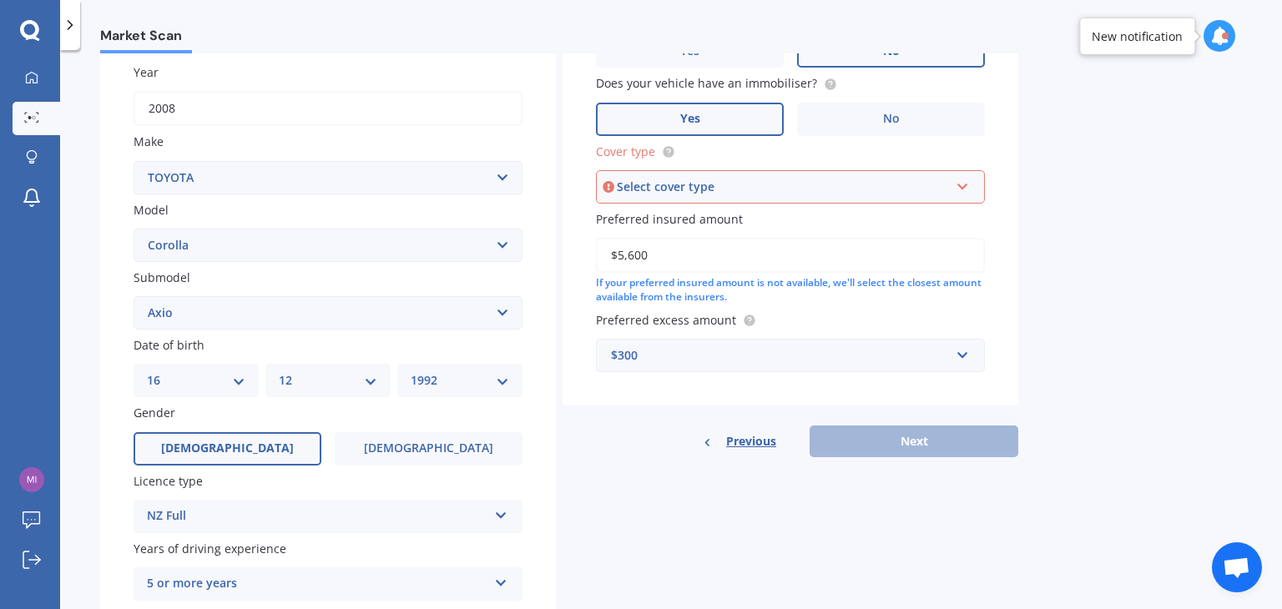
scroll to position [250, 0]
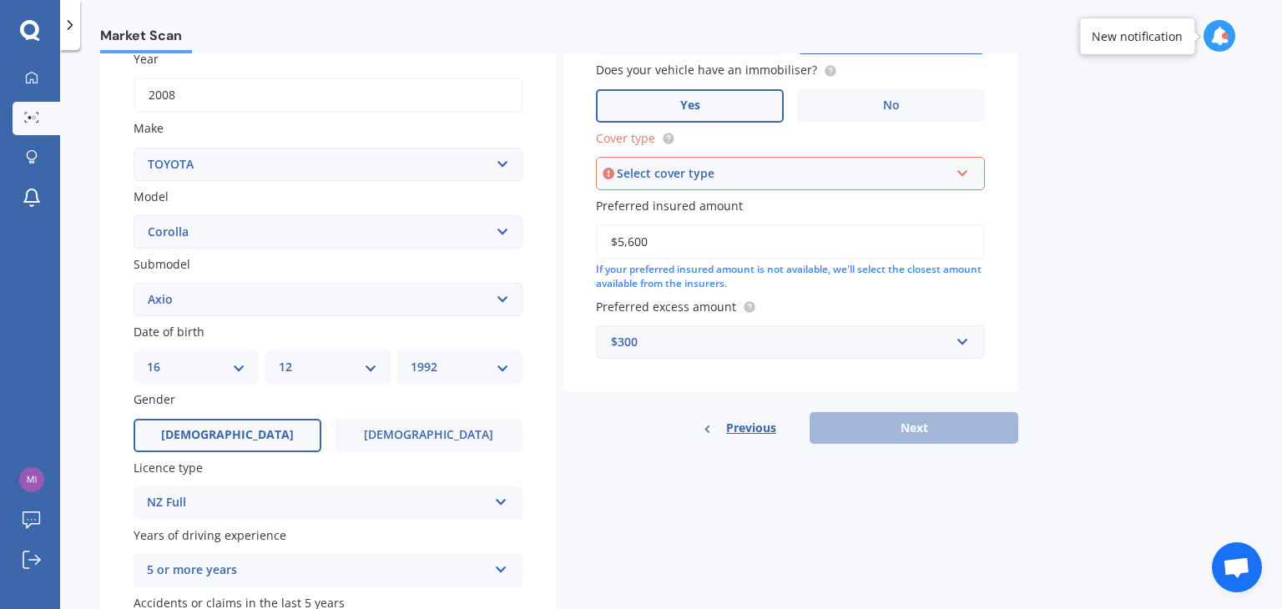
click at [781, 178] on div "Select cover type" at bounding box center [783, 173] width 332 height 18
click at [691, 203] on span "Comprehensive" at bounding box center [655, 205] width 88 height 16
click at [879, 427] on button "Next" at bounding box center [914, 428] width 209 height 32
select select "16"
select select "12"
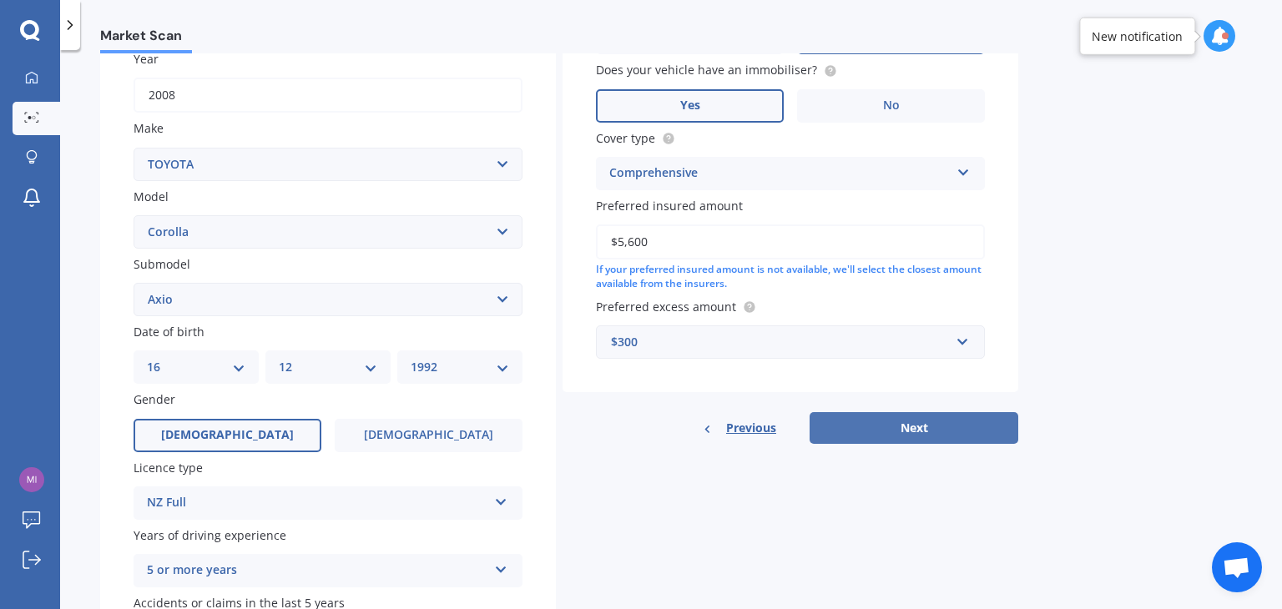
select select "1992"
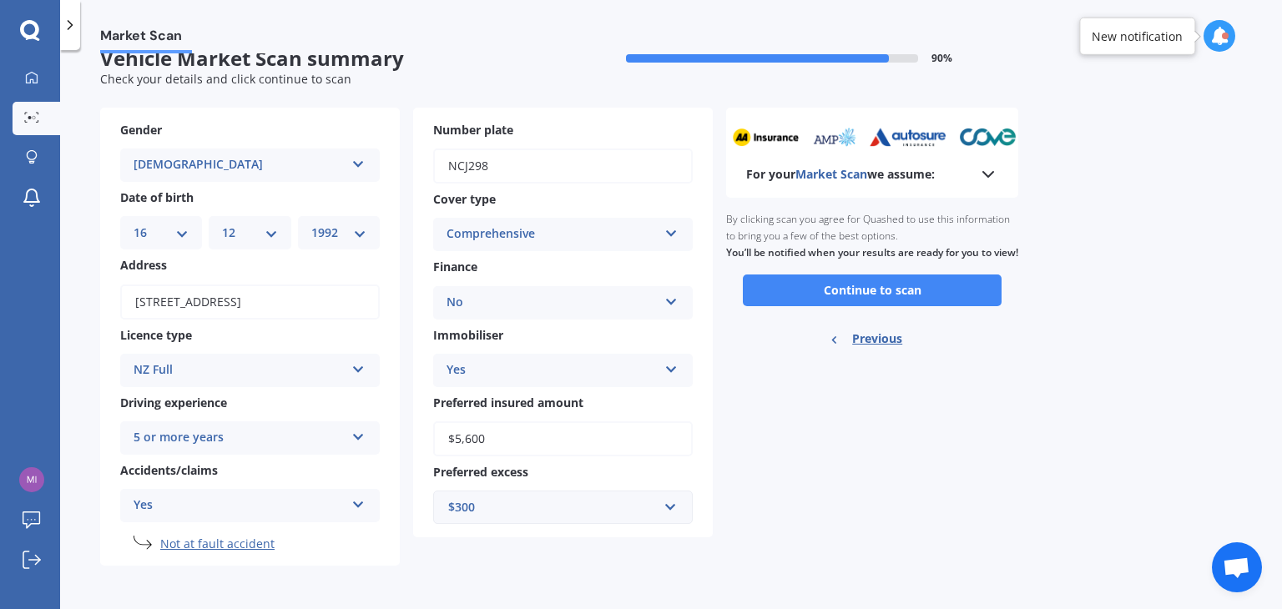
scroll to position [0, 0]
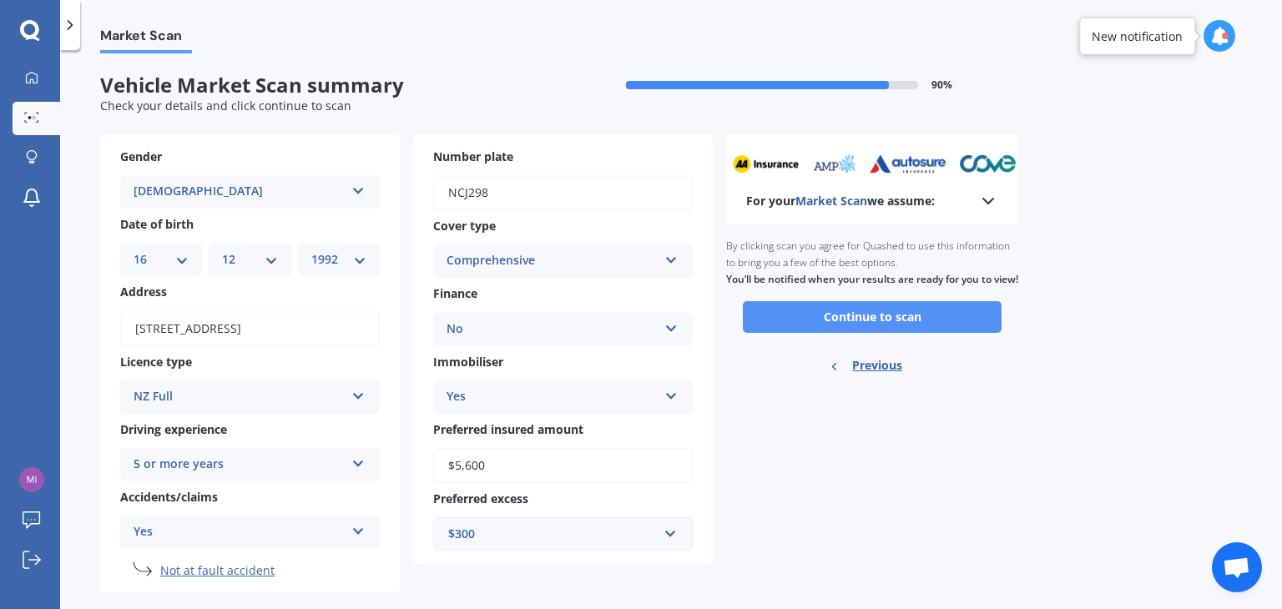
click at [862, 333] on button "Continue to scan" at bounding box center [872, 317] width 259 height 32
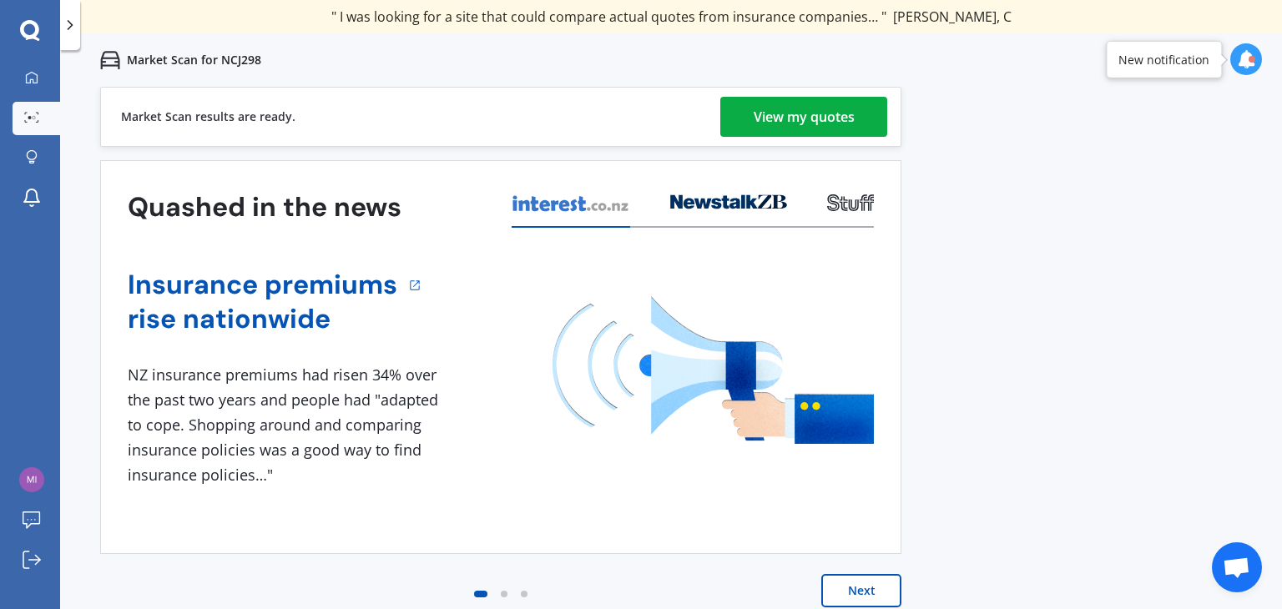
click at [772, 114] on div "View my quotes" at bounding box center [804, 117] width 101 height 40
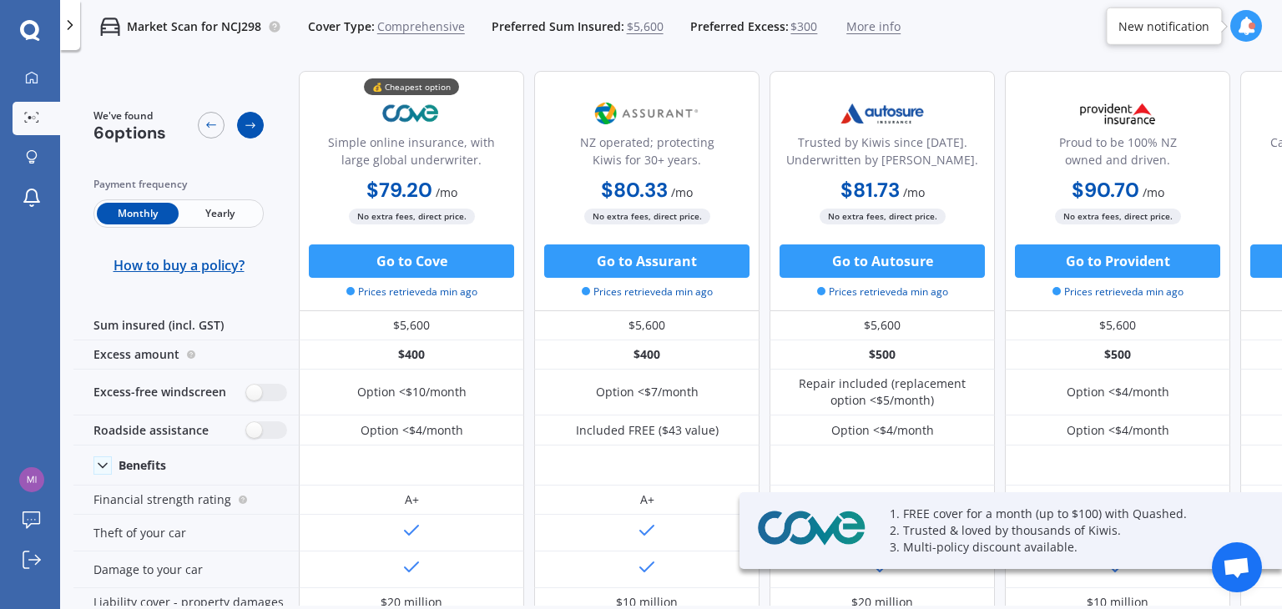
click at [251, 121] on icon at bounding box center [250, 125] width 13 height 13
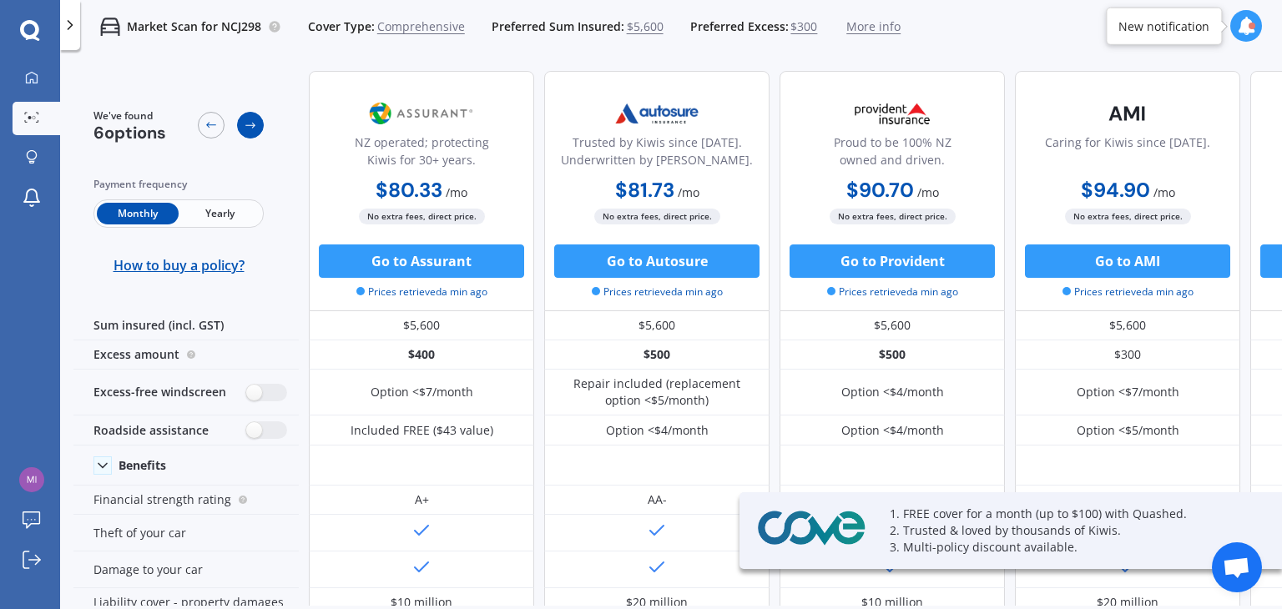
click at [251, 121] on icon at bounding box center [250, 125] width 13 height 13
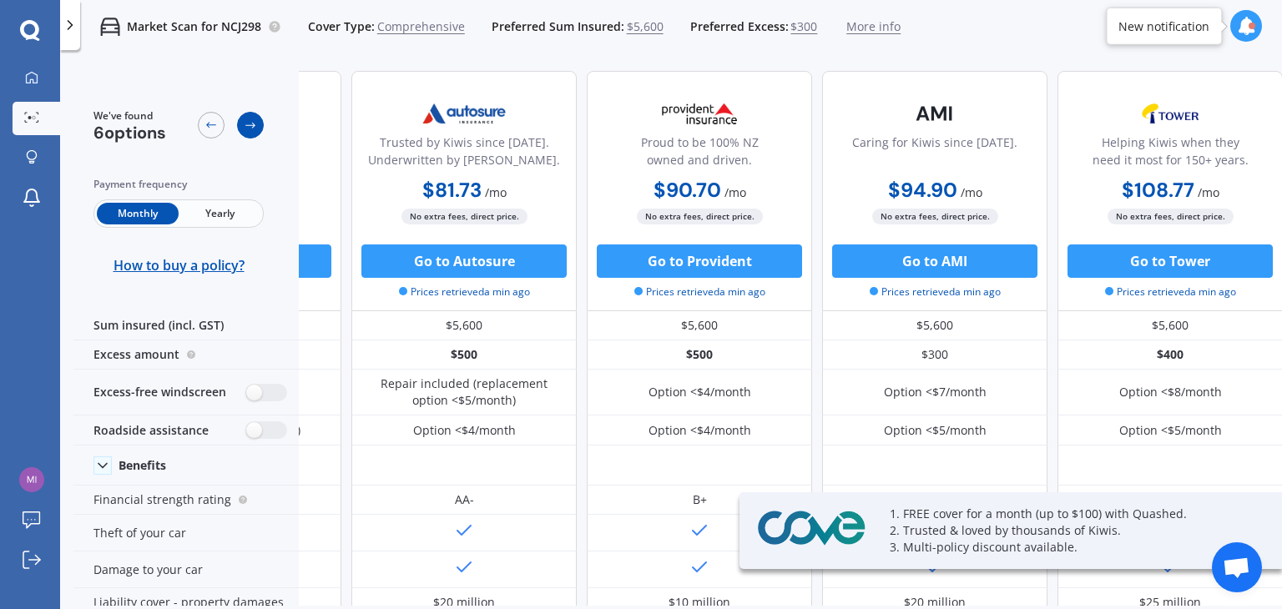
scroll to position [0, 427]
click at [251, 122] on icon at bounding box center [250, 125] width 13 height 13
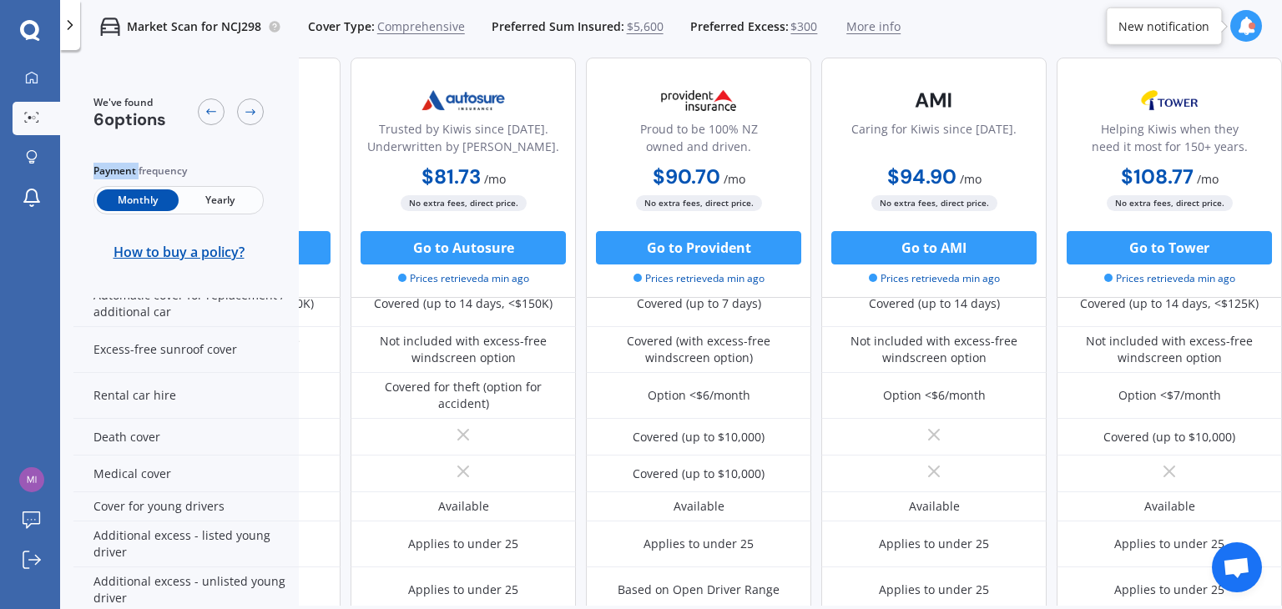
scroll to position [668, 427]
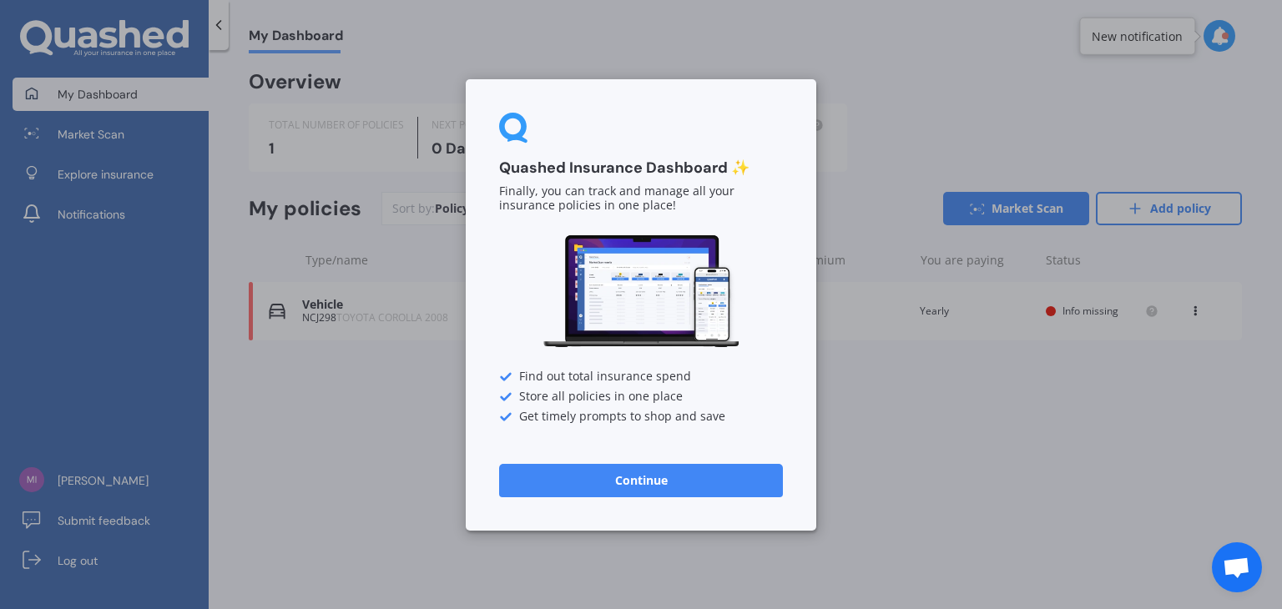
scroll to position [337, 0]
click at [389, 378] on div "Quashed Insurance Dashboard ✨ Finally, you can track and manage all your insura…" at bounding box center [641, 304] width 1282 height 609
click at [629, 475] on button "Continue" at bounding box center [641, 479] width 284 height 33
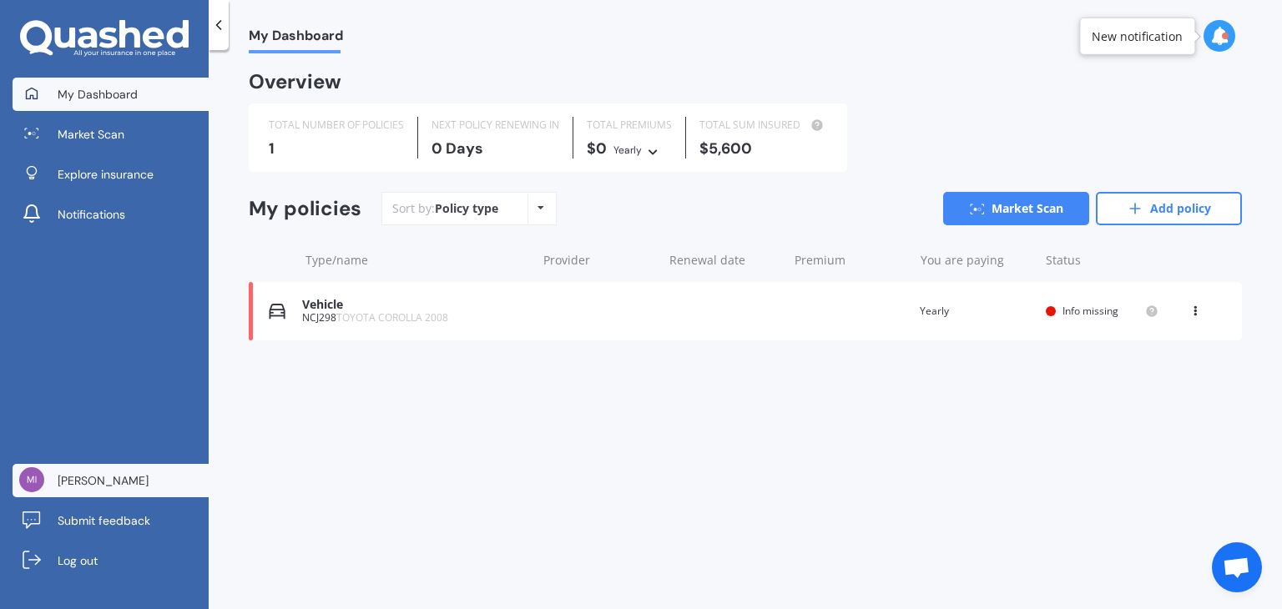
click at [67, 478] on span "[PERSON_NAME]" at bounding box center [103, 481] width 91 height 17
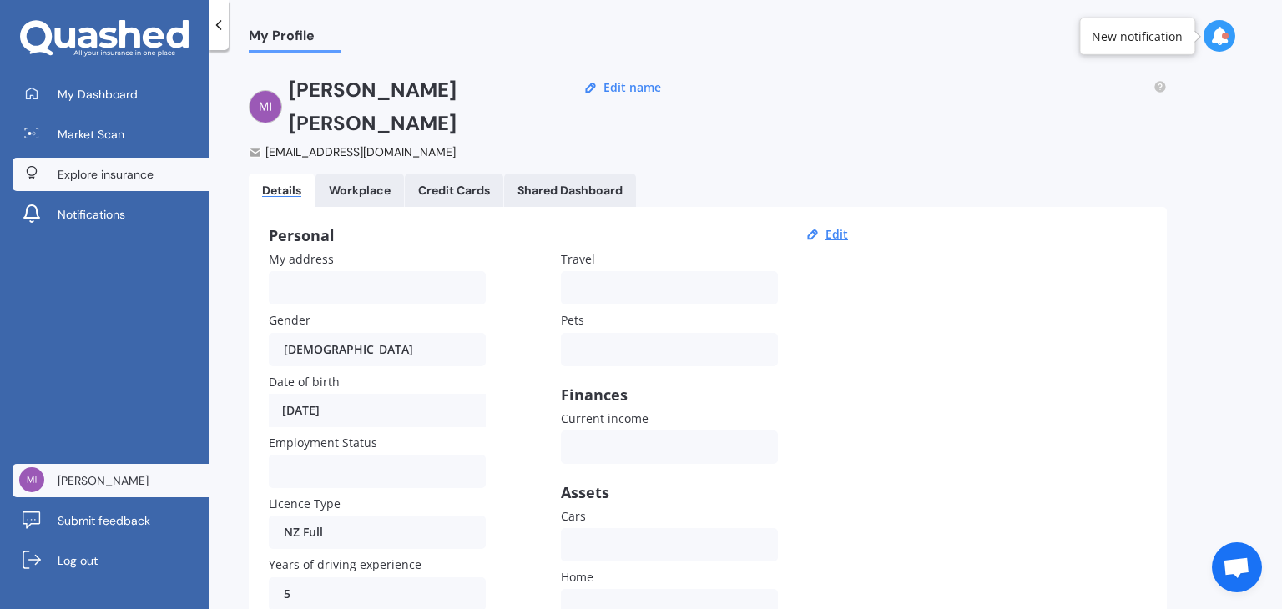
click at [98, 188] on link "Explore insurance" at bounding box center [111, 174] width 196 height 33
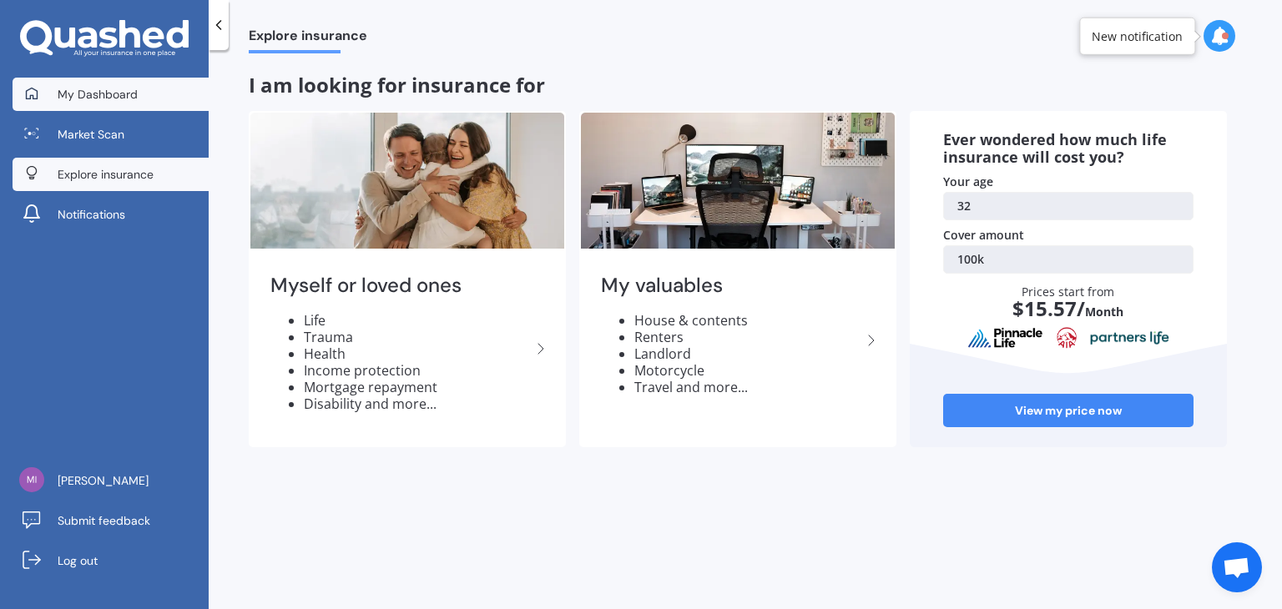
click at [105, 104] on link "My Dashboard" at bounding box center [111, 94] width 196 height 33
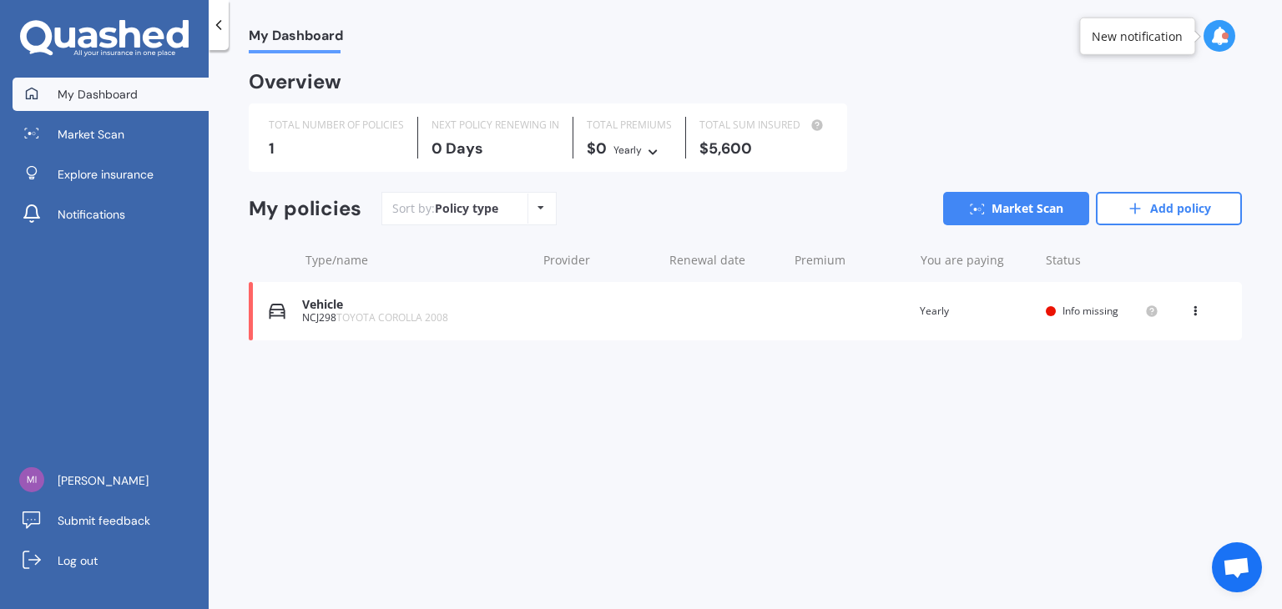
click at [1191, 311] on icon at bounding box center [1196, 308] width 12 height 10
click at [1145, 384] on div "Delete" at bounding box center [1158, 376] width 165 height 33
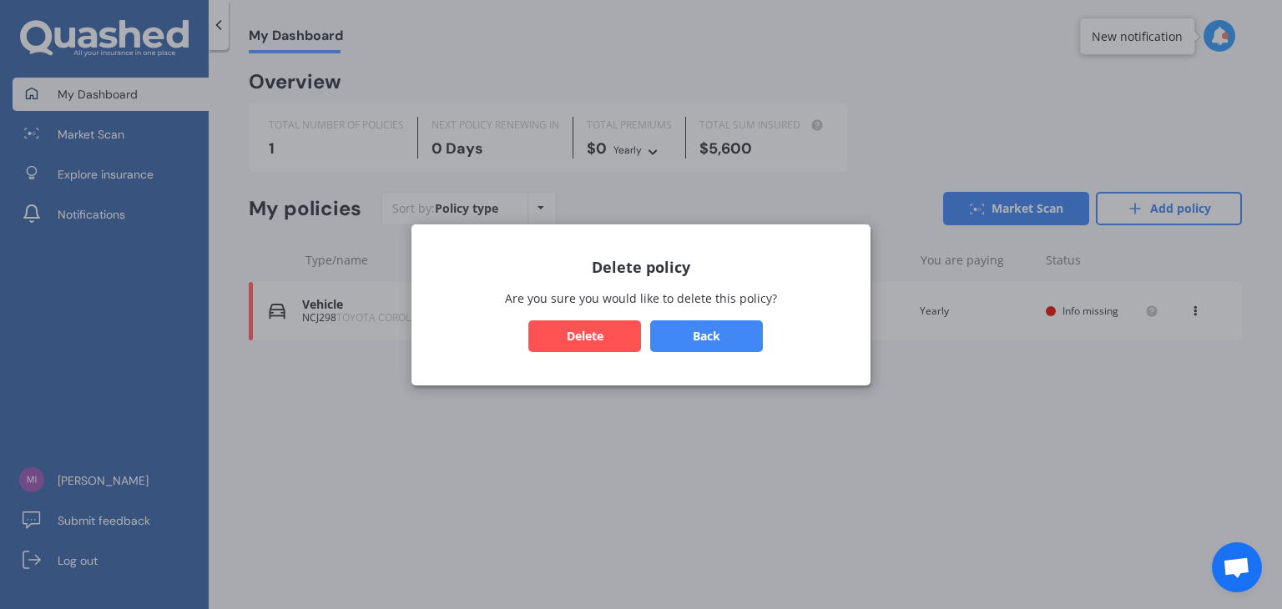
click at [679, 345] on button "Back" at bounding box center [706, 336] width 113 height 32
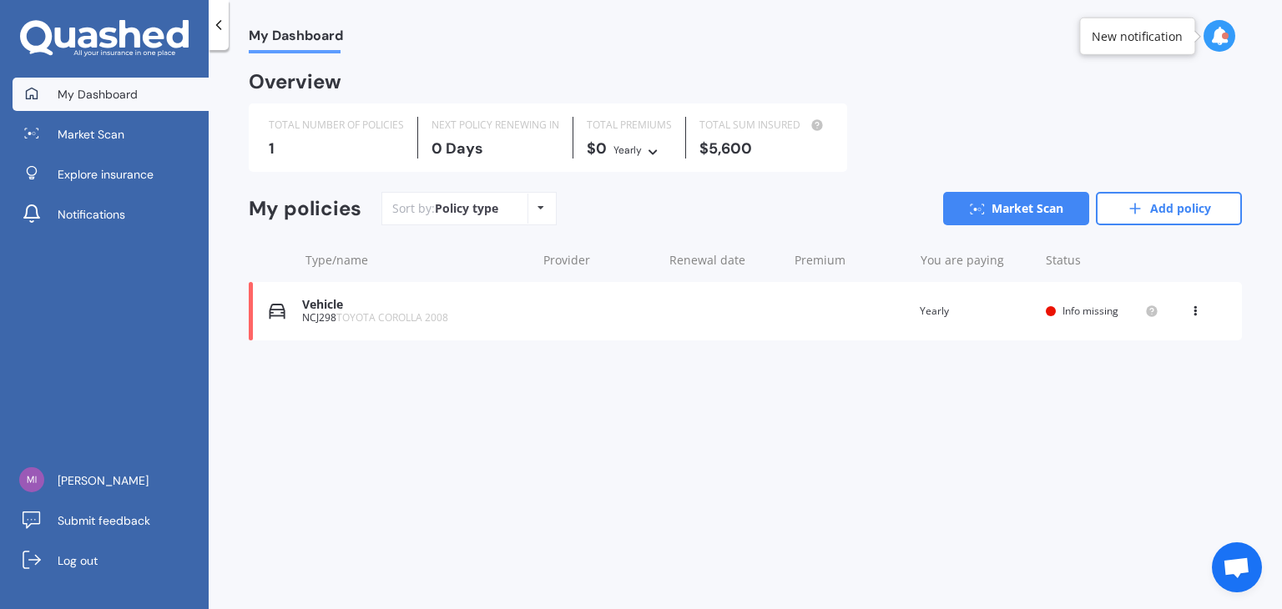
click at [217, 21] on icon at bounding box center [218, 25] width 17 height 17
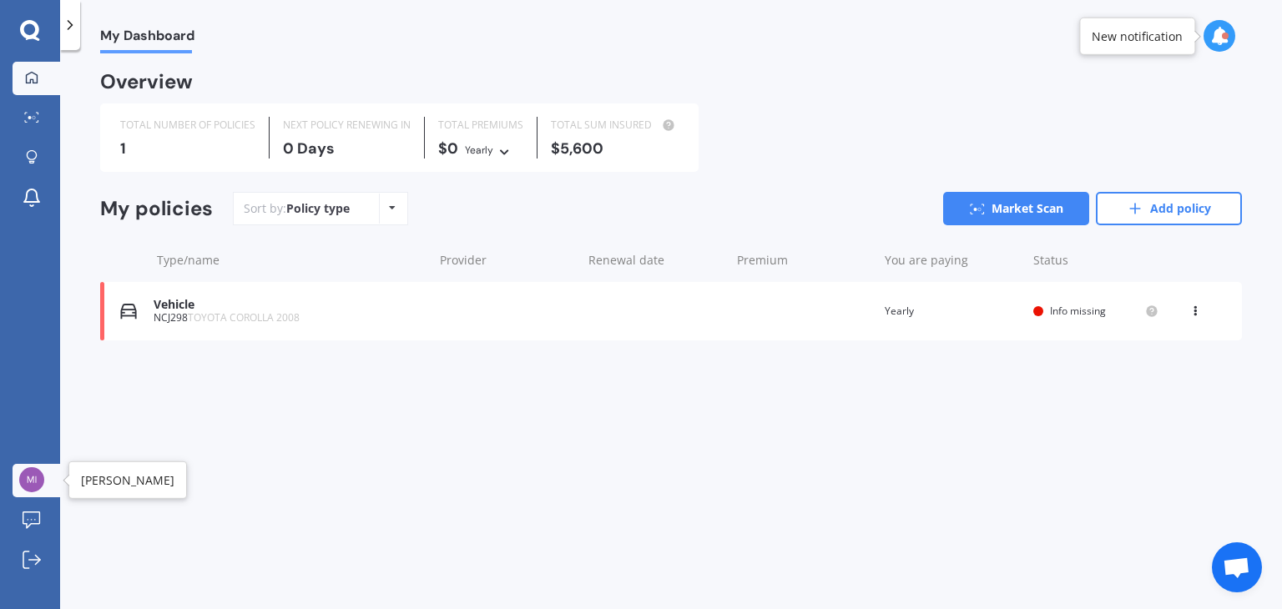
click at [23, 487] on img at bounding box center [31, 480] width 25 height 25
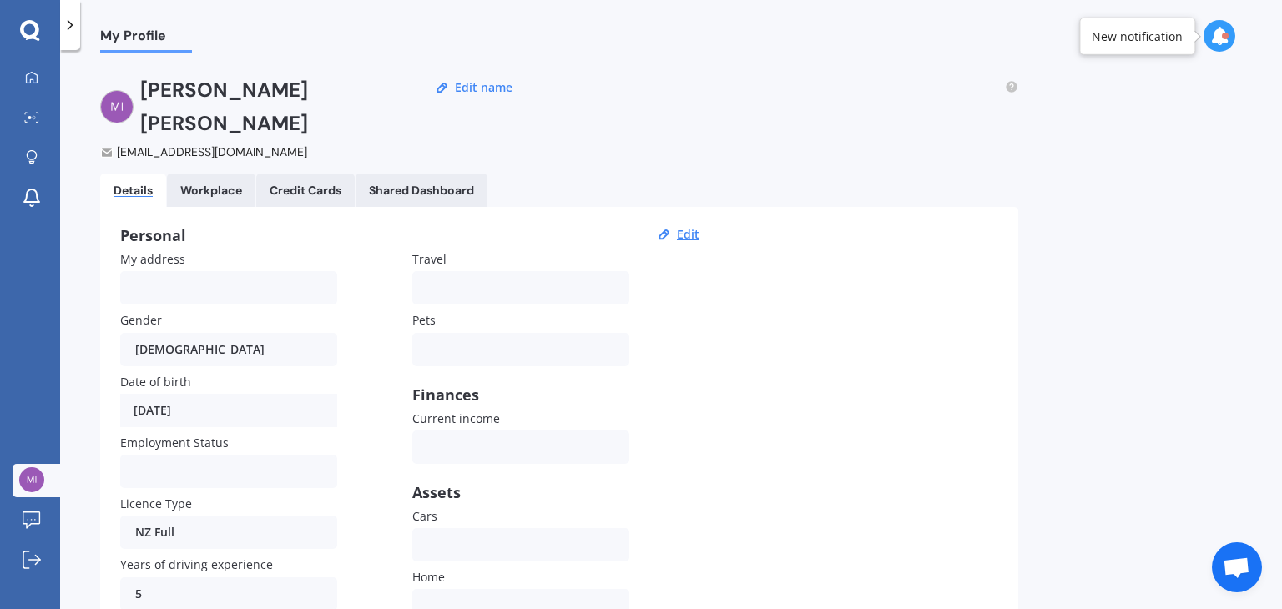
click at [27, 26] on icon at bounding box center [30, 31] width 20 height 22
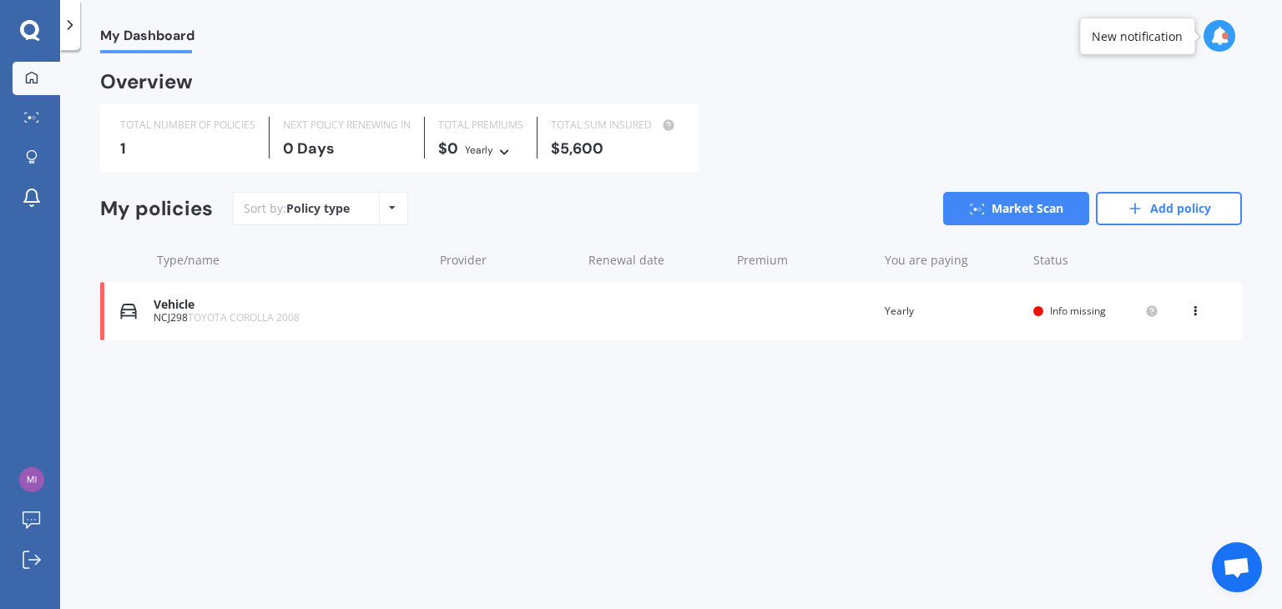
click at [1195, 311] on icon at bounding box center [1196, 308] width 12 height 10
click at [1124, 383] on div "Delete" at bounding box center [1158, 376] width 165 height 33
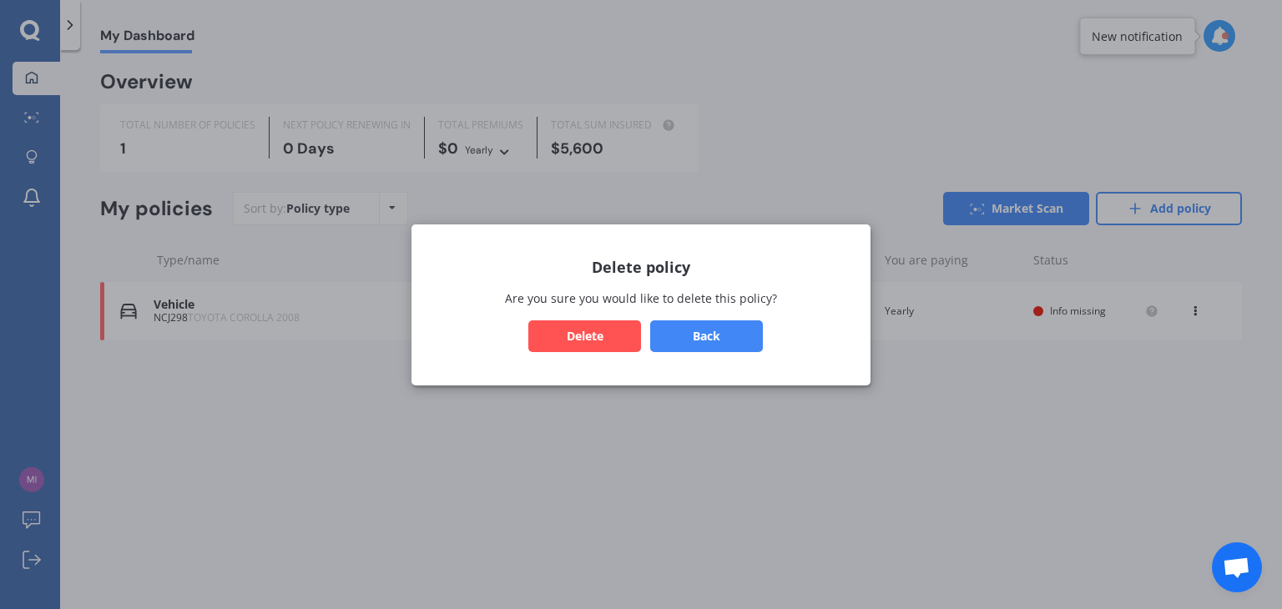
click at [531, 338] on button "Delete" at bounding box center [584, 336] width 113 height 32
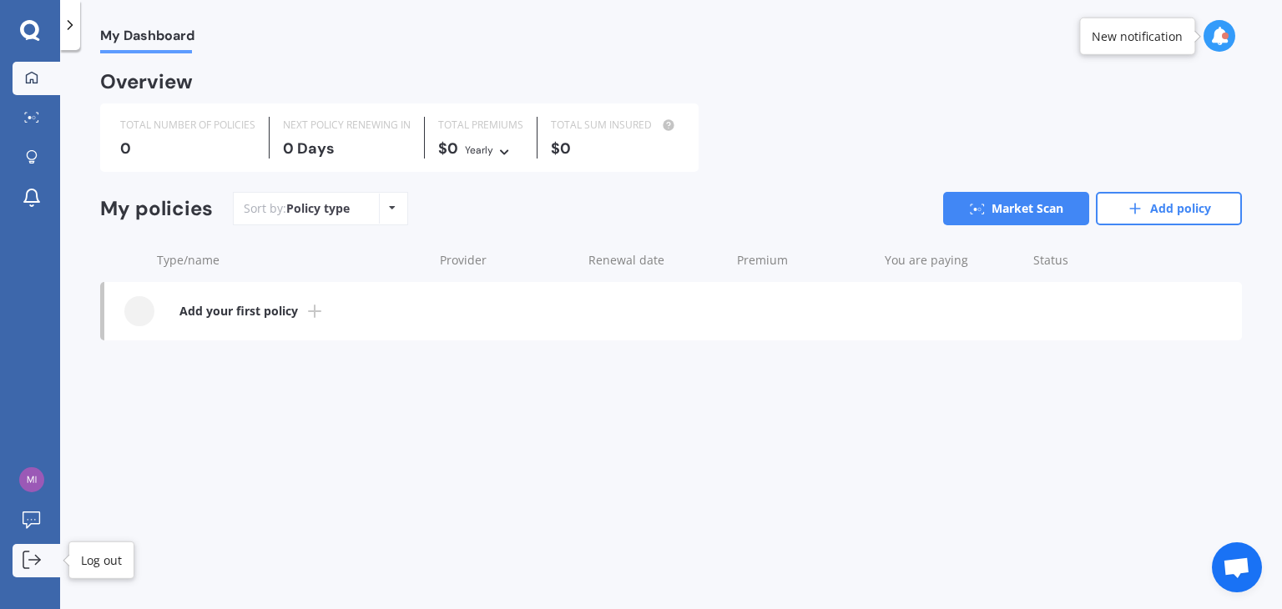
click at [29, 552] on icon at bounding box center [26, 560] width 6 height 17
